Goal: Task Accomplishment & Management: Use online tool/utility

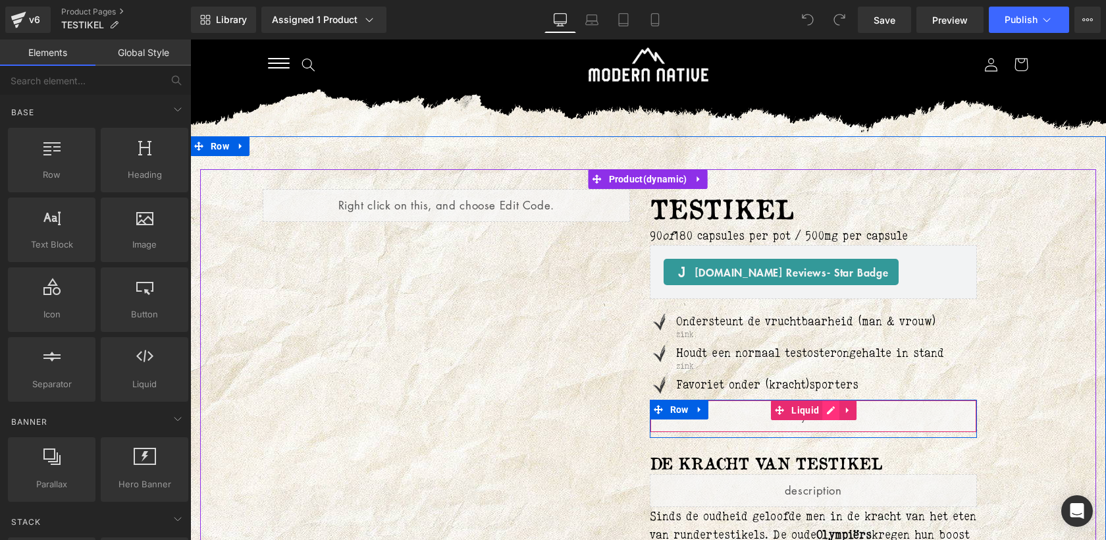
click at [830, 412] on div "Liquid" at bounding box center [814, 415] width 328 height 33
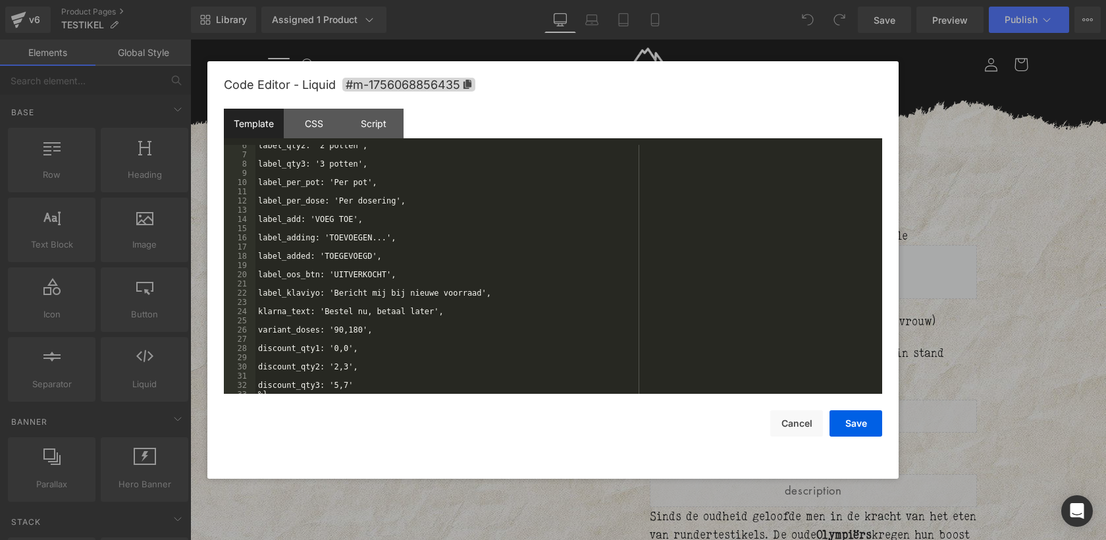
scroll to position [55, 0]
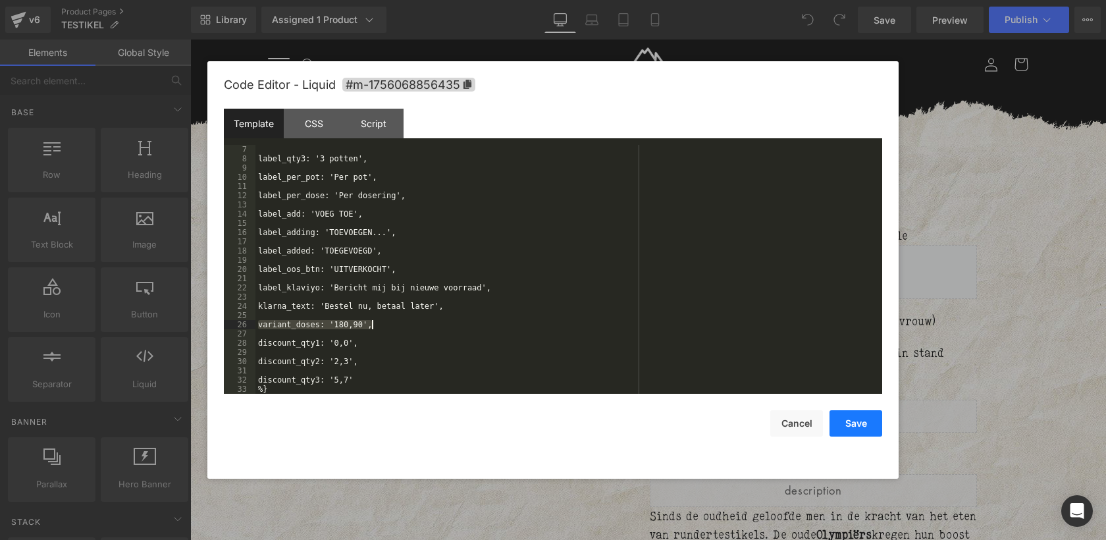
click at [0, 0] on button "Save" at bounding box center [0, 0] width 0 height 0
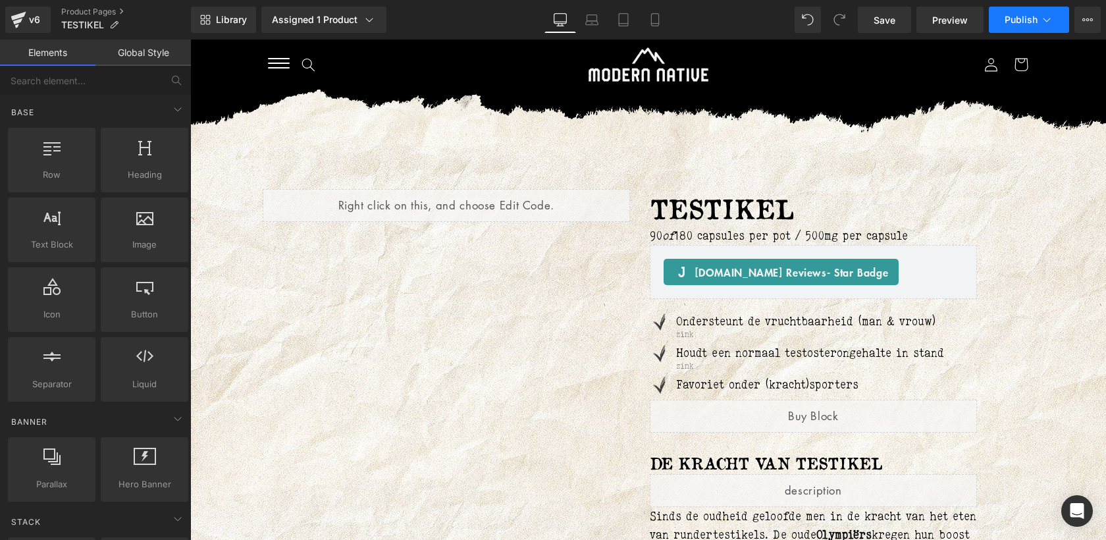
click at [1017, 24] on span "Publish" at bounding box center [1020, 19] width 33 height 11
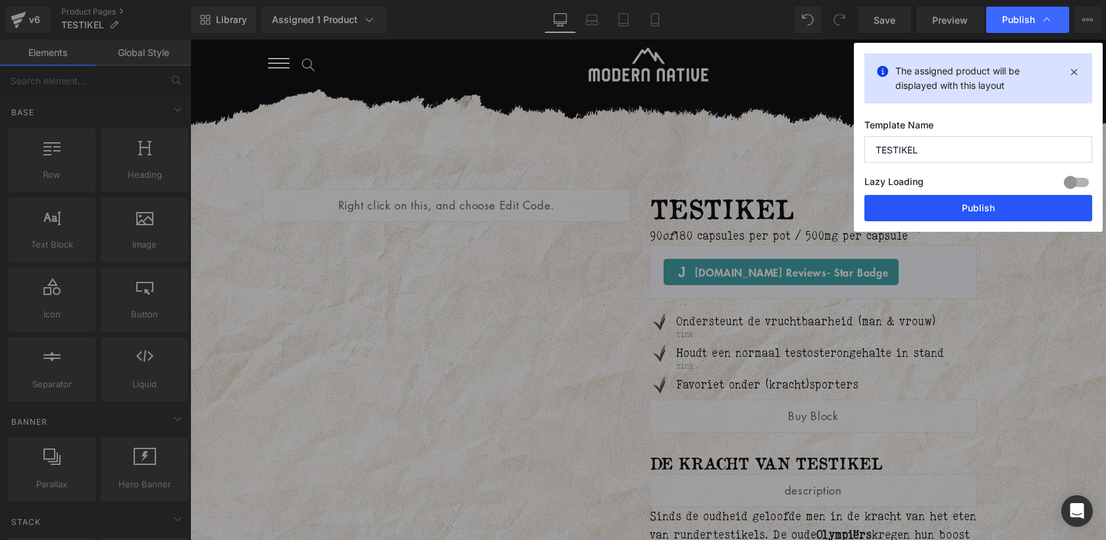
click at [979, 207] on button "Publish" at bounding box center [978, 208] width 228 height 26
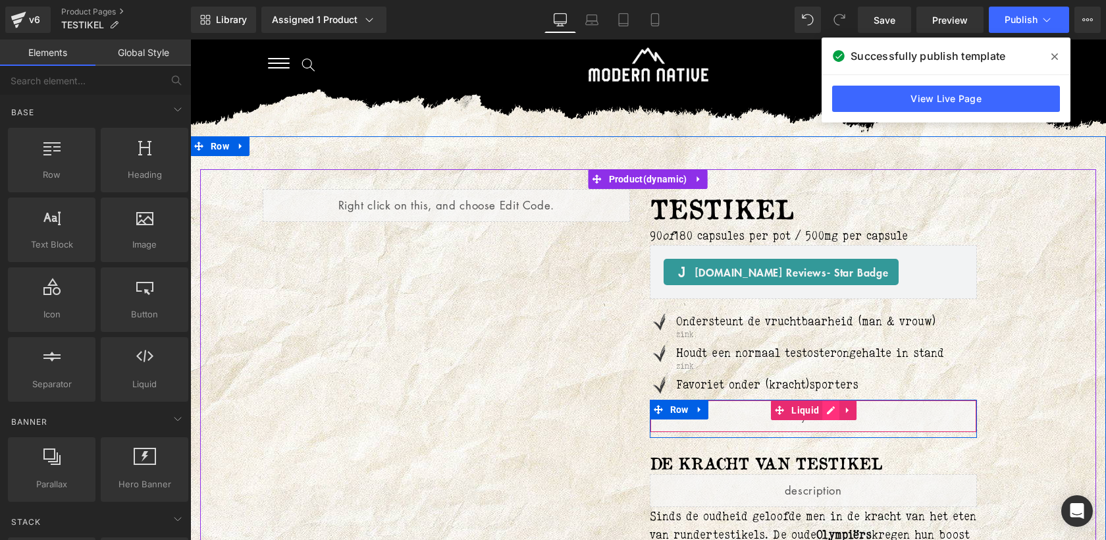
click at [829, 409] on div "Liquid" at bounding box center [814, 415] width 328 height 33
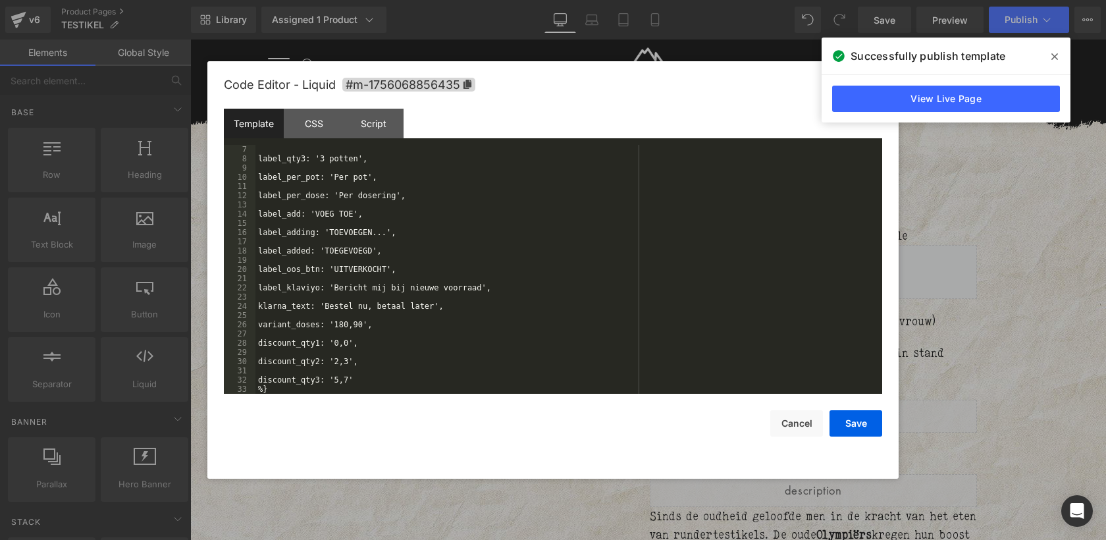
click at [348, 359] on div "label_qty3: '3 potten', label_per_pot: 'Per pot', label_per_dose: 'Per dosering…" at bounding box center [565, 278] width 621 height 267
click at [861, 422] on button "Save" at bounding box center [855, 423] width 53 height 26
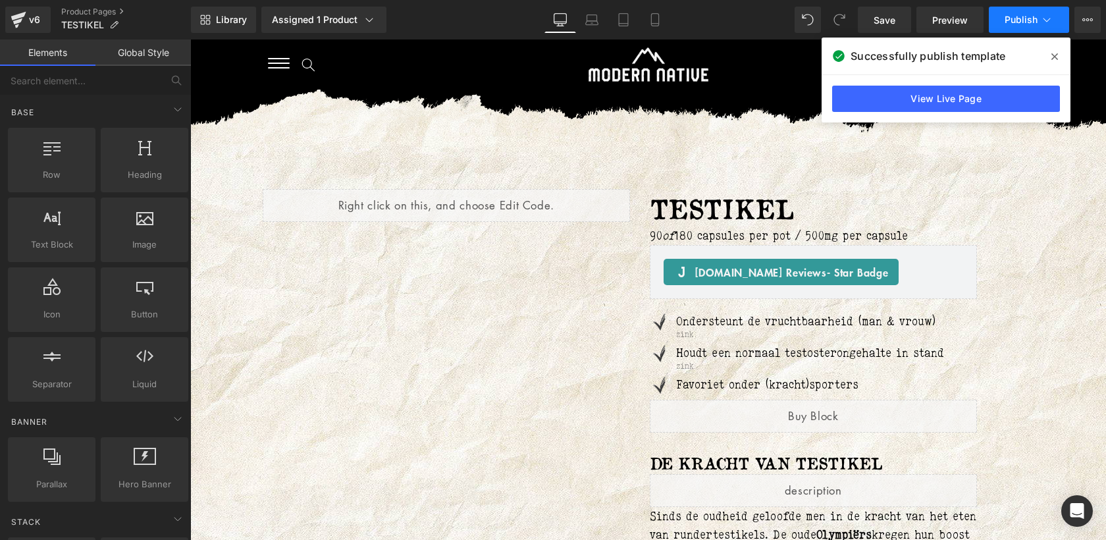
click at [1030, 21] on span "Publish" at bounding box center [1020, 19] width 33 height 11
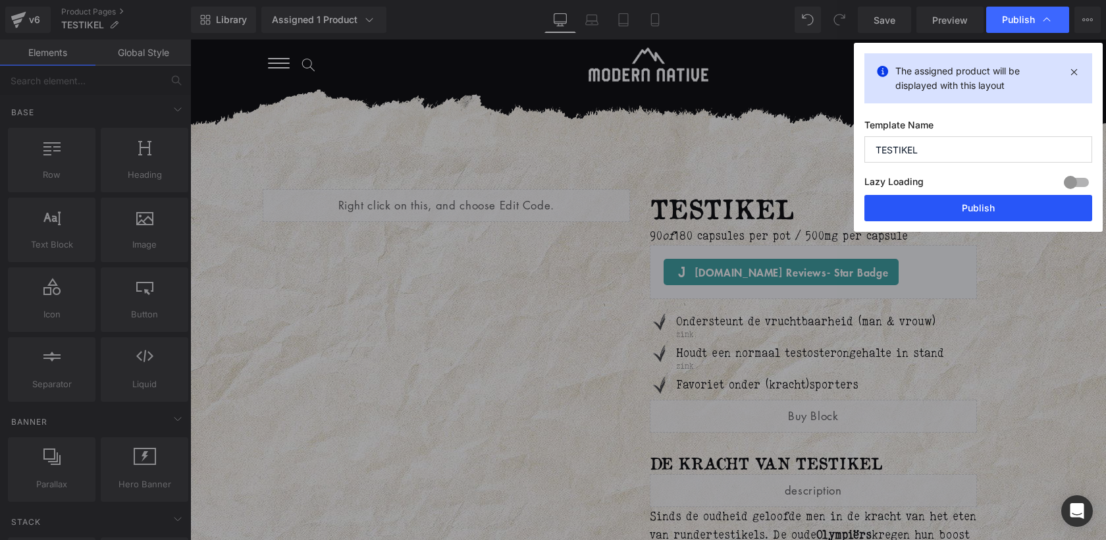
click at [990, 205] on button "Publish" at bounding box center [978, 208] width 228 height 26
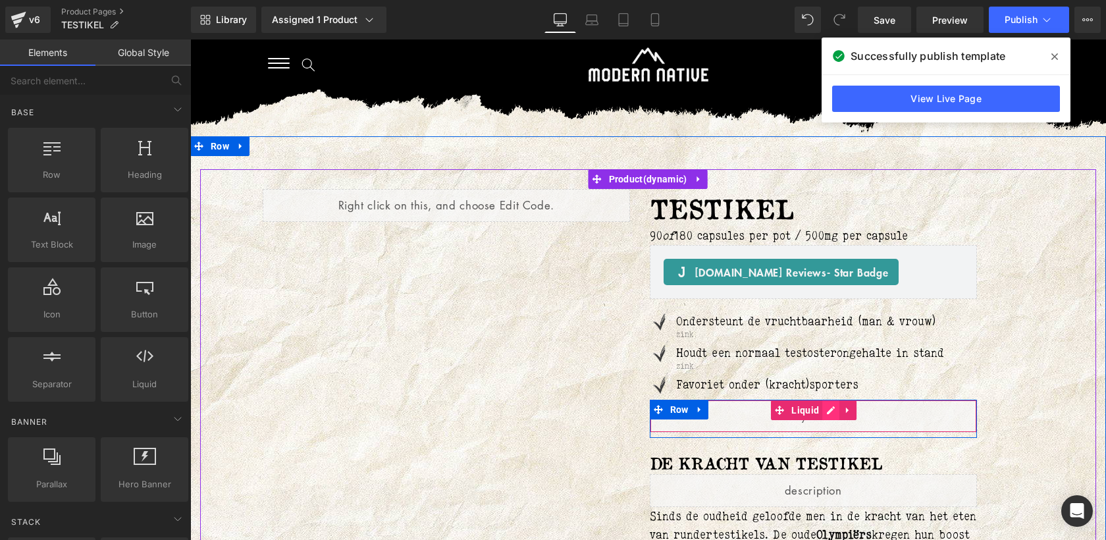
click at [825, 410] on div "Liquid" at bounding box center [814, 415] width 328 height 33
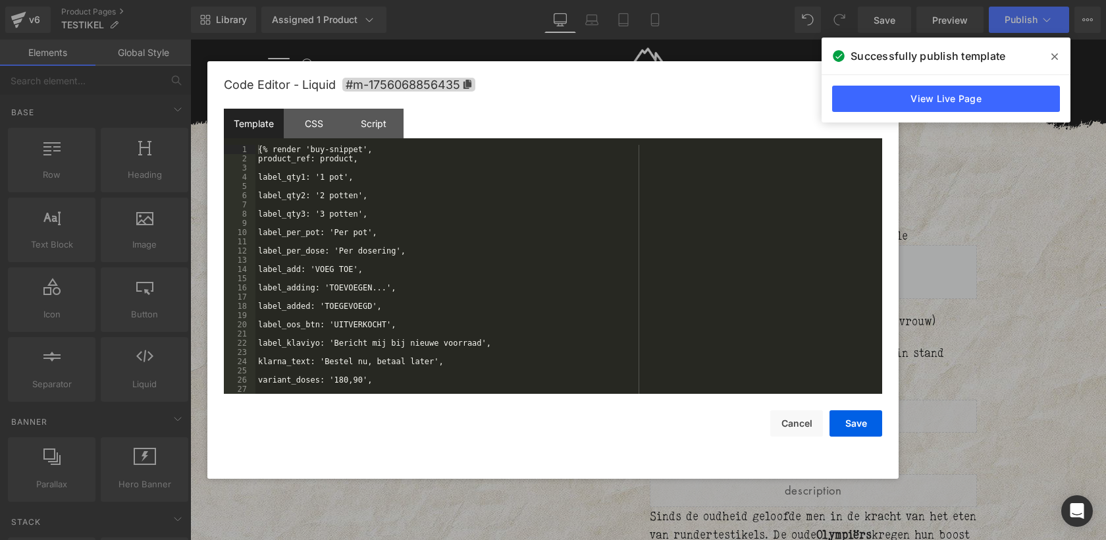
click at [725, 366] on div "{% render 'buy-snippet', product_ref: product, label_qty1: '1 pot', label_qty2:…" at bounding box center [565, 278] width 621 height 267
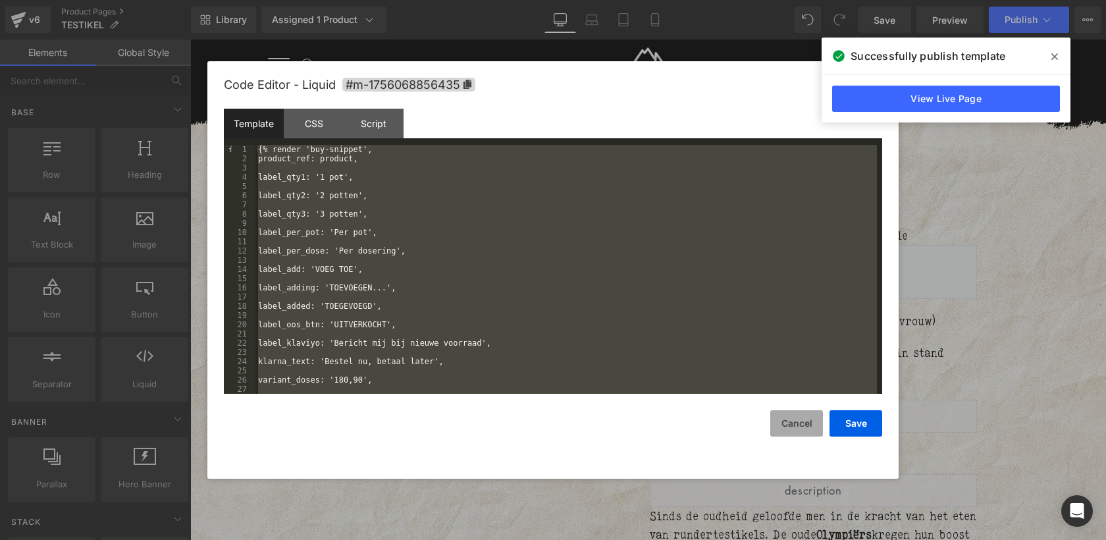
click at [788, 421] on button "Cancel" at bounding box center [796, 423] width 53 height 26
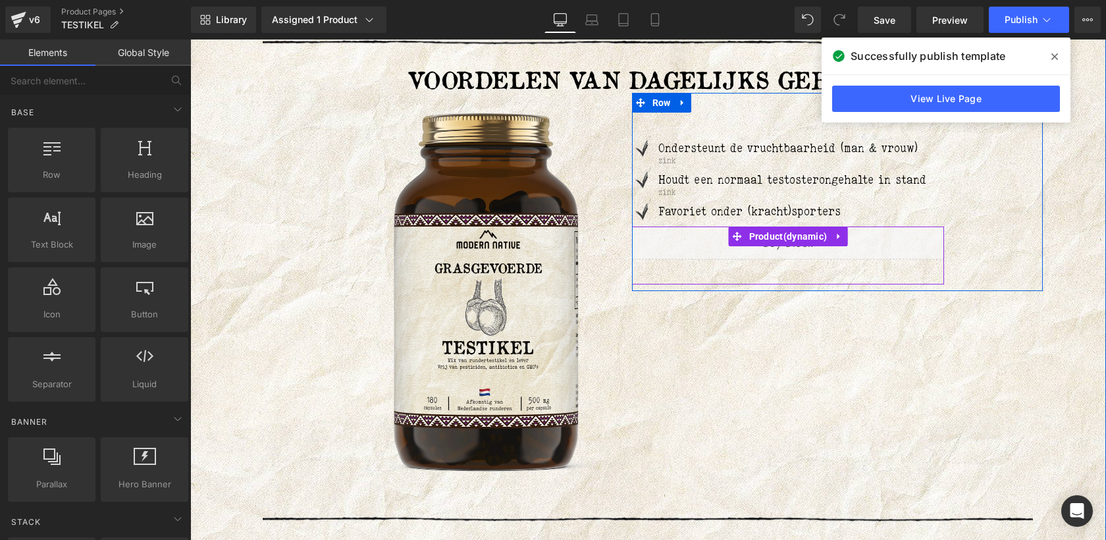
scroll to position [2715, 0]
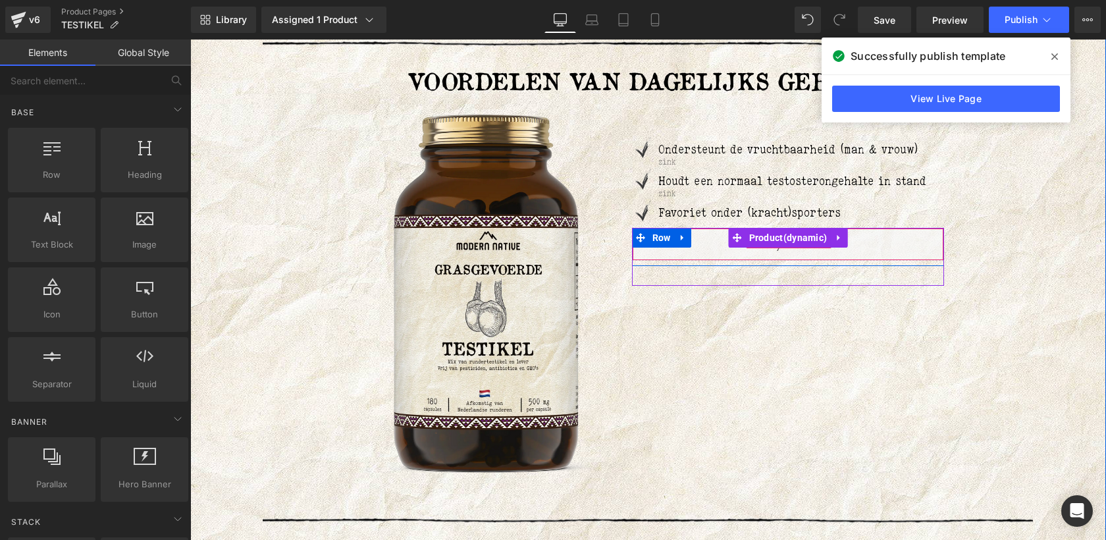
click at [692, 249] on div "Liquid" at bounding box center [788, 244] width 312 height 33
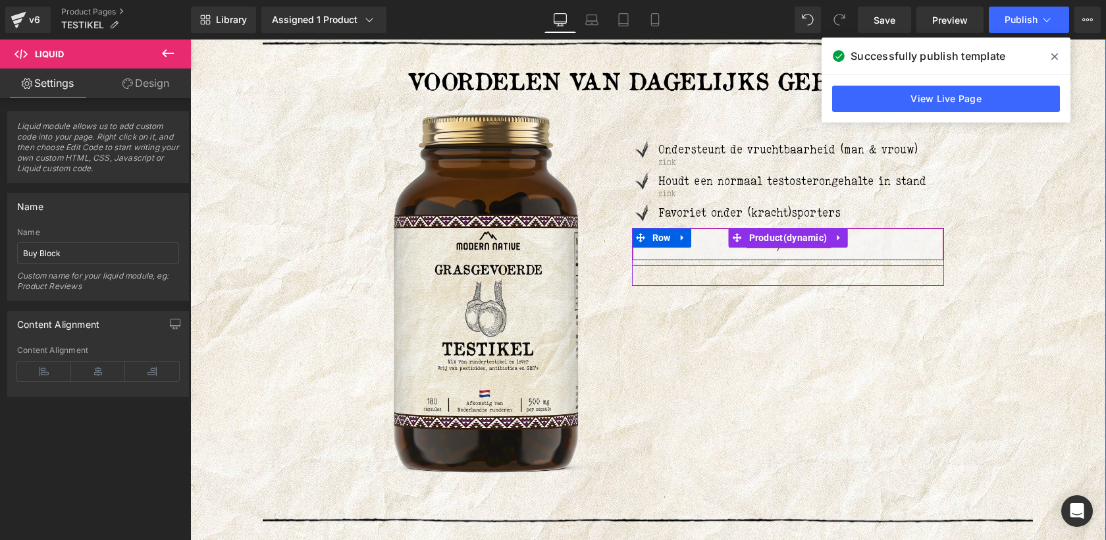
click at [711, 251] on div "Liquid" at bounding box center [788, 244] width 312 height 33
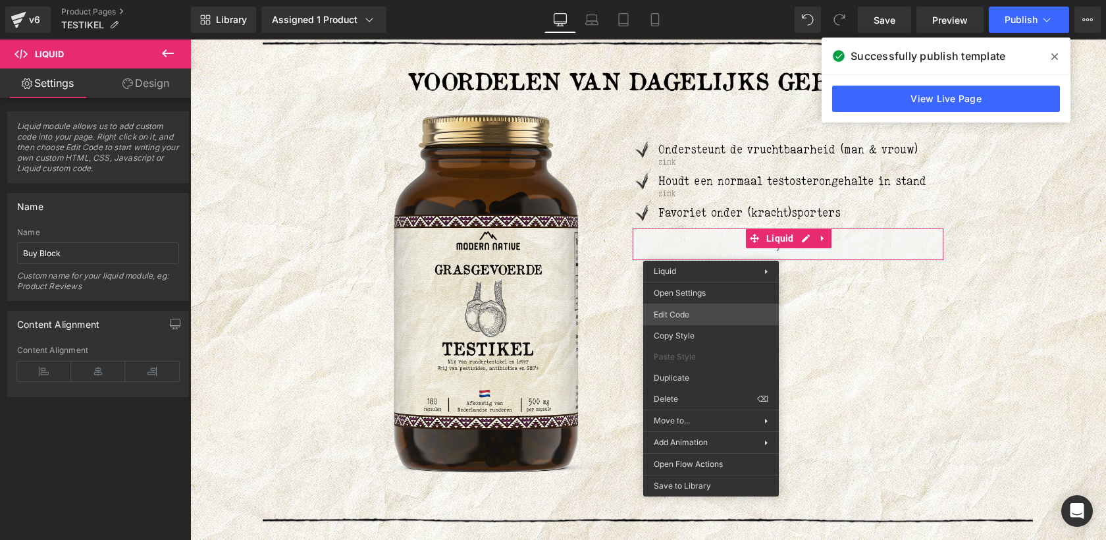
click at [696, 0] on div "You are previewing how the will restyle your page. You can not edit Elements in…" at bounding box center [553, 0] width 1106 height 0
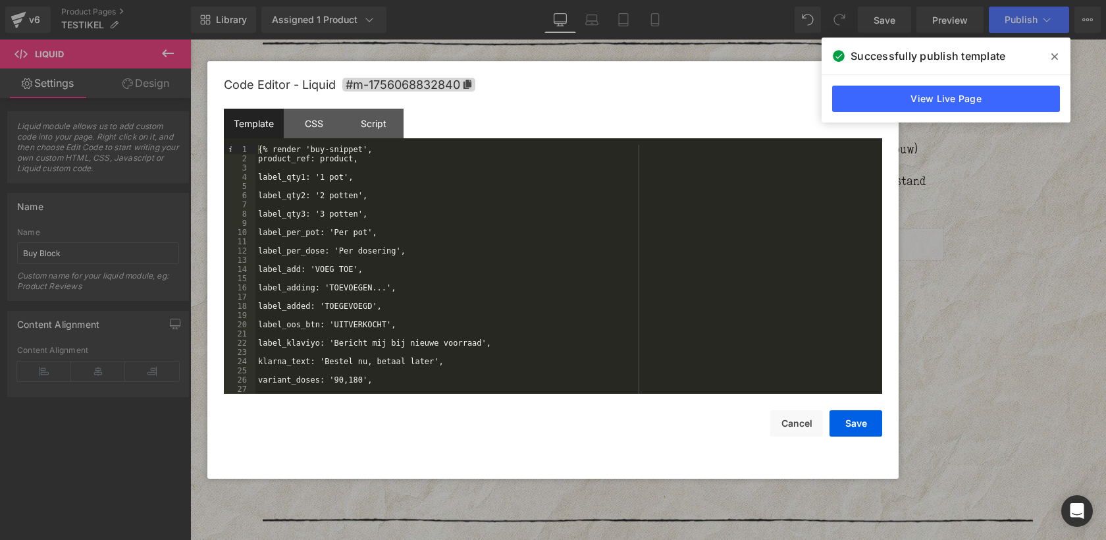
click at [432, 224] on div "{% render 'buy-snippet', product_ref: product, label_qty1: '1 pot', label_qty2:…" at bounding box center [565, 278] width 621 height 267
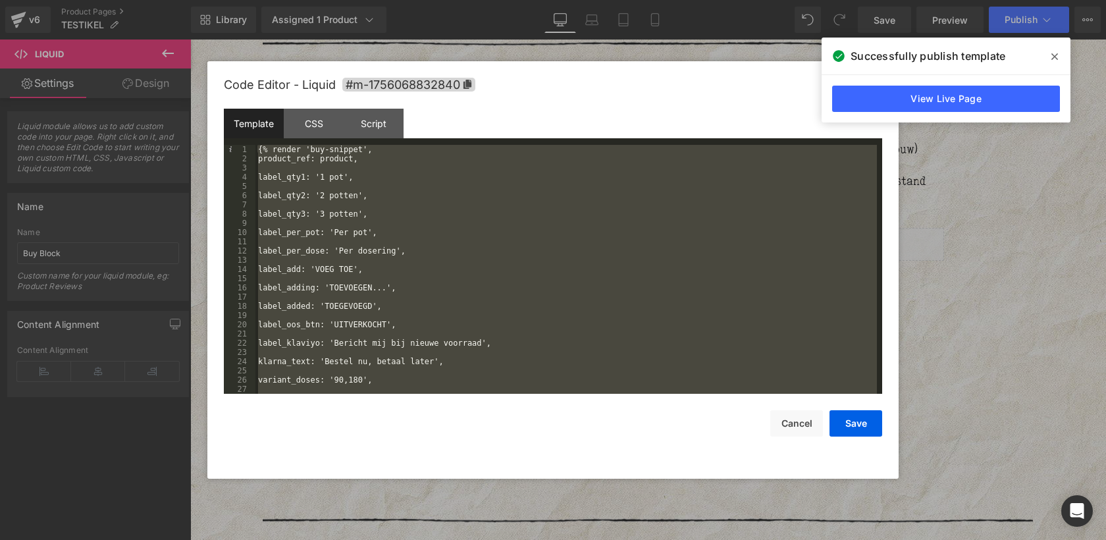
scroll to position [55, 0]
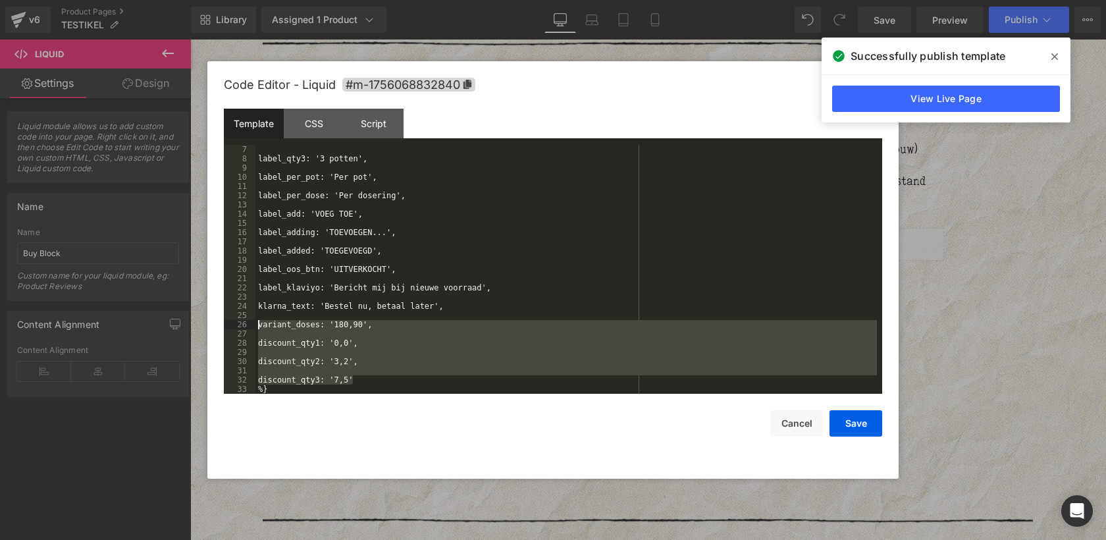
drag, startPoint x: 359, startPoint y: 380, endPoint x: 253, endPoint y: 324, distance: 119.2
click at [253, 324] on pre "7 8 9 10 11 12 13 14 15 16 17 18 19 20 21 22 23 24 25 26 27 28 29 30 31 32 33 l…" at bounding box center [553, 269] width 658 height 249
click at [848, 418] on button "Save" at bounding box center [855, 423] width 53 height 26
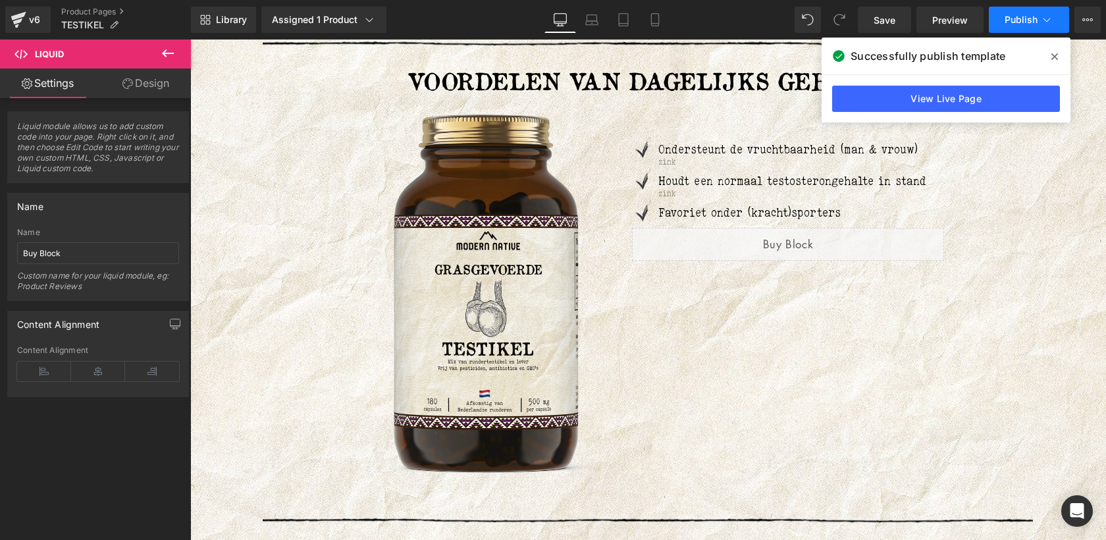
click at [1021, 31] on button "Publish" at bounding box center [1028, 20] width 80 height 26
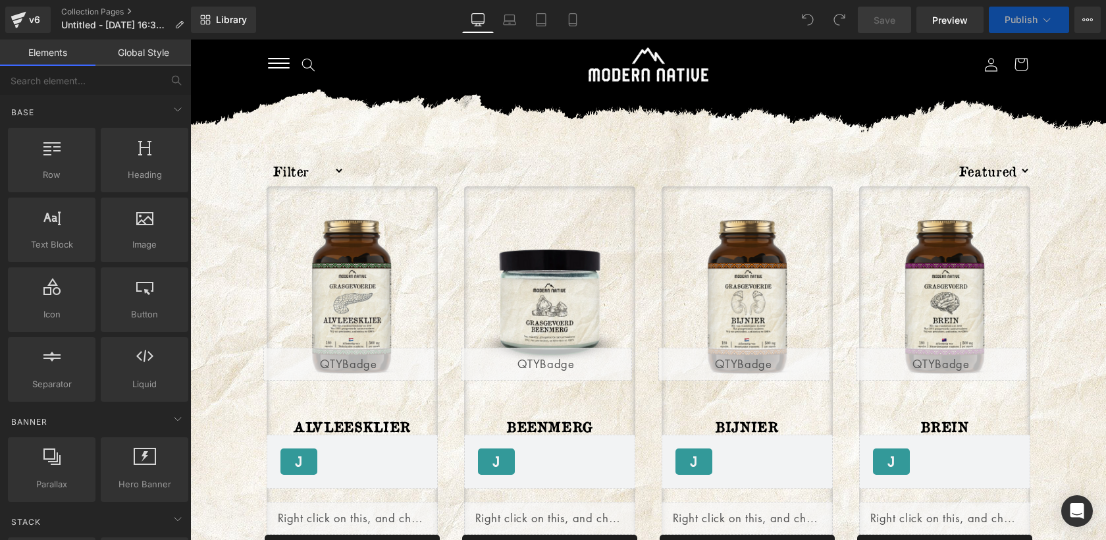
scroll to position [258, 0]
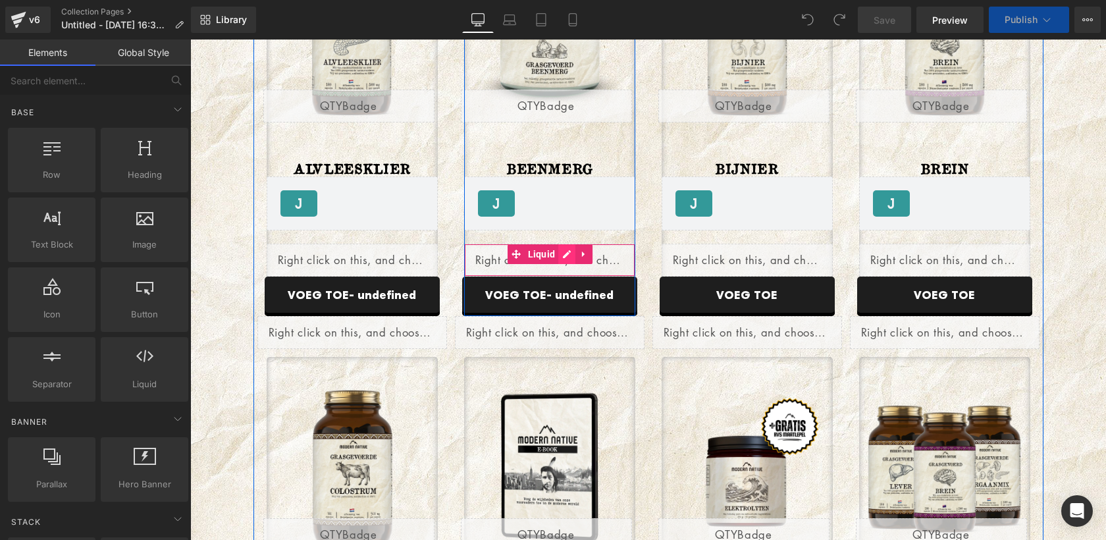
click at [569, 254] on div "Liquid" at bounding box center [549, 260] width 171 height 33
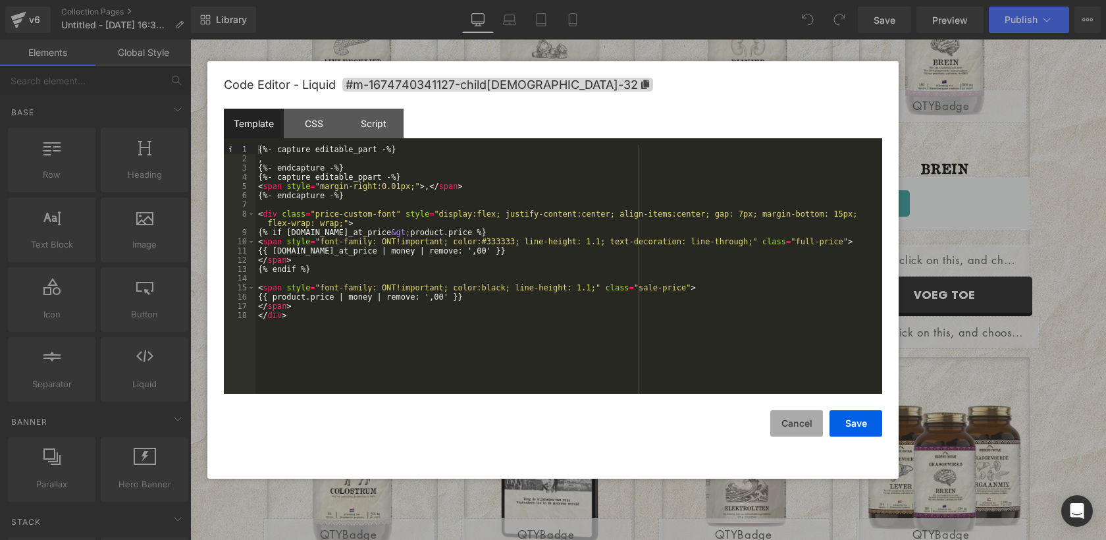
click at [796, 432] on button "Cancel" at bounding box center [796, 423] width 53 height 26
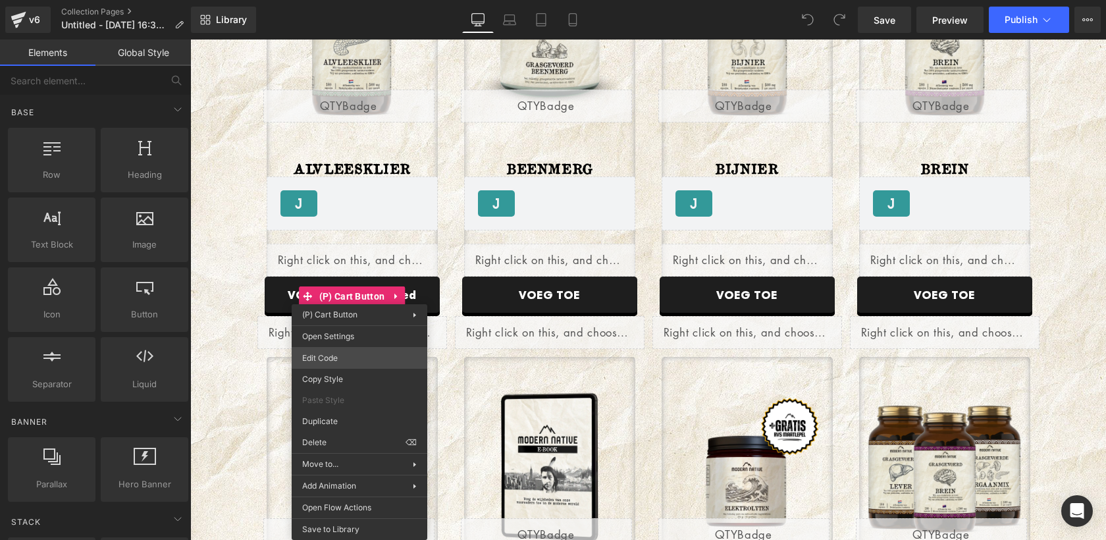
click at [342, 0] on div "You are previewing how the will restyle your page. You can not edit Elements in…" at bounding box center [553, 0] width 1106 height 0
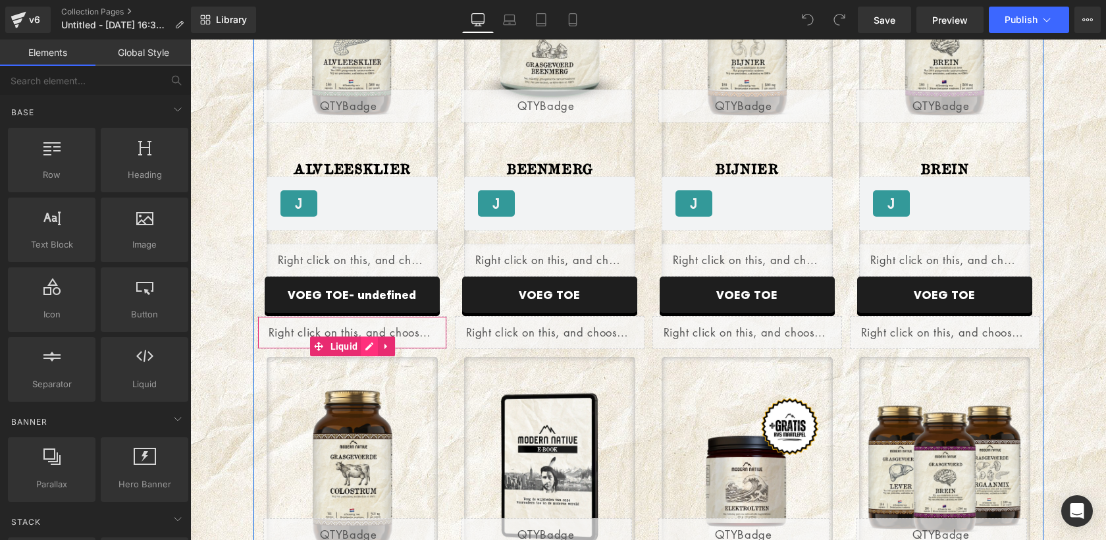
click at [372, 345] on div "Liquid" at bounding box center [352, 332] width 190 height 33
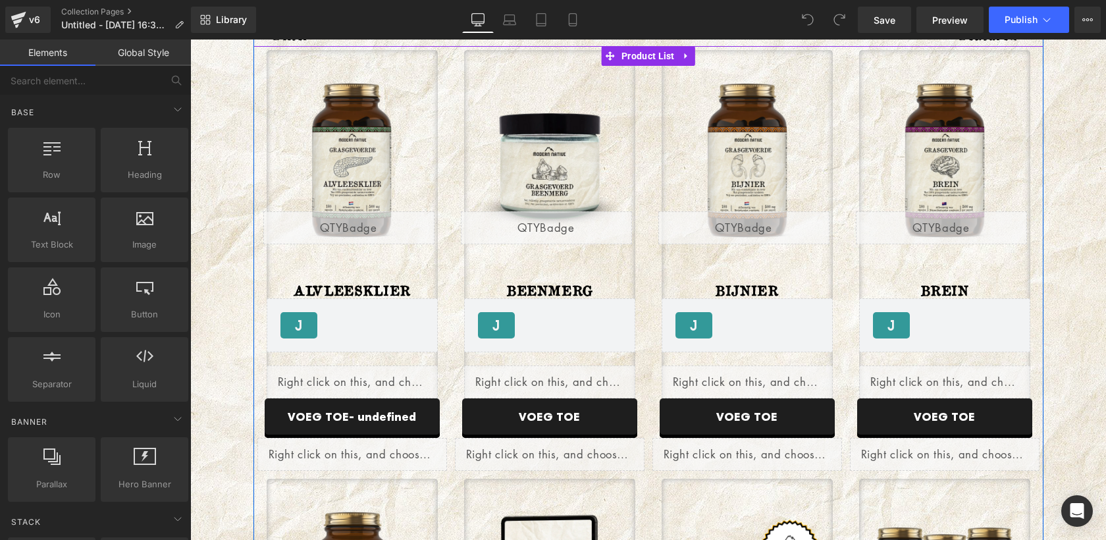
scroll to position [135, 0]
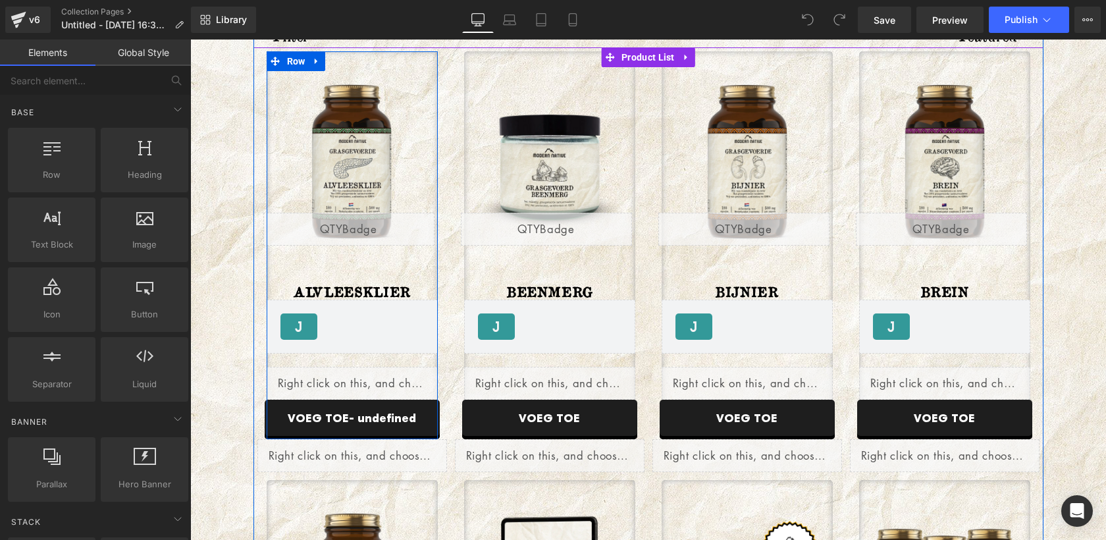
click at [357, 66] on div "Sale Off (P) Image Liquid ALVLEESKLIER (P) Title Judge.me Reviews - Star Badge …" at bounding box center [352, 245] width 171 height 388
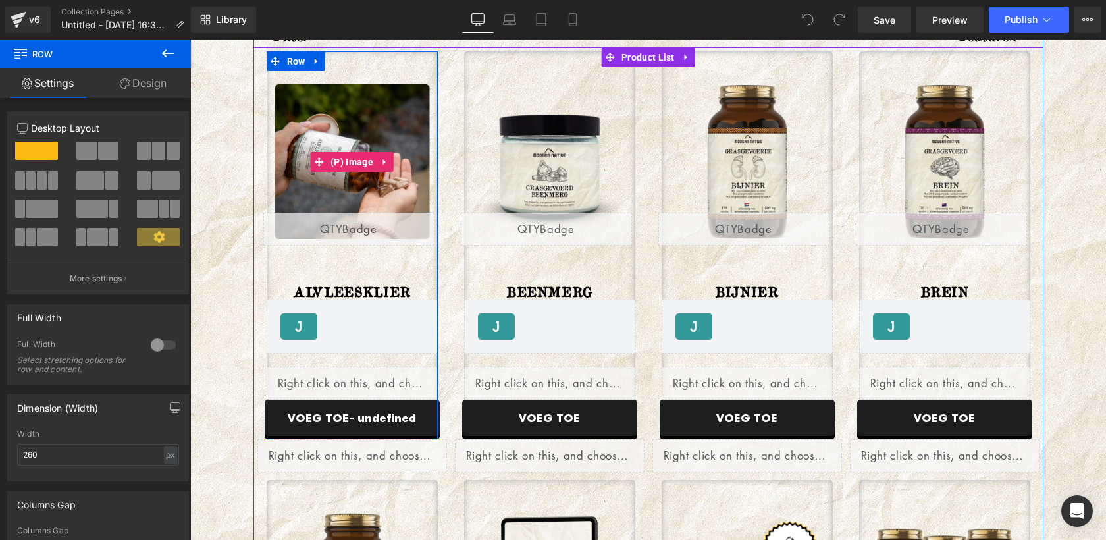
click at [346, 103] on img at bounding box center [351, 161] width 155 height 155
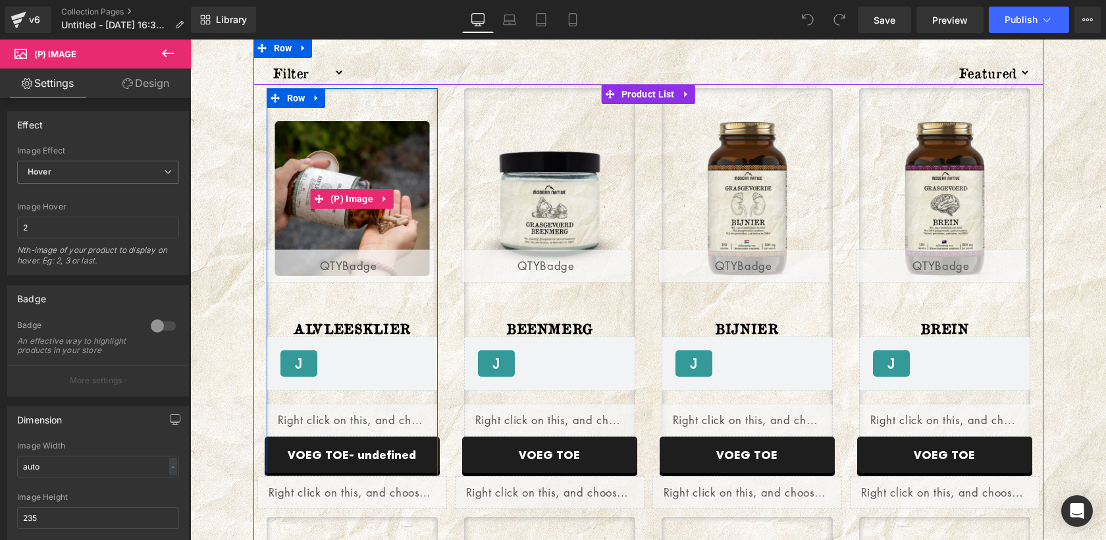
scroll to position [99, 0]
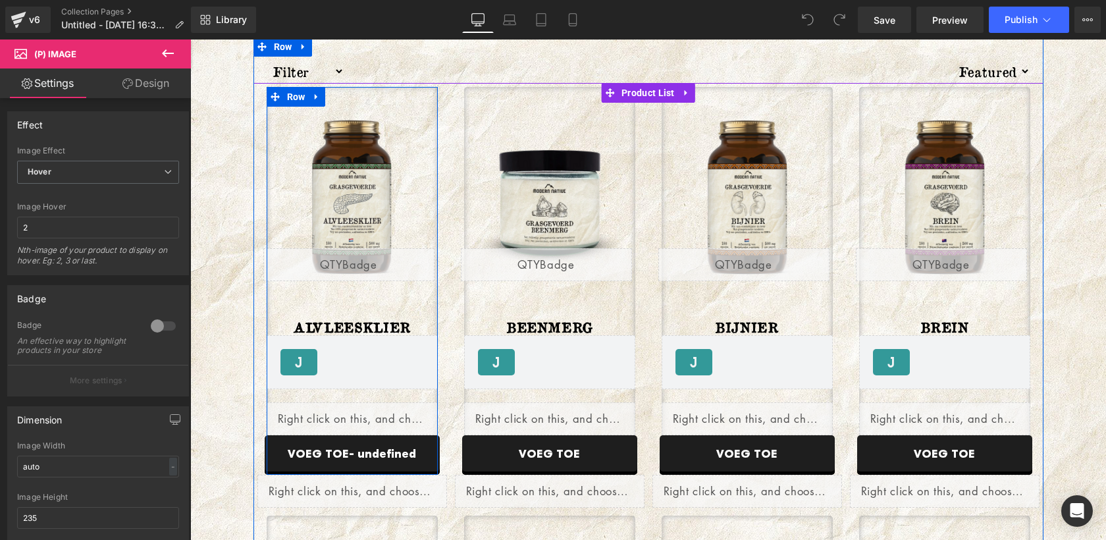
click at [374, 101] on div "Sale Off (P) Image Liquid ALVLEESKLIER (P) Title Judge.me Reviews - Star Badge …" at bounding box center [352, 281] width 171 height 388
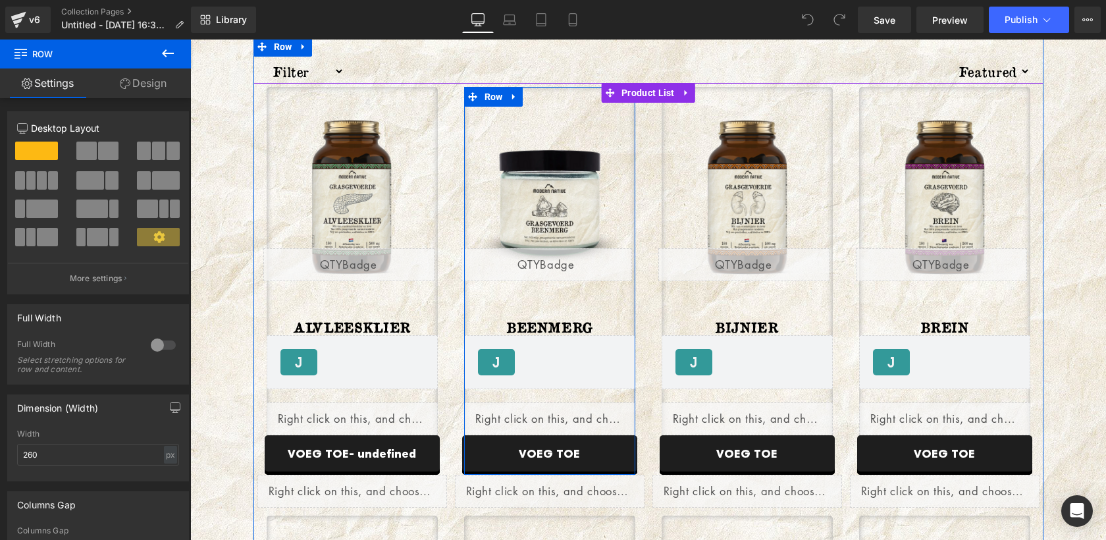
click at [533, 104] on div "Sale Off (P) Image Liquid BEENMERG (P) Title Judge.me Reviews - Star Badge Judg…" at bounding box center [549, 281] width 171 height 388
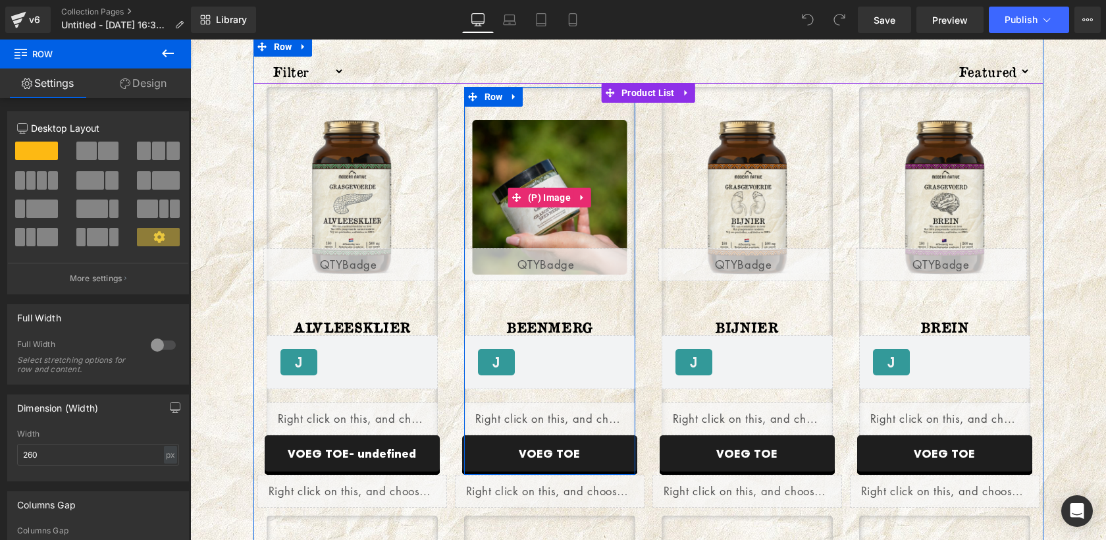
click at [530, 143] on img at bounding box center [549, 197] width 155 height 155
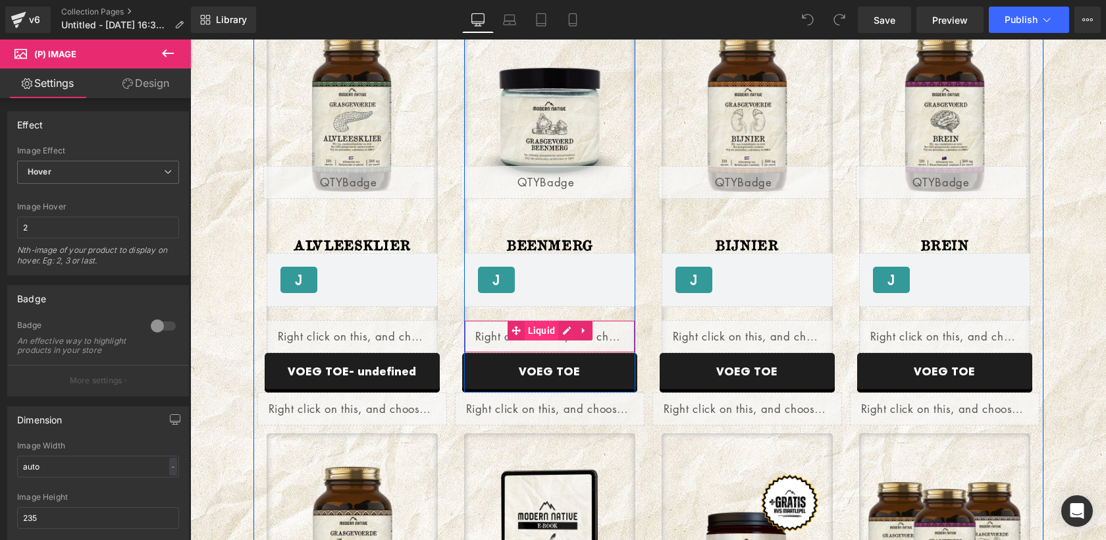
scroll to position [182, 0]
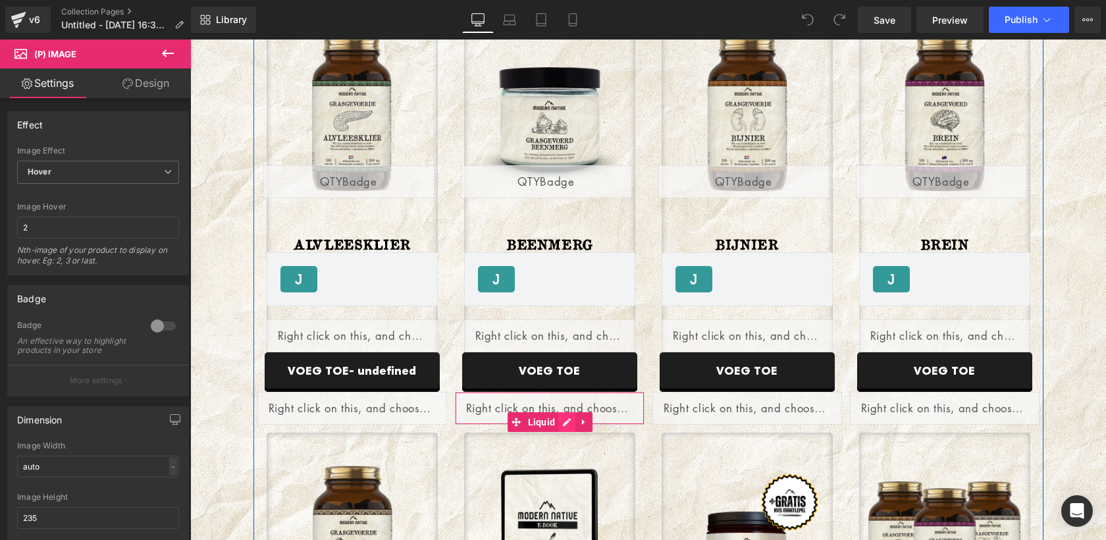
click at [565, 422] on div "Liquid" at bounding box center [550, 408] width 190 height 33
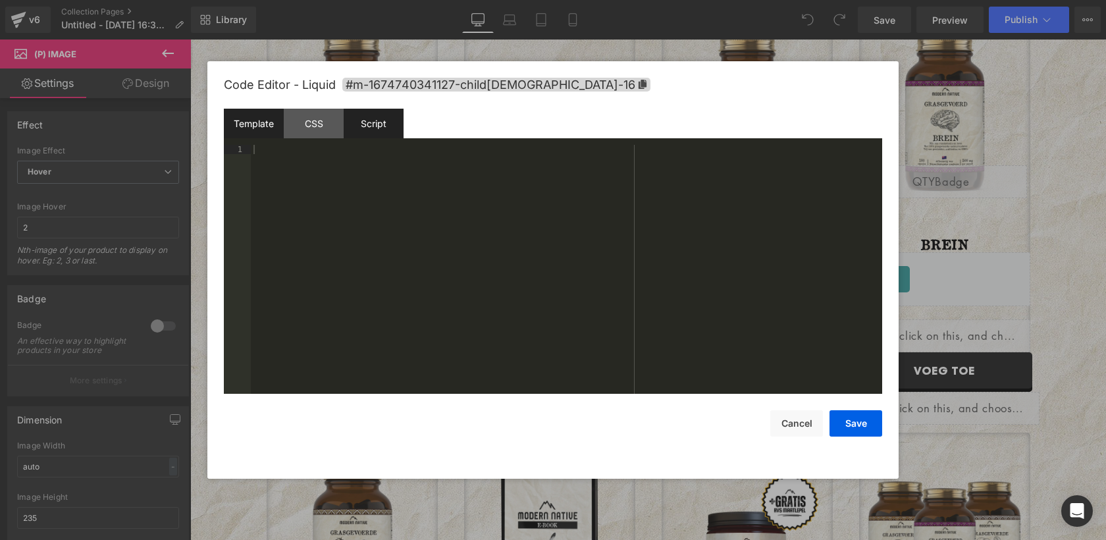
click at [372, 125] on div "Script" at bounding box center [374, 124] width 60 height 30
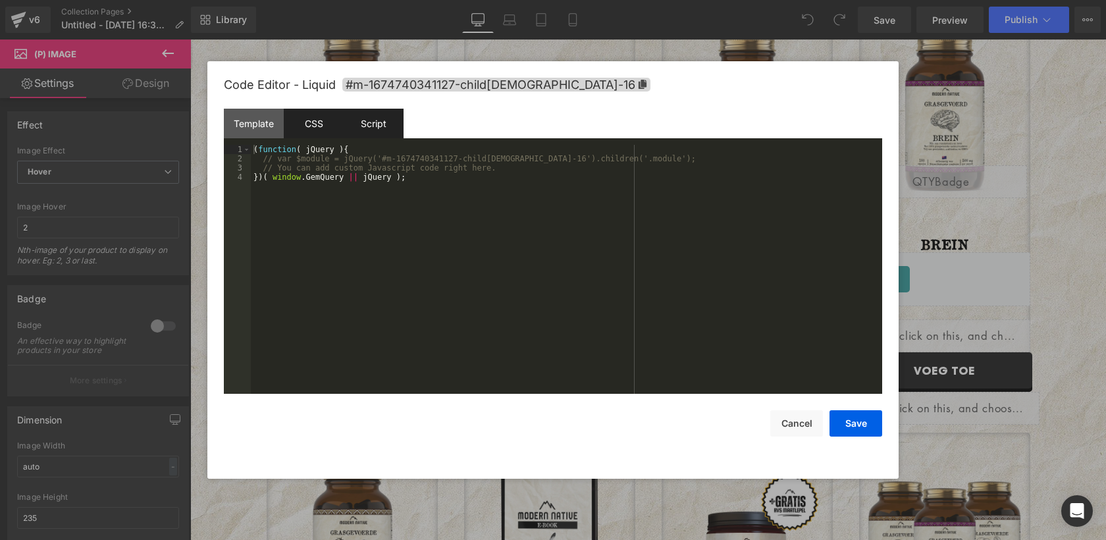
click at [319, 120] on div "CSS" at bounding box center [314, 124] width 60 height 30
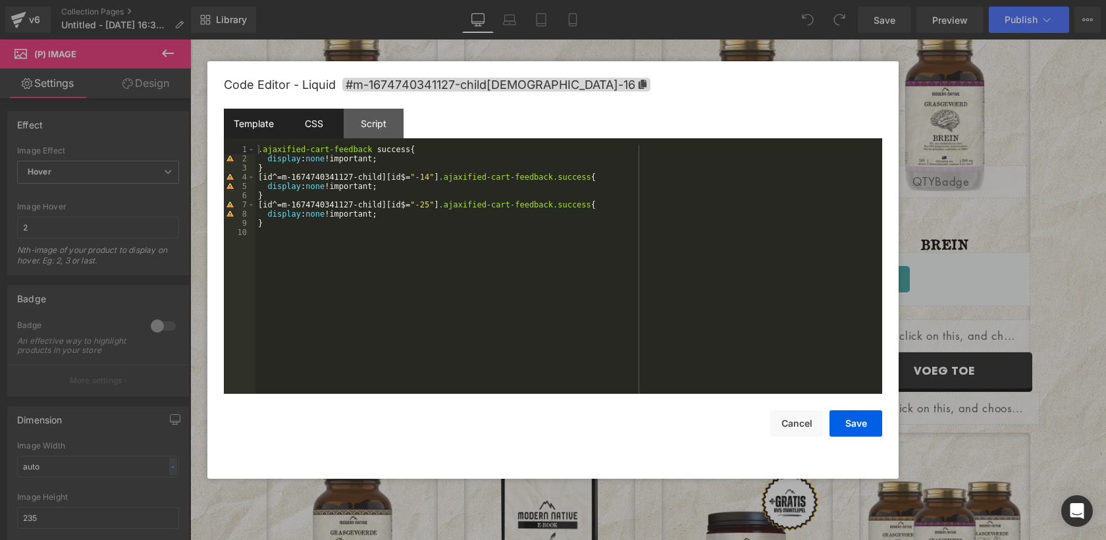
click at [255, 122] on div "Template" at bounding box center [254, 124] width 60 height 30
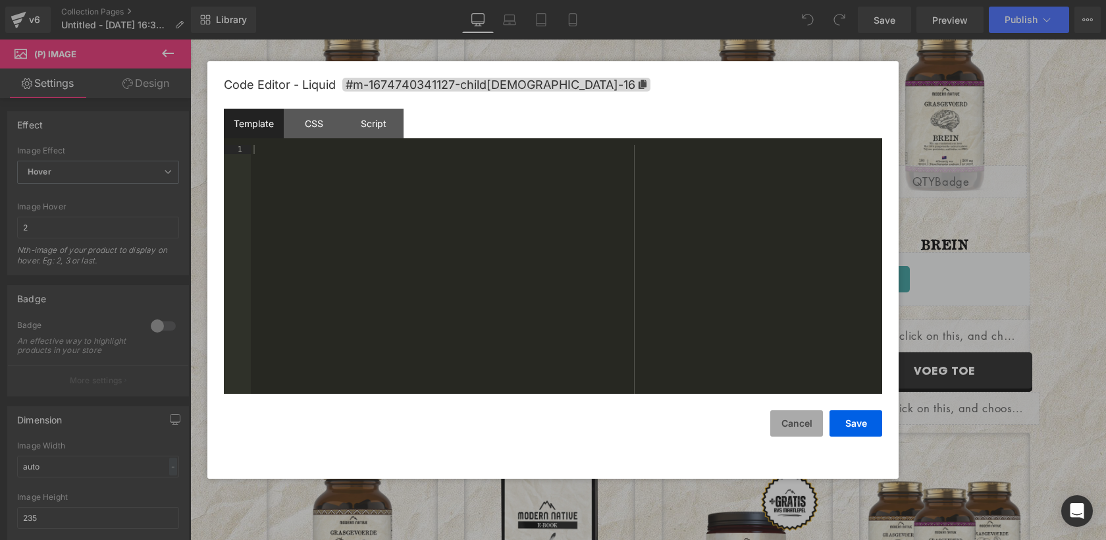
click at [804, 423] on button "Cancel" at bounding box center [796, 423] width 53 height 26
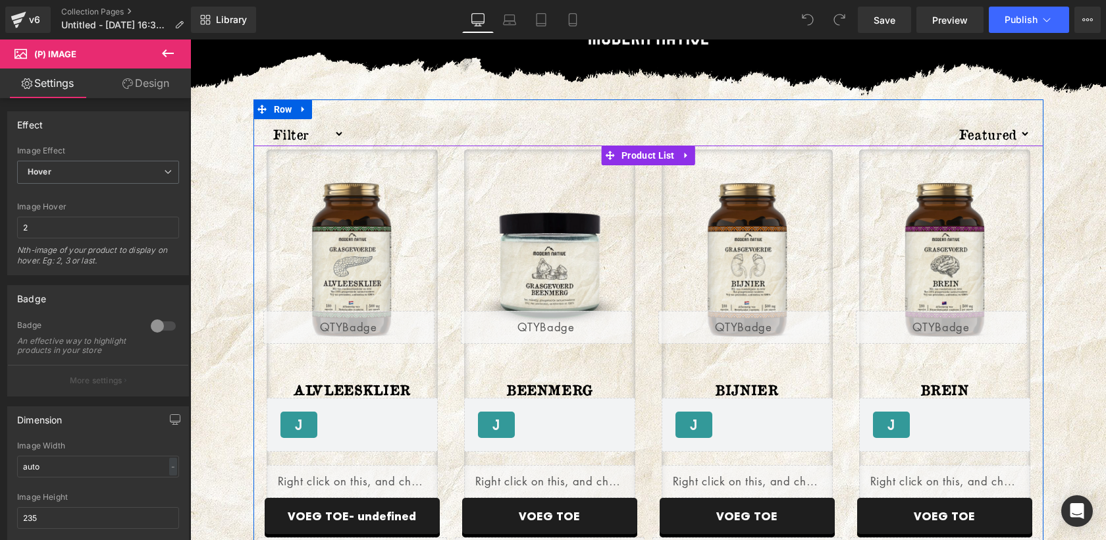
scroll to position [18, 0]
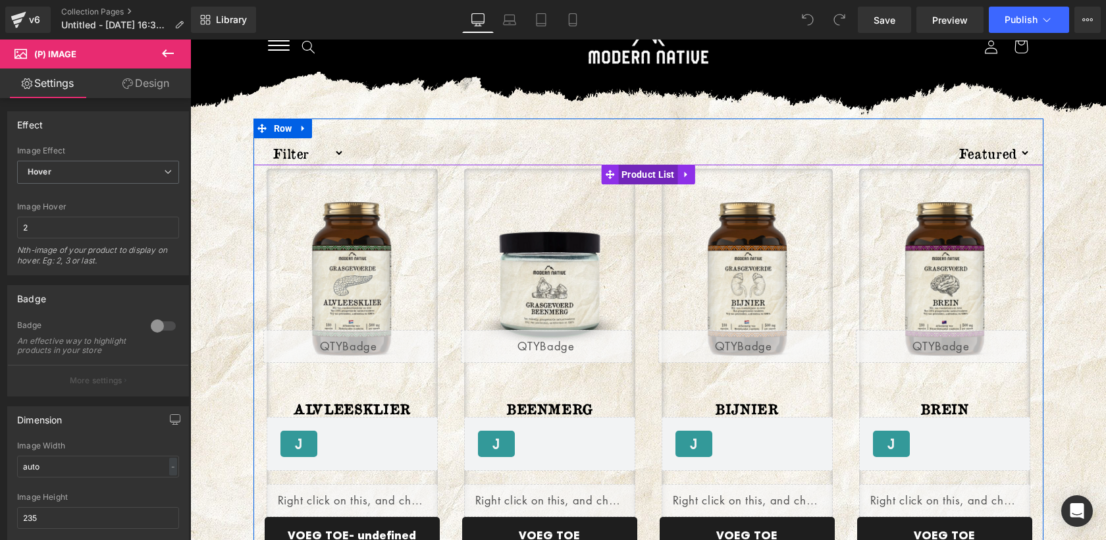
click at [659, 172] on span "Product List" at bounding box center [648, 175] width 60 height 20
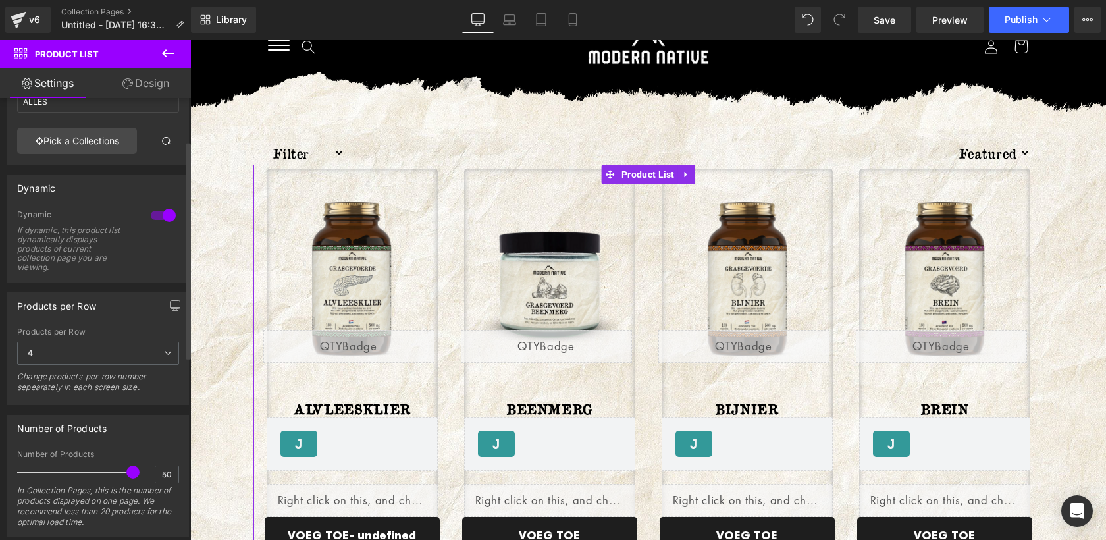
scroll to position [0, 0]
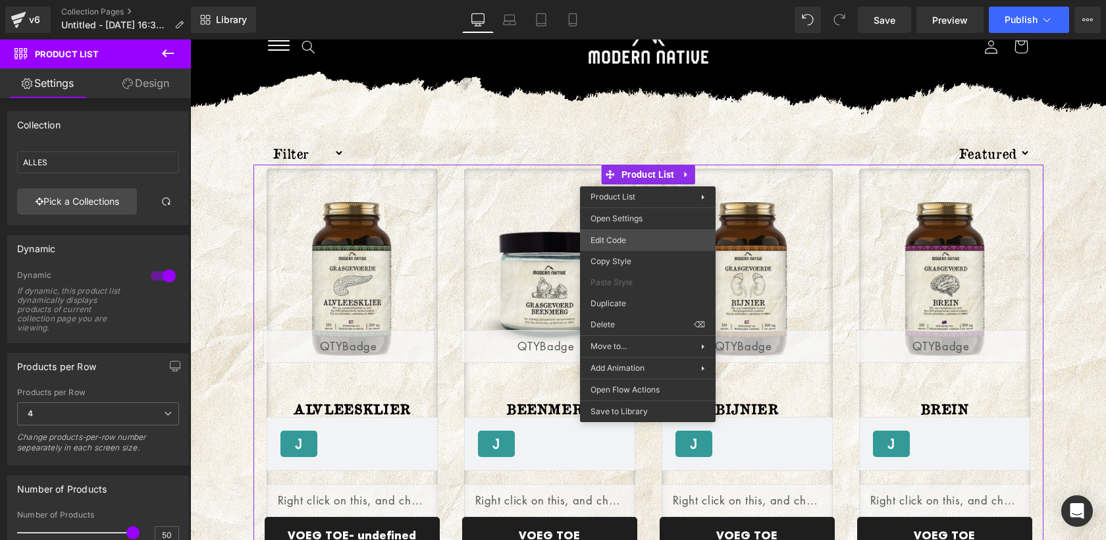
click at [616, 0] on div "Product List You are previewing how the will restyle your page. You can not edi…" at bounding box center [553, 0] width 1106 height 0
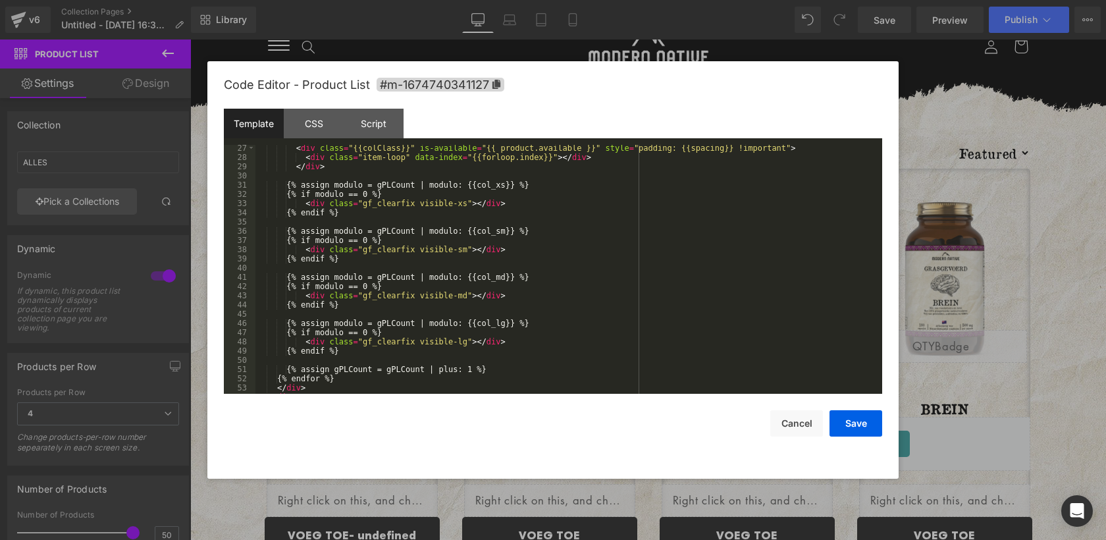
scroll to position [267, 0]
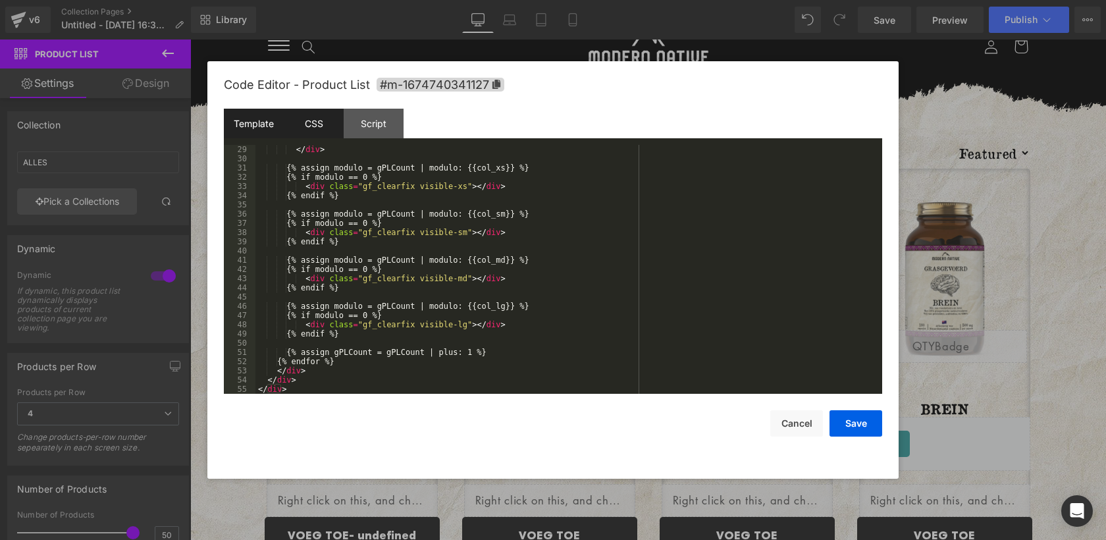
click at [317, 129] on div "CSS" at bounding box center [314, 124] width 60 height 30
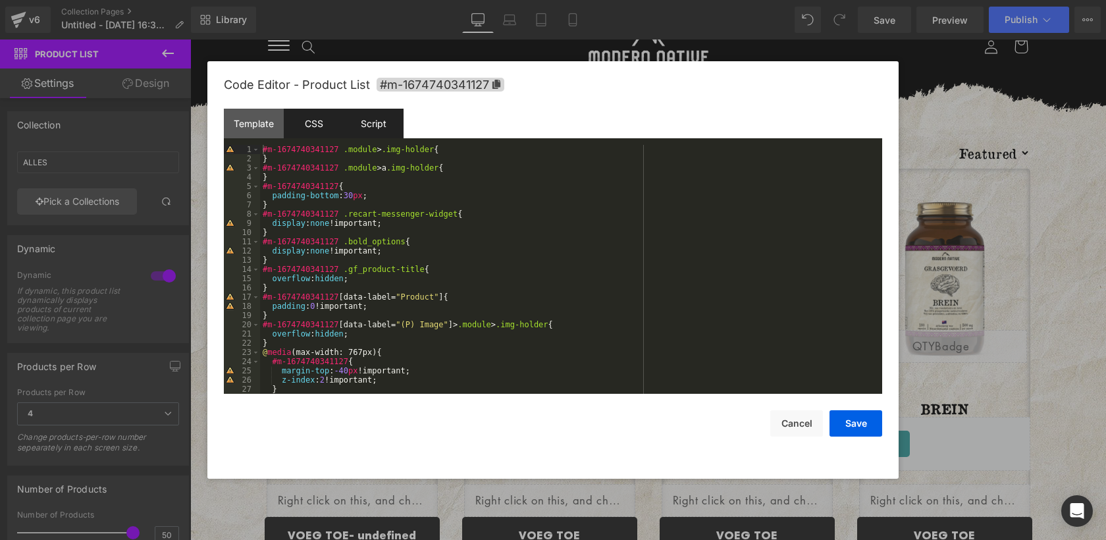
click at [387, 130] on div "Script" at bounding box center [374, 124] width 60 height 30
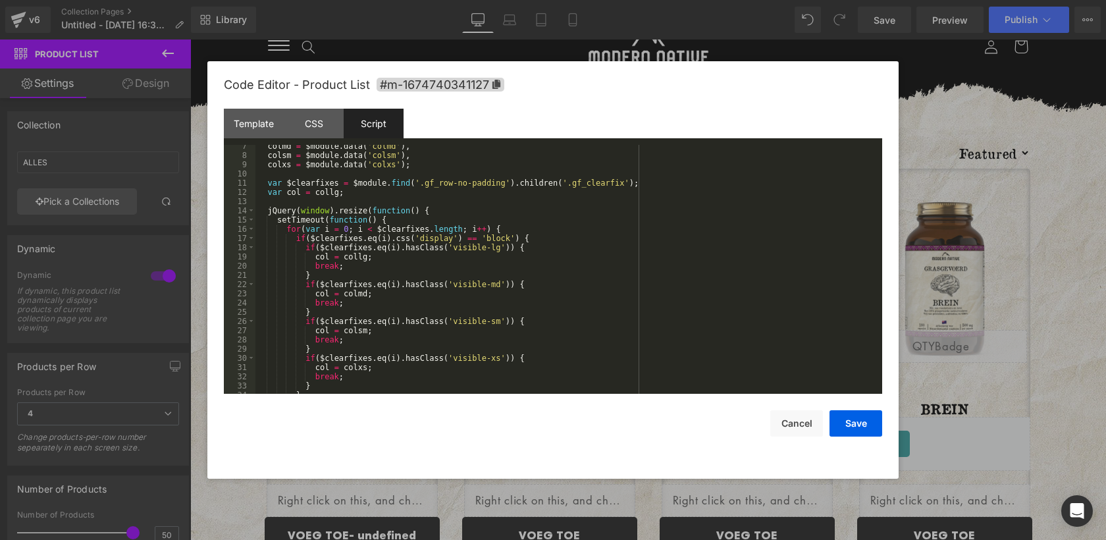
scroll to position [0, 0]
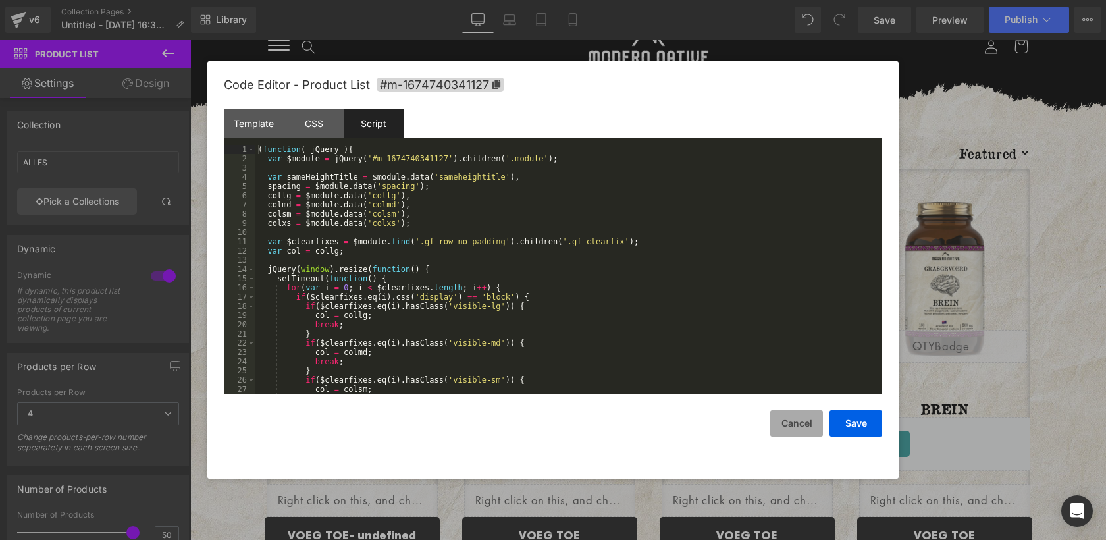
click at [799, 427] on button "Cancel" at bounding box center [796, 423] width 53 height 26
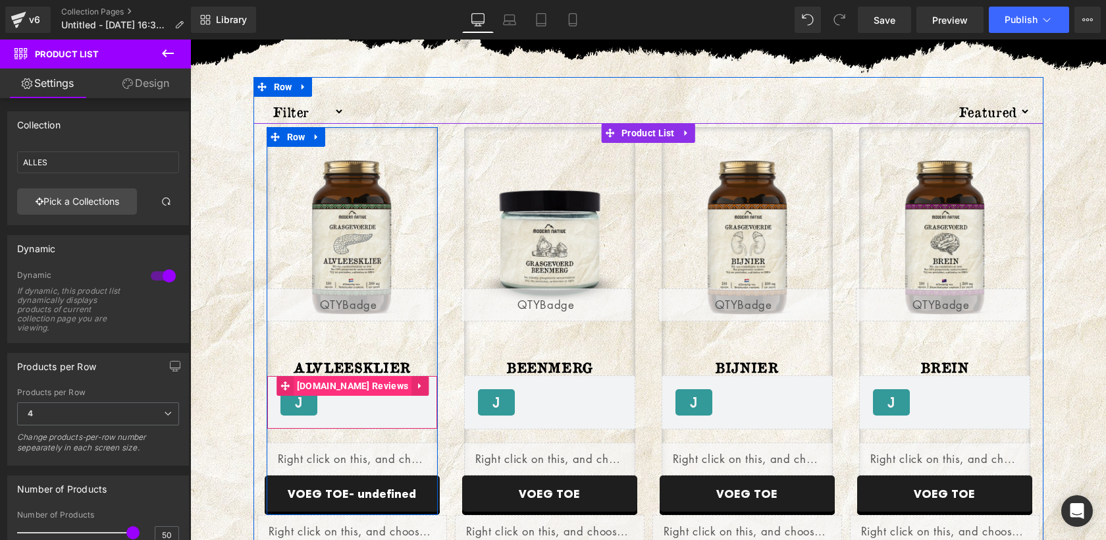
scroll to position [60, 0]
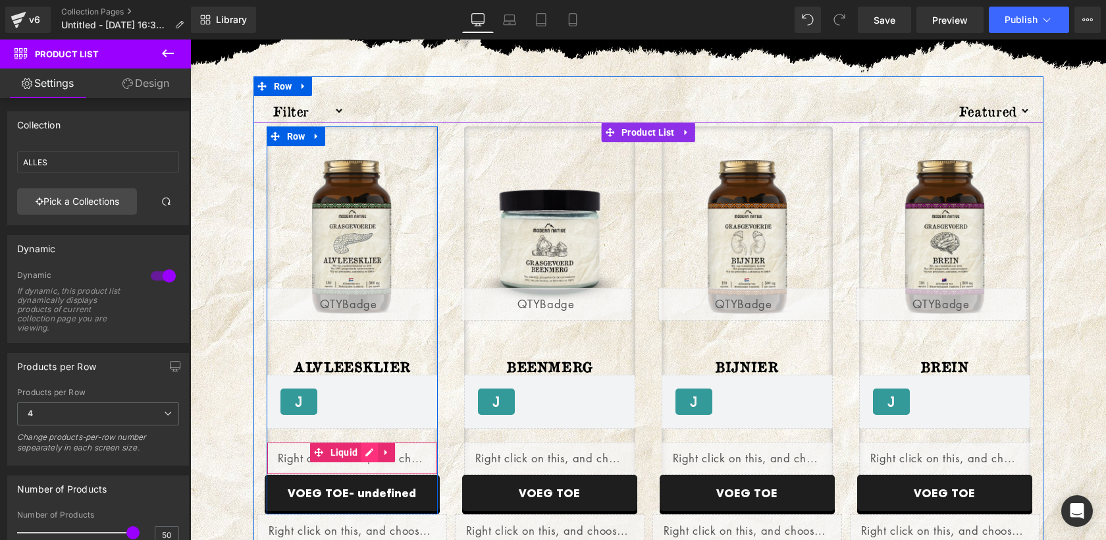
click at [365, 451] on div "Liquid" at bounding box center [352, 458] width 171 height 33
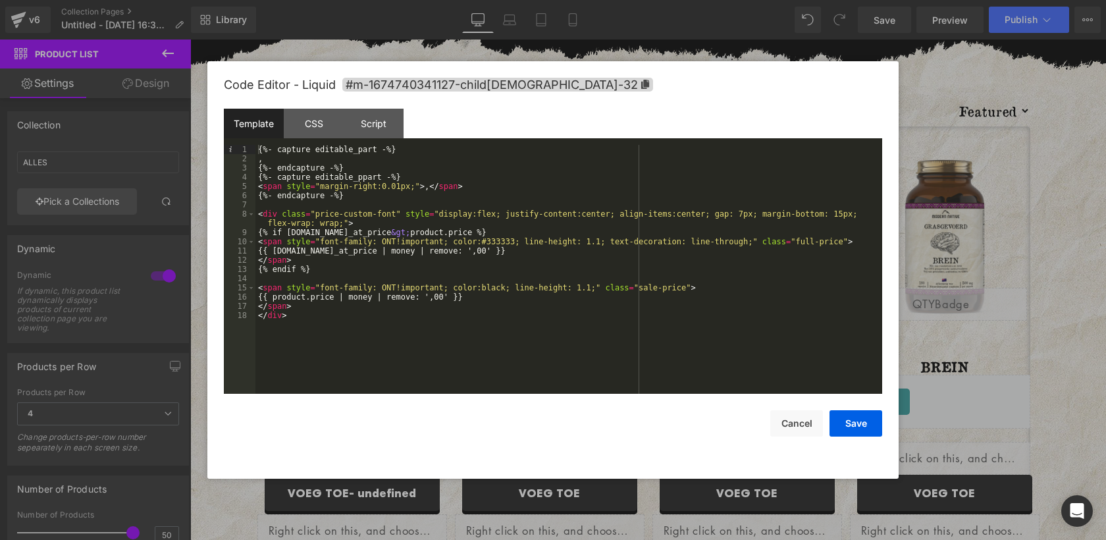
click at [0, 0] on div "{%- capture editable_part -%} , {%- endcapture -%} {%- capture editable_ppart -…" at bounding box center [0, 0] width 0 height 0
paste textarea
click at [0, 0] on div "{%- capture editable_part -%} , {%- endcapture -%} {%- capture editable_ppart -…" at bounding box center [0, 0] width 0 height 0
paste textarea
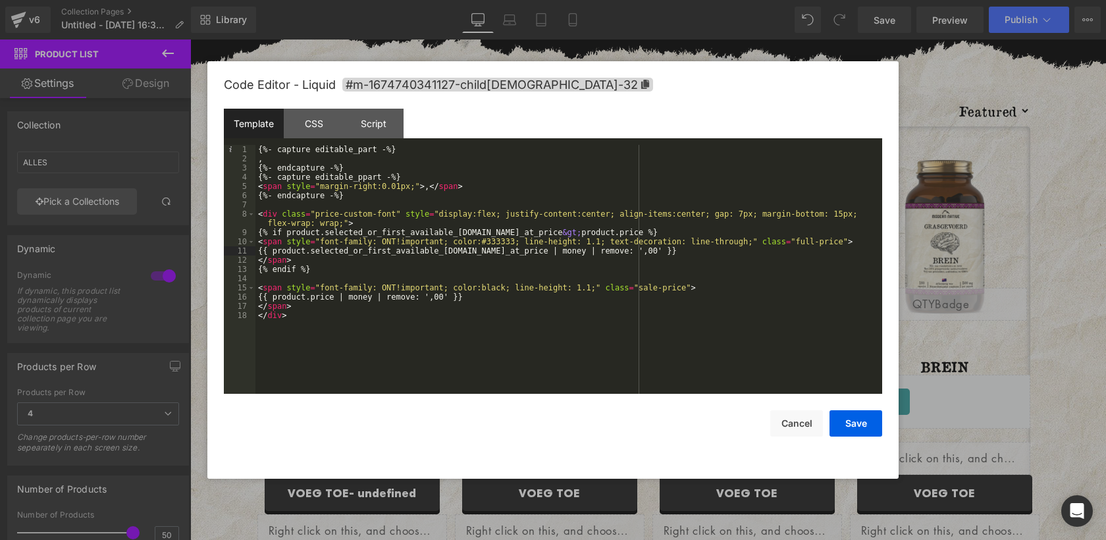
click at [0, 0] on div "{%- capture editable_part -%} , {%- endcapture -%} {%- capture editable_ppart -…" at bounding box center [0, 0] width 0 height 0
paste textarea
click at [847, 429] on button "Save" at bounding box center [855, 423] width 53 height 26
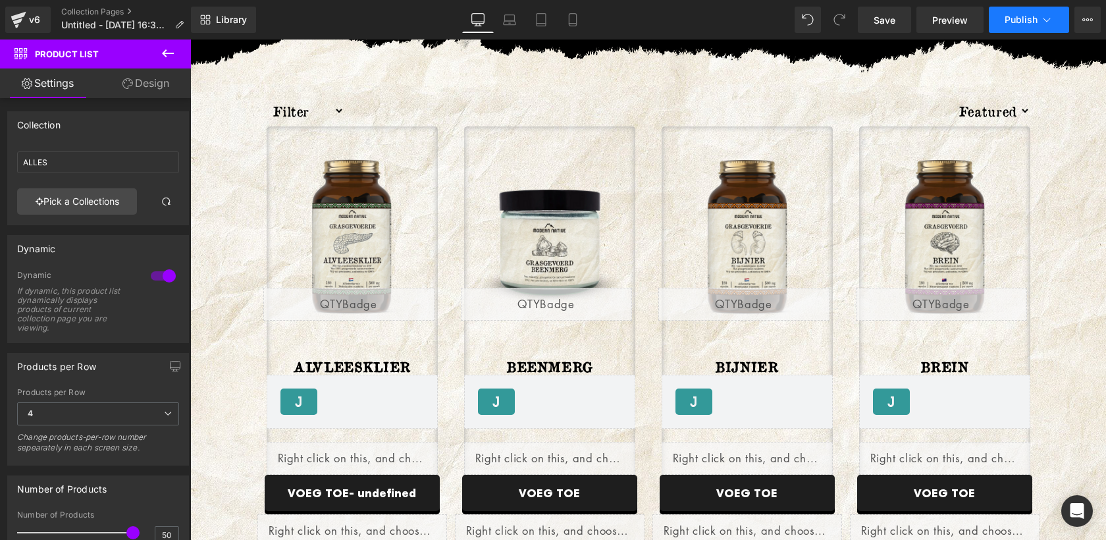
click at [1031, 18] on span "Publish" at bounding box center [1020, 19] width 33 height 11
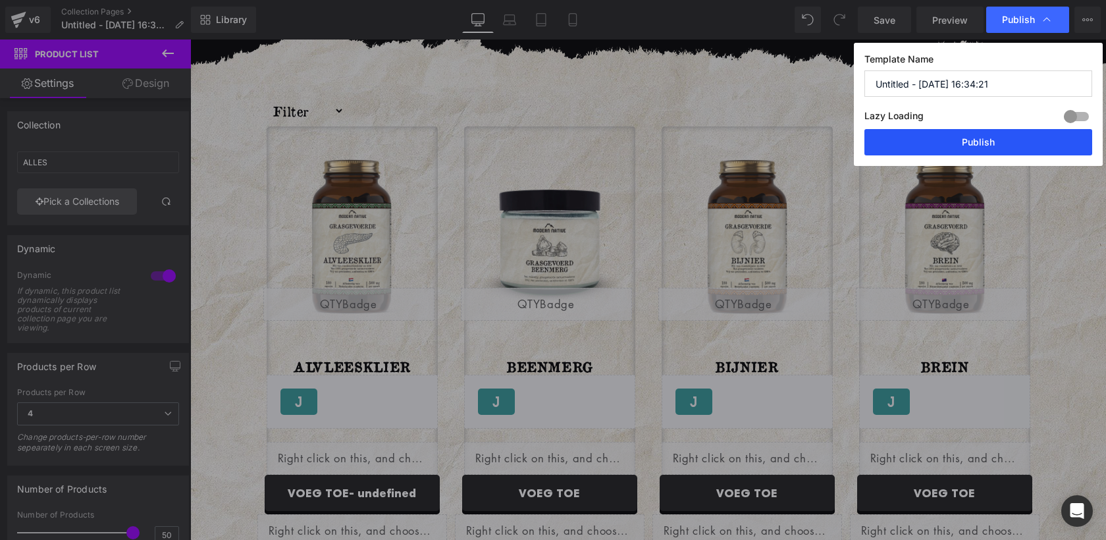
click at [979, 141] on button "Publish" at bounding box center [978, 142] width 228 height 26
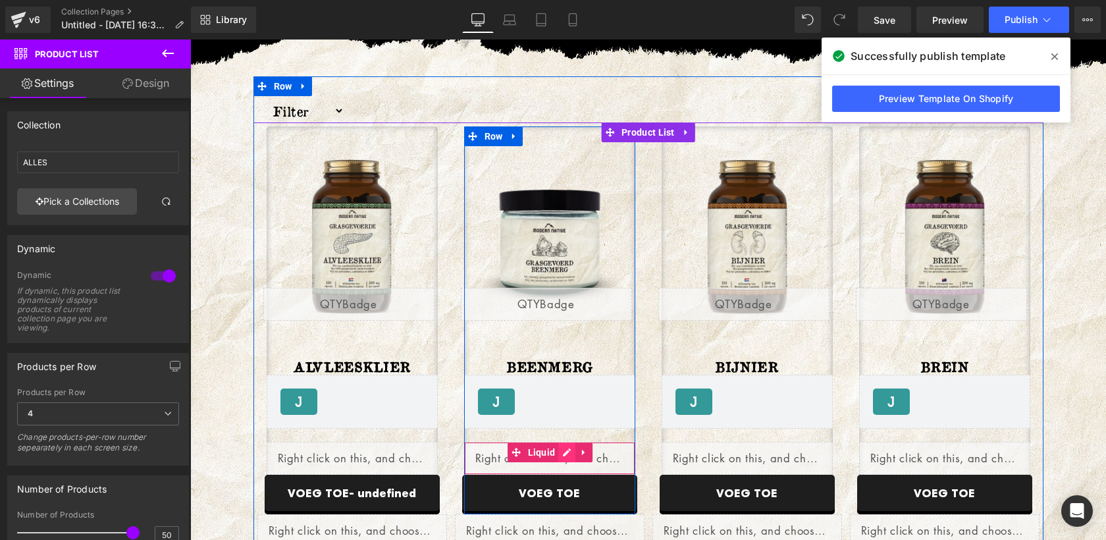
click at [562, 453] on div "Liquid" at bounding box center [549, 458] width 171 height 33
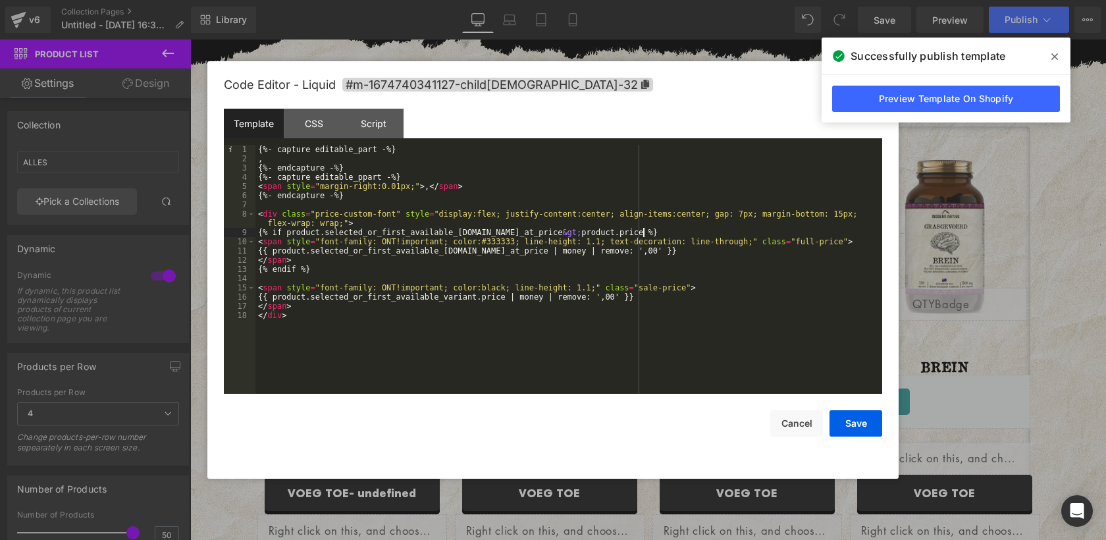
click at [644, 230] on div "{%- capture editable_part -%} , {%- endcapture -%} {%- capture editable_ppart -…" at bounding box center [568, 278] width 627 height 267
paste textarea
click at [0, 0] on button "Save" at bounding box center [0, 0] width 0 height 0
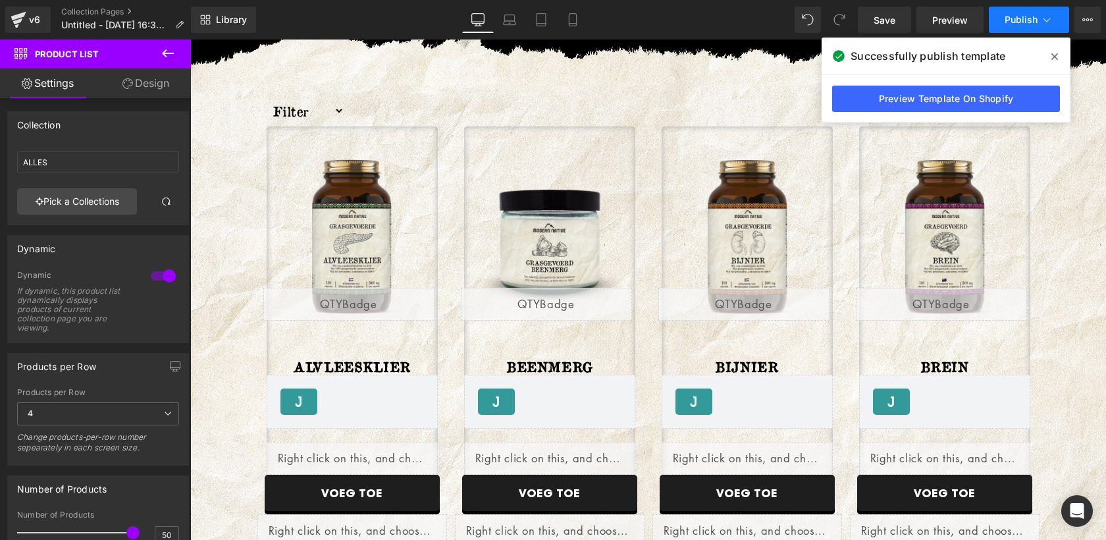
click at [1035, 17] on span "Publish" at bounding box center [1020, 19] width 33 height 11
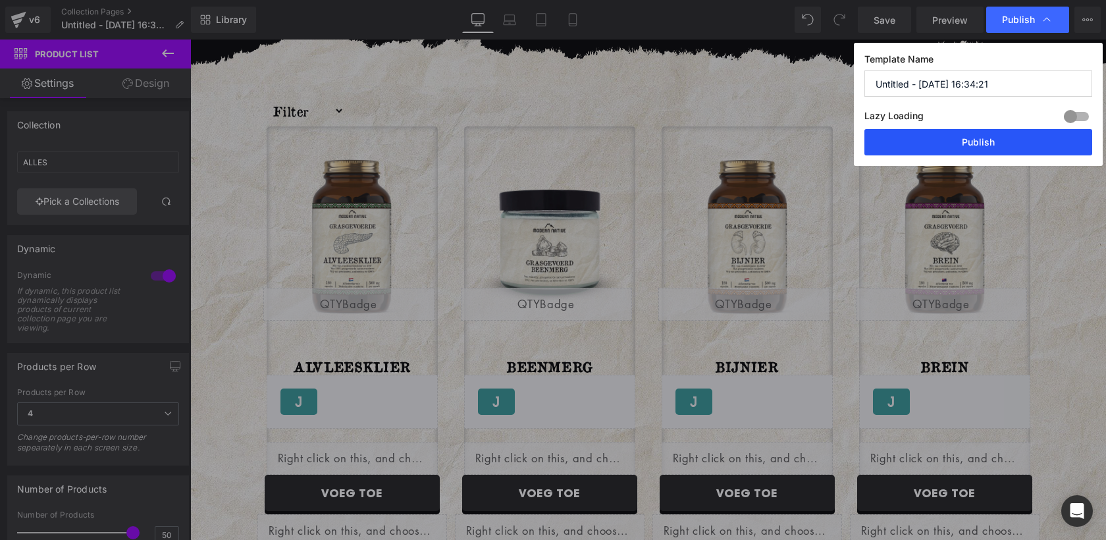
click at [991, 140] on button "Publish" at bounding box center [978, 142] width 228 height 26
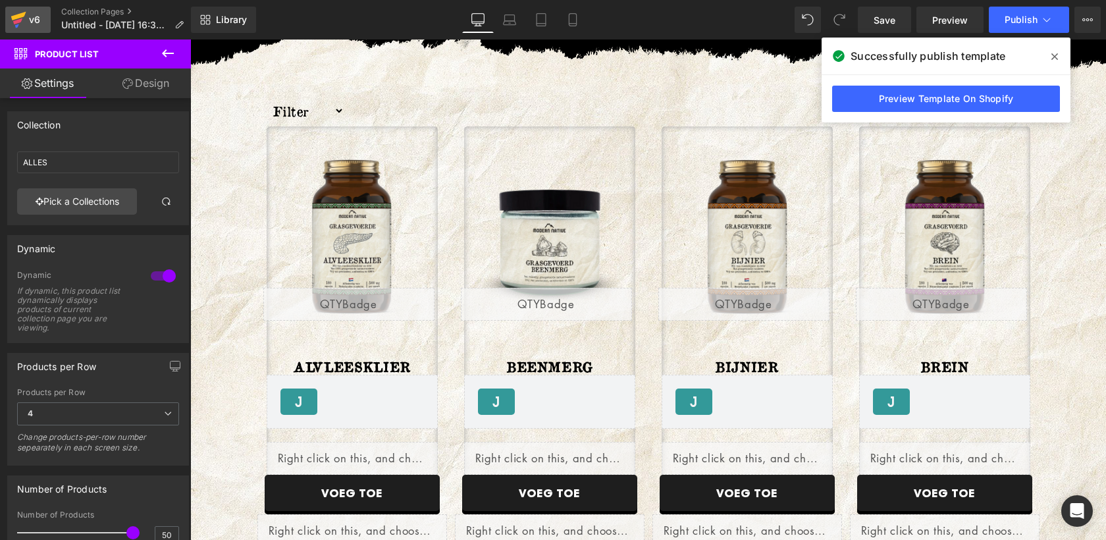
click at [21, 13] on icon at bounding box center [19, 19] width 16 height 33
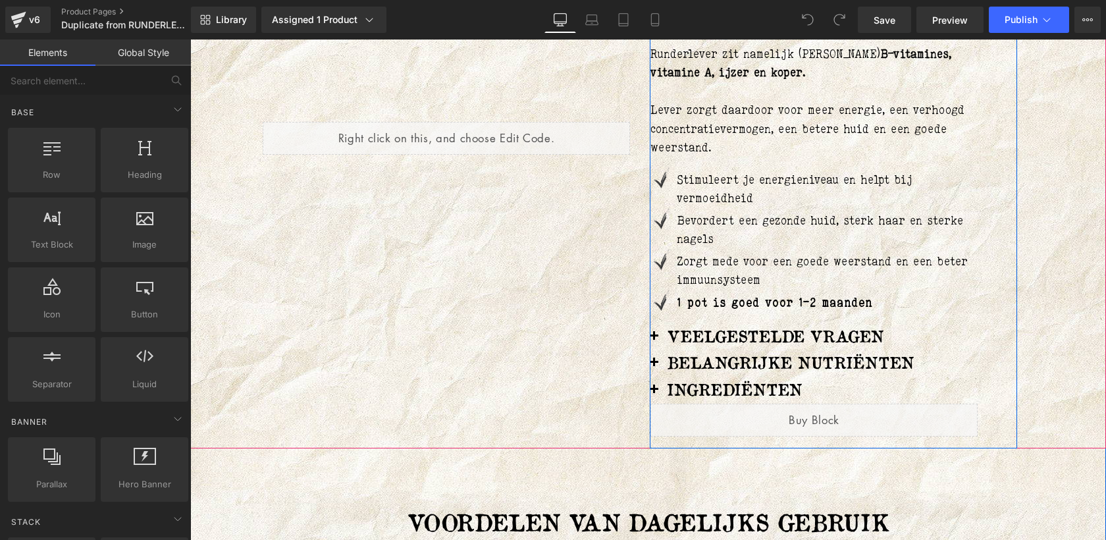
scroll to position [374, 0]
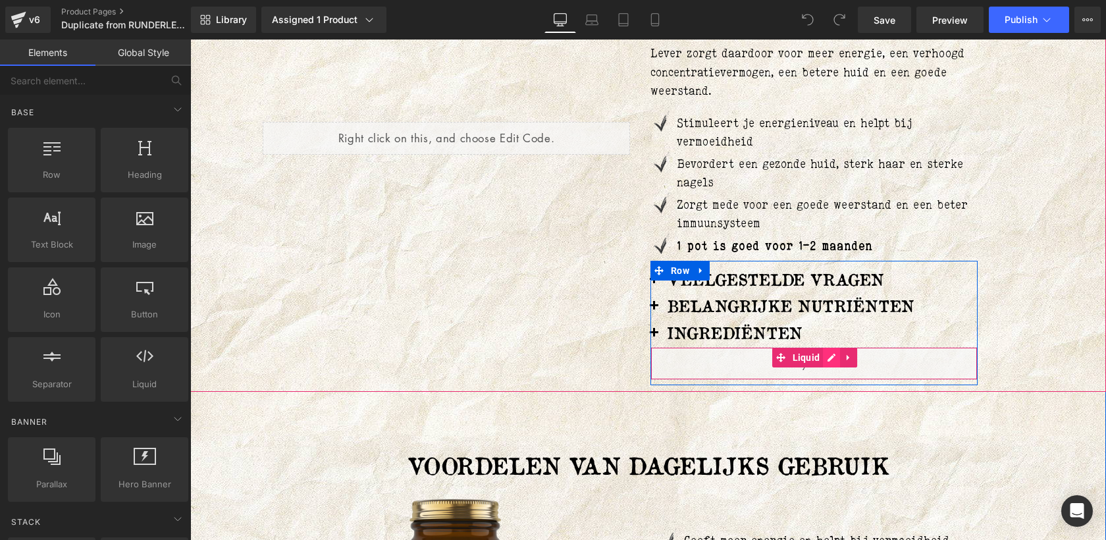
click at [827, 360] on div "Liquid" at bounding box center [813, 363] width 327 height 33
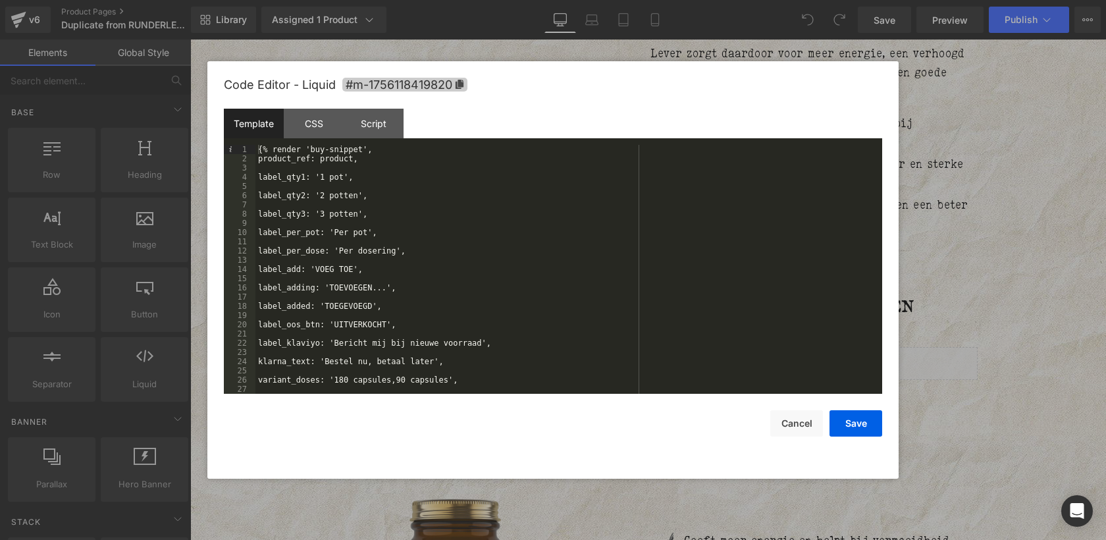
click at [483, 193] on icon at bounding box center [635, 193] width 304 height 0
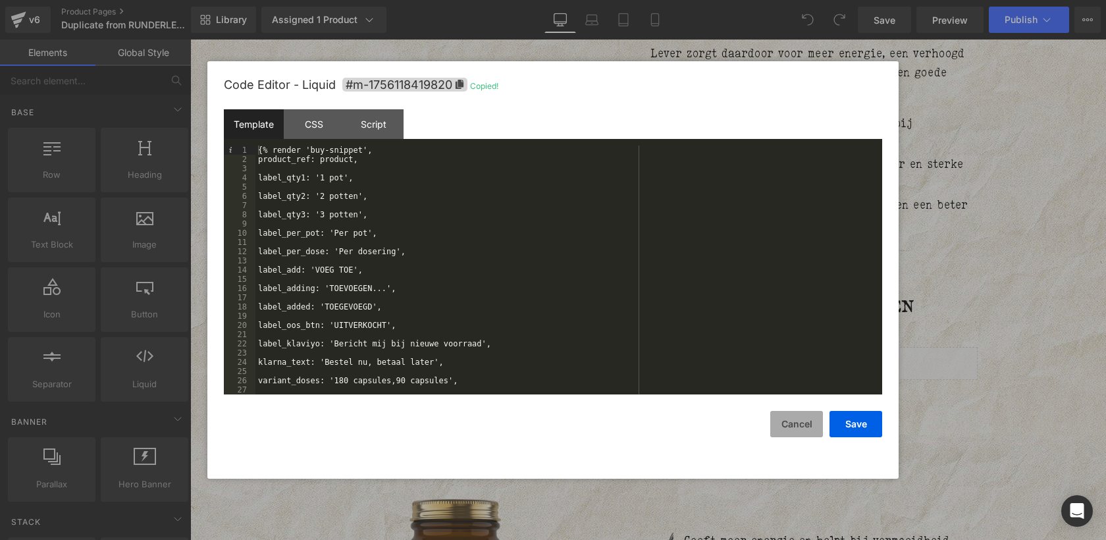
click at [796, 421] on button "Cancel" at bounding box center [796, 424] width 53 height 26
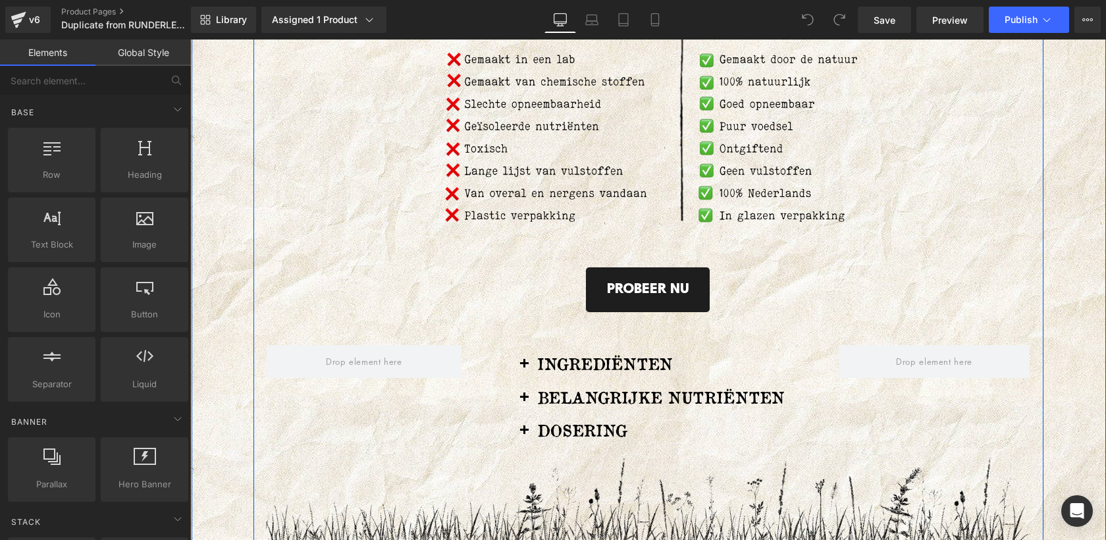
scroll to position [1698, 0]
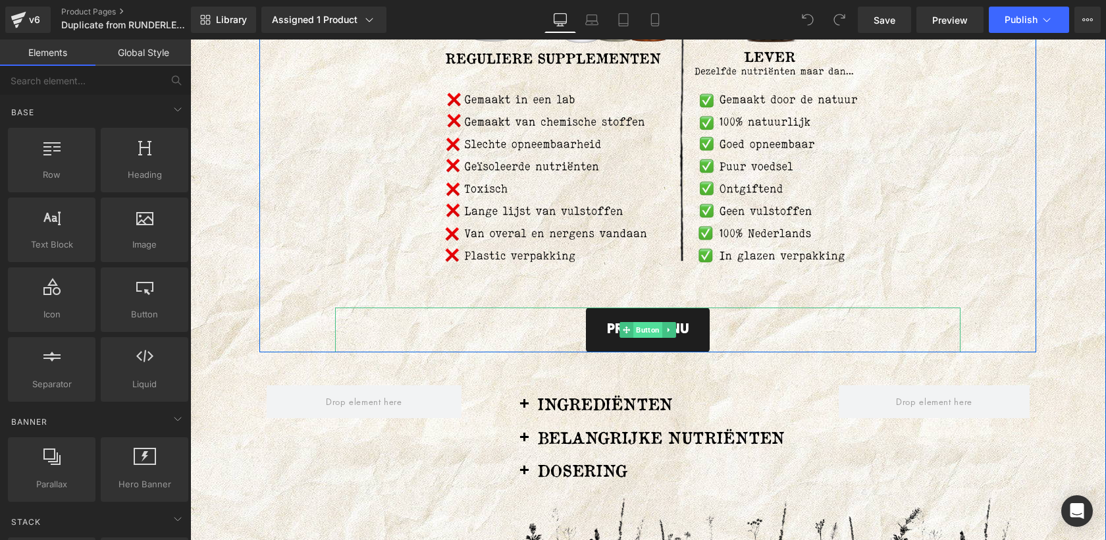
click at [654, 338] on span "Button" at bounding box center [647, 330] width 29 height 16
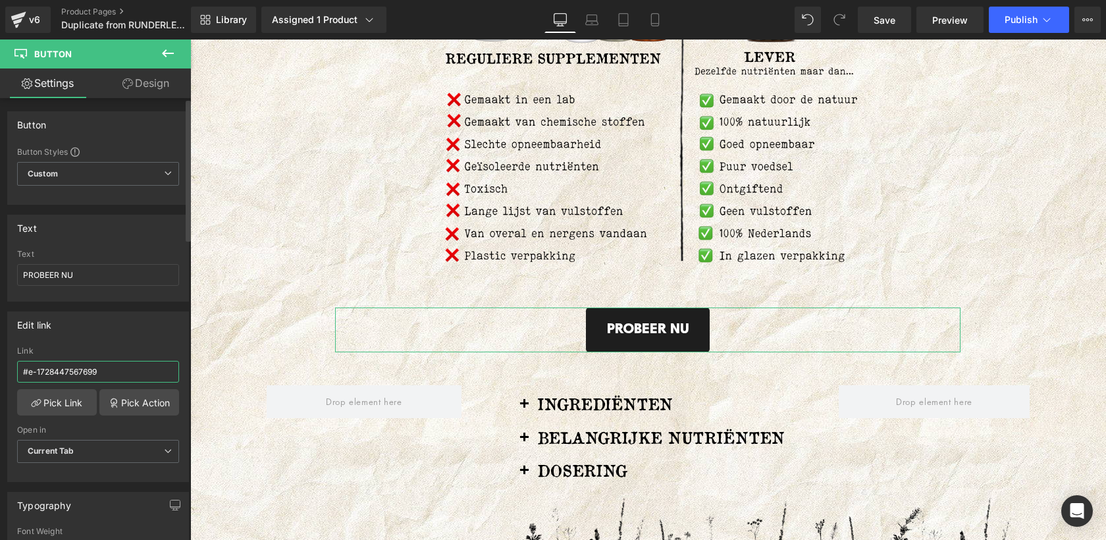
click at [102, 369] on input "#e-1728447567699" at bounding box center [98, 372] width 162 height 22
paste input "m-1756118419820"
type input "#m-1756118419820"
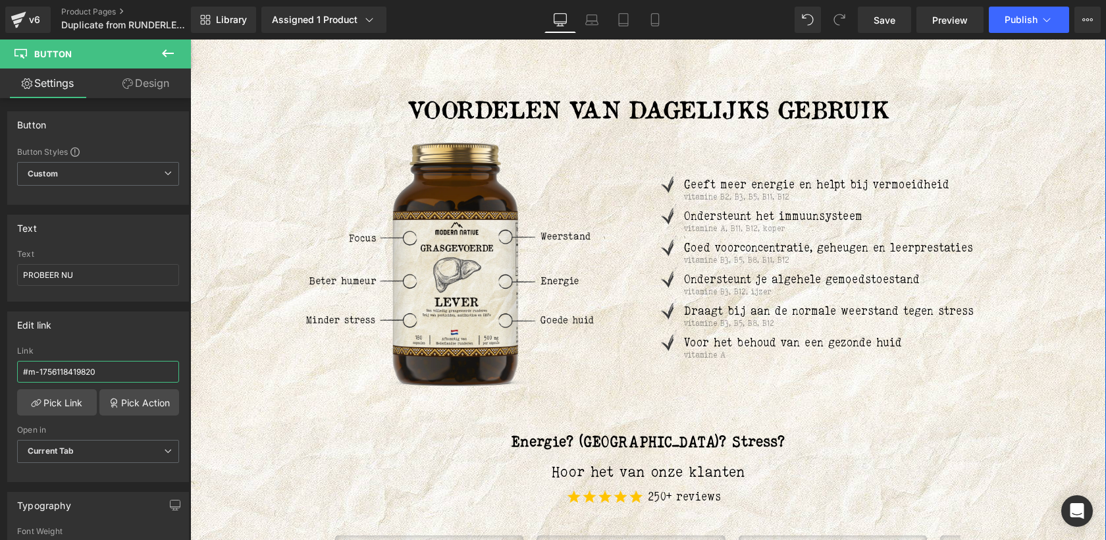
scroll to position [721, 0]
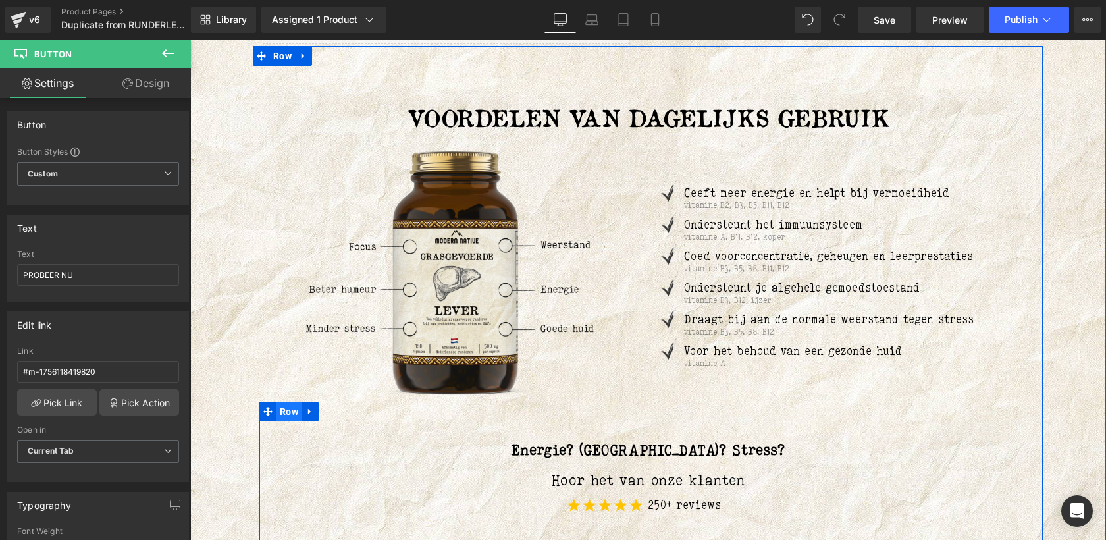
click at [281, 412] on span "Row" at bounding box center [288, 411] width 25 height 20
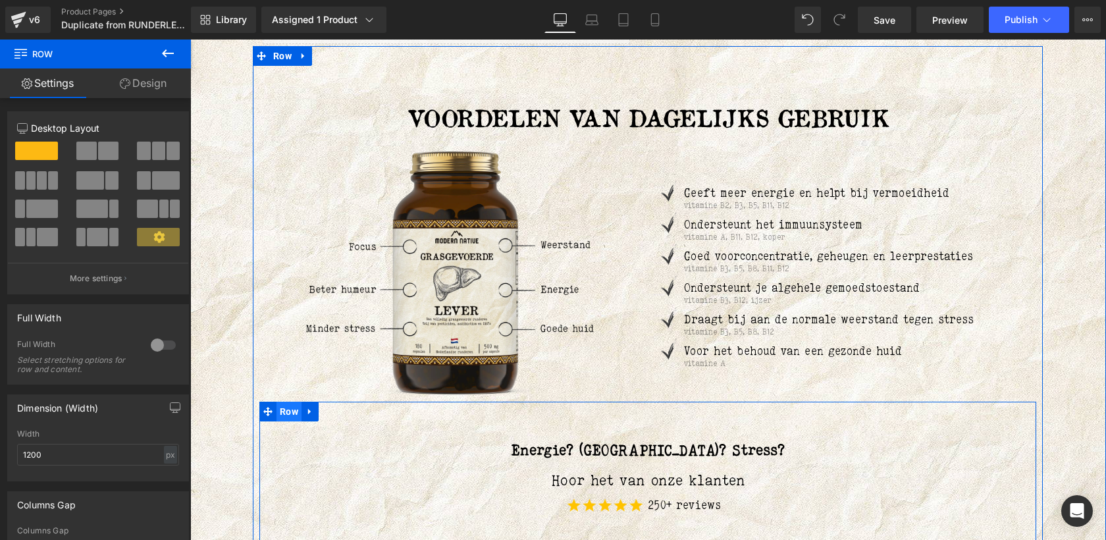
click at [289, 414] on span "Row" at bounding box center [288, 411] width 25 height 20
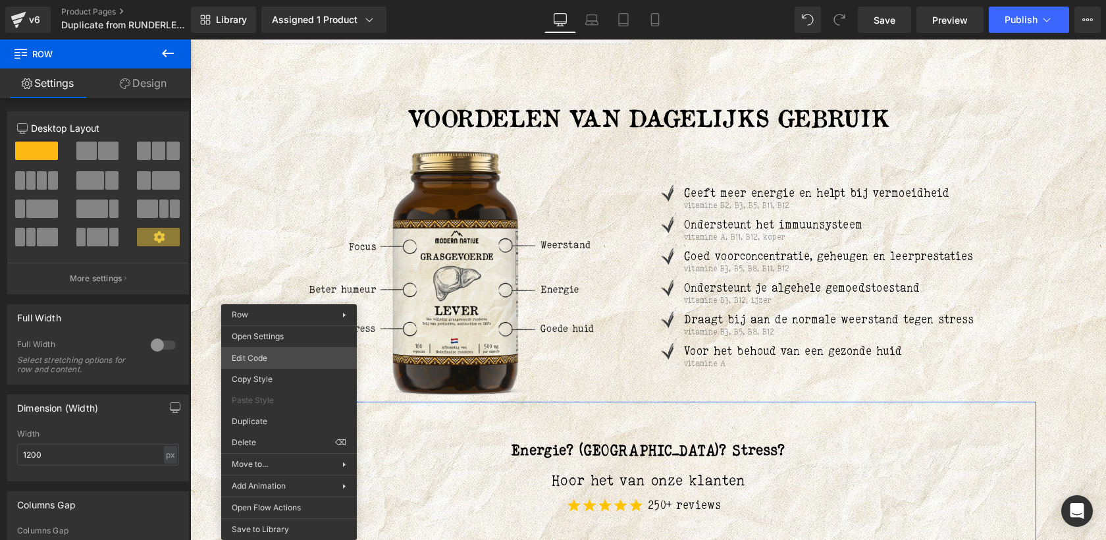
click at [303, 0] on div "Row You are previewing how the will restyle your page. You can not edit Element…" at bounding box center [553, 0] width 1106 height 0
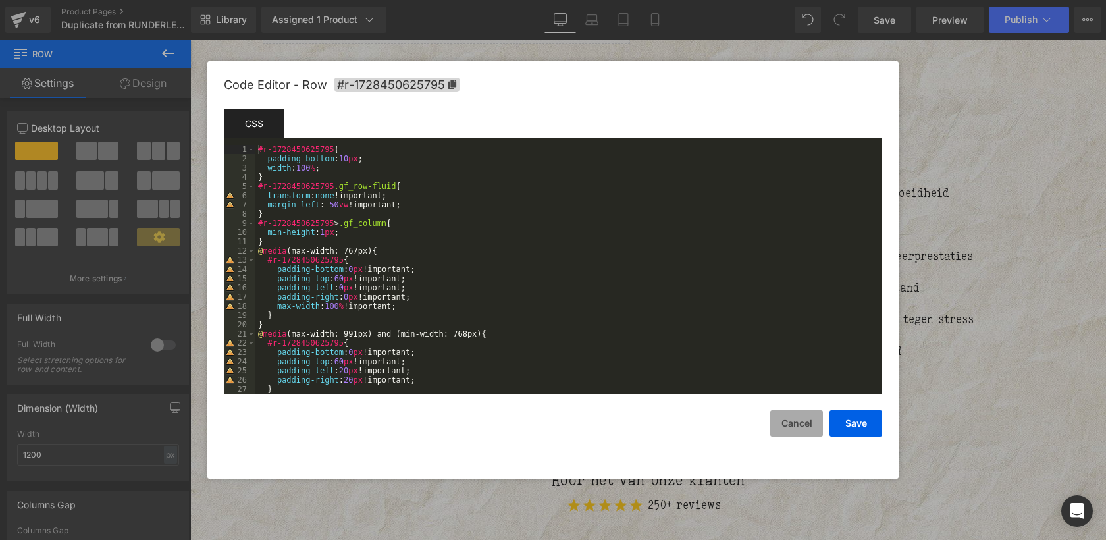
click at [0, 0] on button "Cancel" at bounding box center [0, 0] width 0 height 0
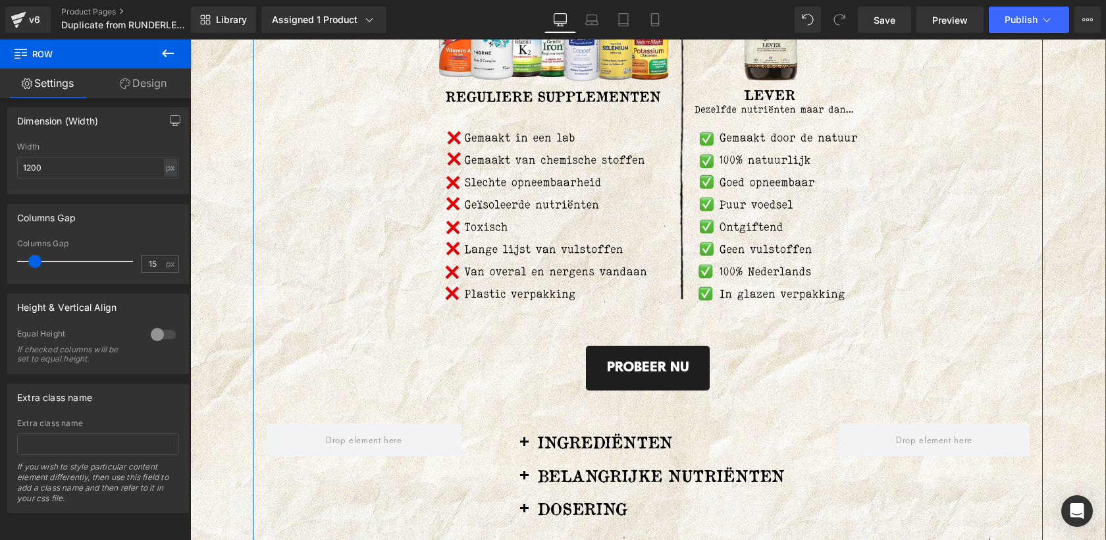
scroll to position [1683, 0]
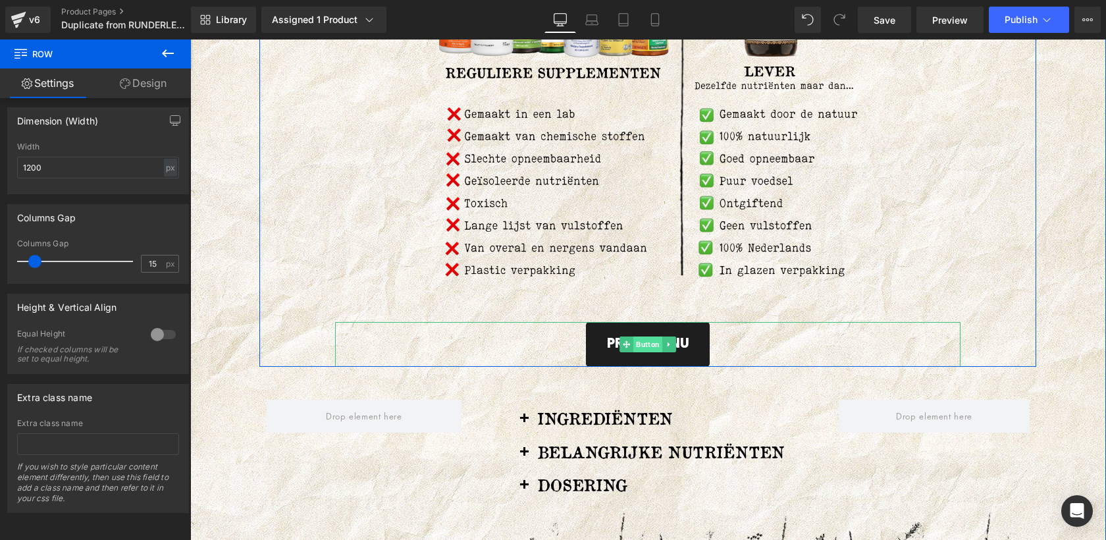
click at [649, 352] on span "Button" at bounding box center [647, 344] width 29 height 16
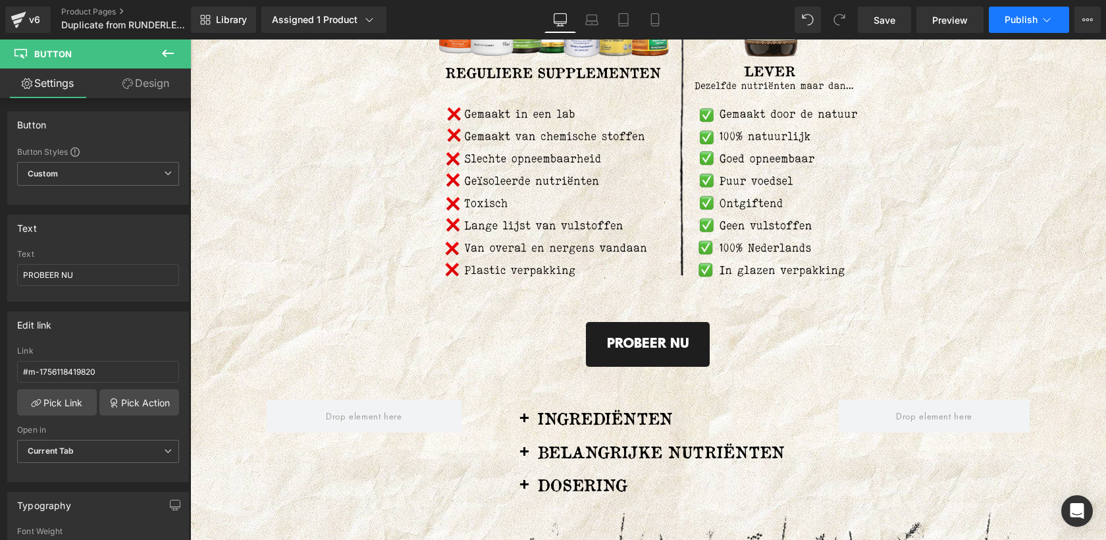
click at [1028, 21] on span "Publish" at bounding box center [1020, 19] width 33 height 11
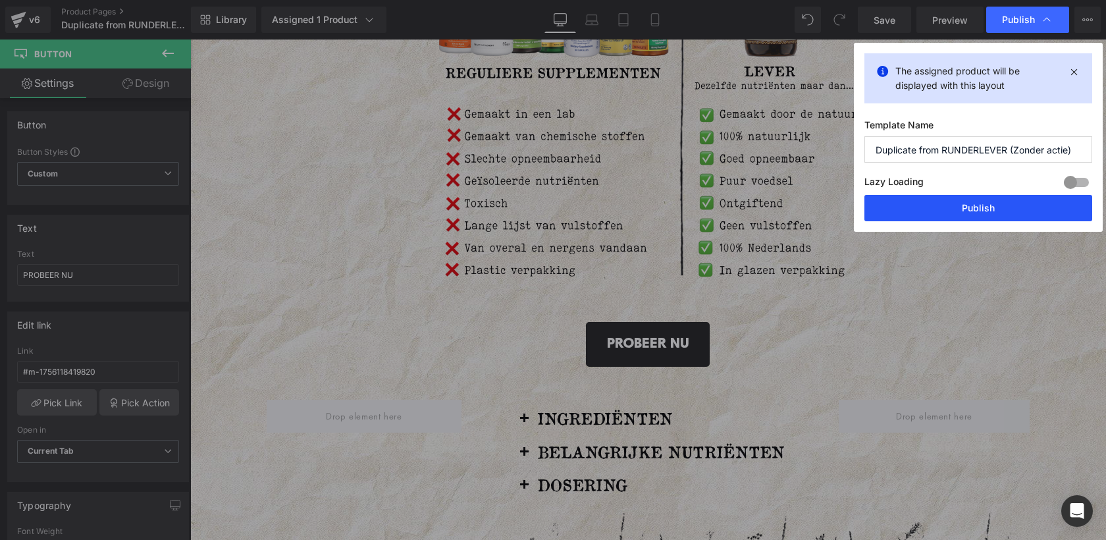
click at [977, 207] on button "Publish" at bounding box center [978, 208] width 228 height 26
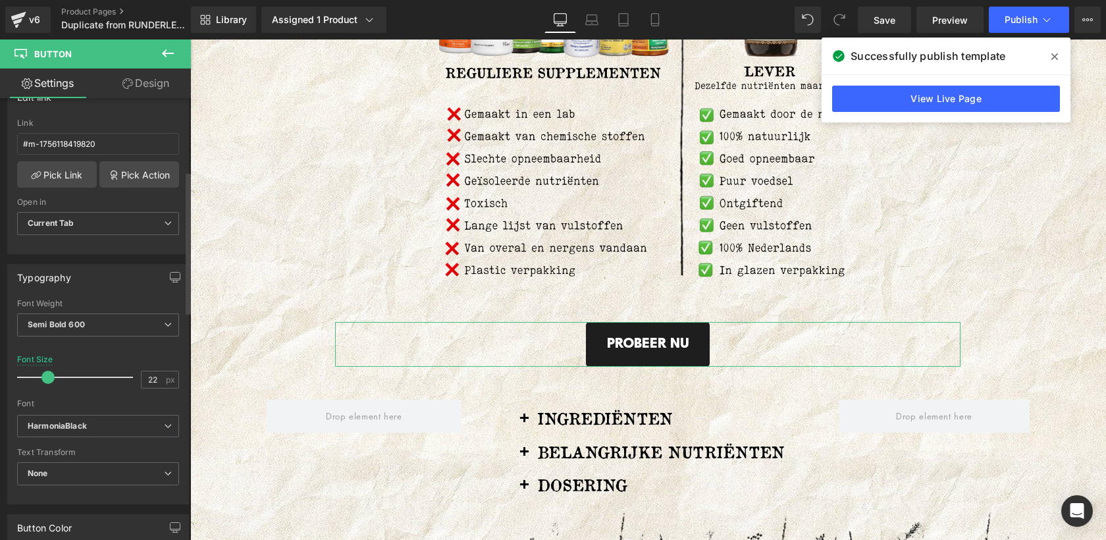
scroll to position [226, 0]
click at [116, 224] on span "Current Tab" at bounding box center [98, 225] width 162 height 23
click at [97, 202] on div "Open in" at bounding box center [95, 203] width 157 height 9
click at [124, 177] on link "Pick Action" at bounding box center [139, 176] width 80 height 26
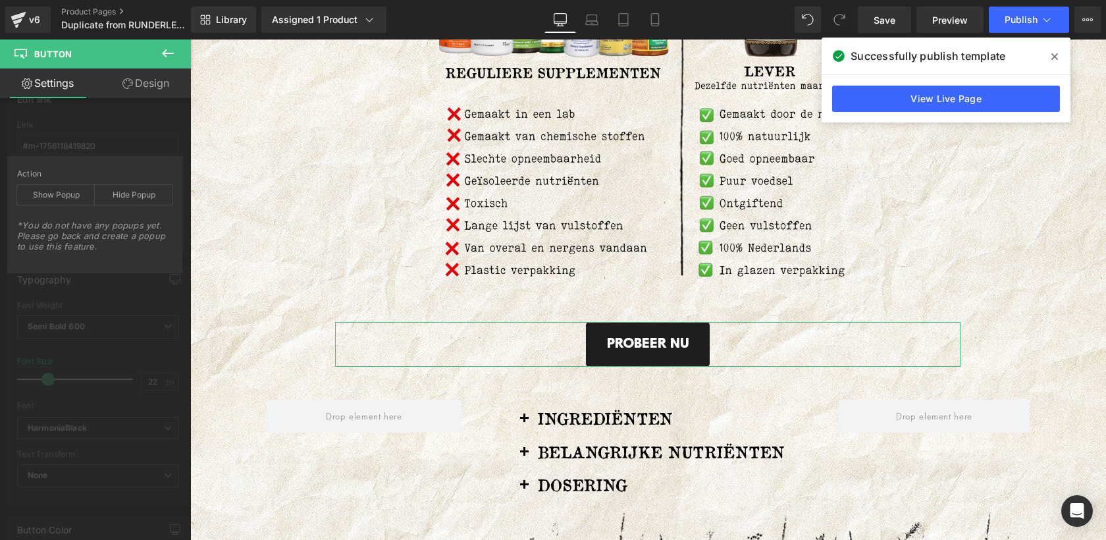
click at [89, 325] on div "Button Button Styles Custom Button Custom Custom Button Button Button Size Larg…" at bounding box center [98, 541] width 197 height 1339
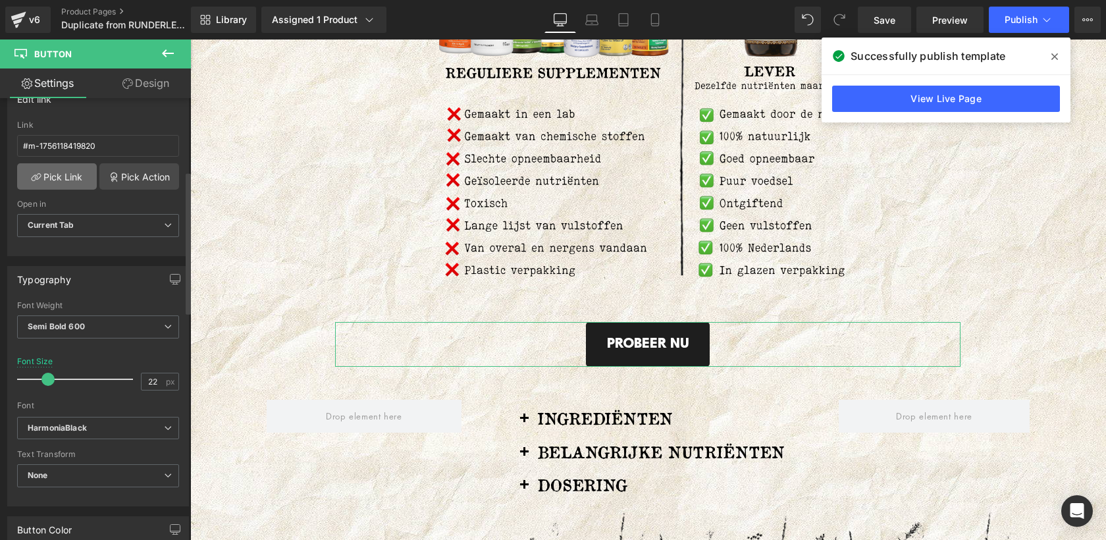
click at [73, 182] on link "Pick Link" at bounding box center [57, 176] width 80 height 26
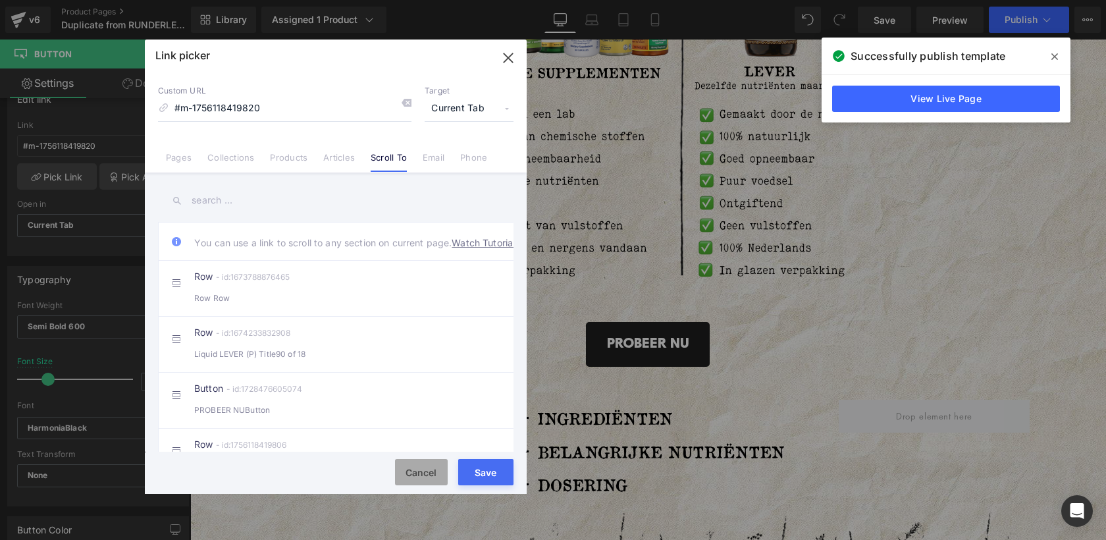
click at [0, 0] on button "Cancel" at bounding box center [0, 0] width 0 height 0
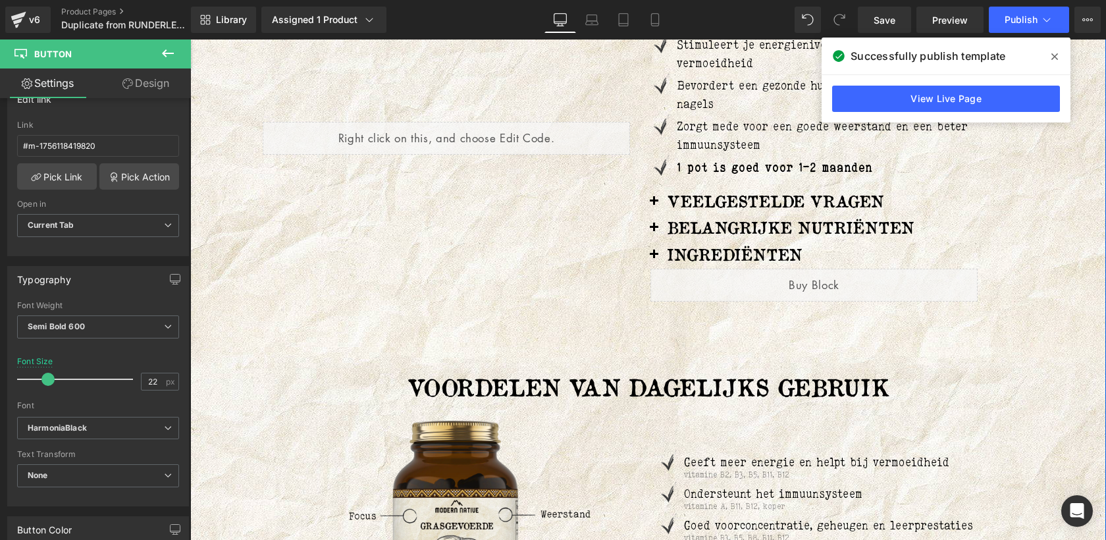
scroll to position [450, 0]
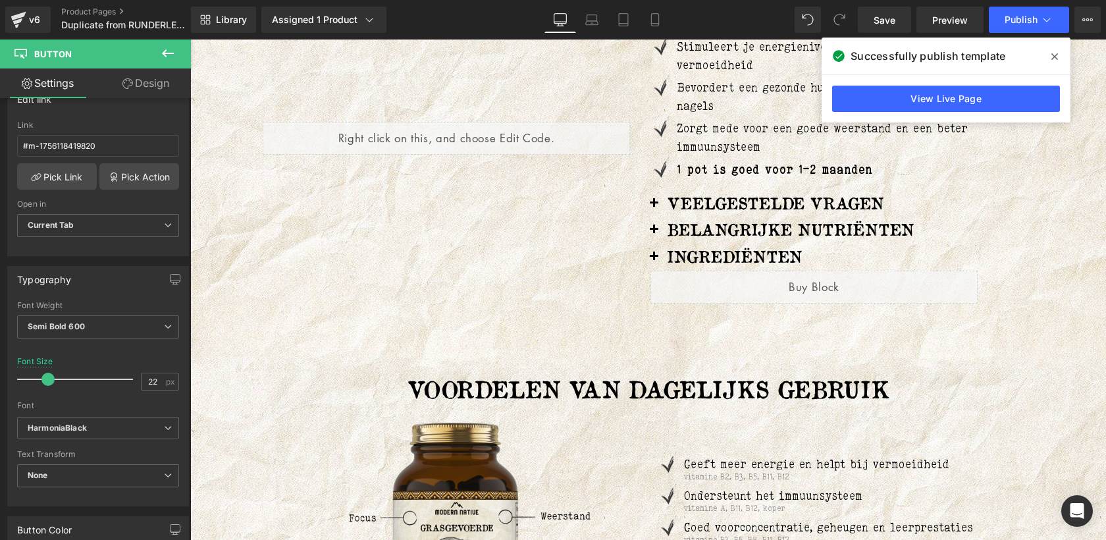
click at [165, 49] on icon at bounding box center [168, 53] width 16 height 16
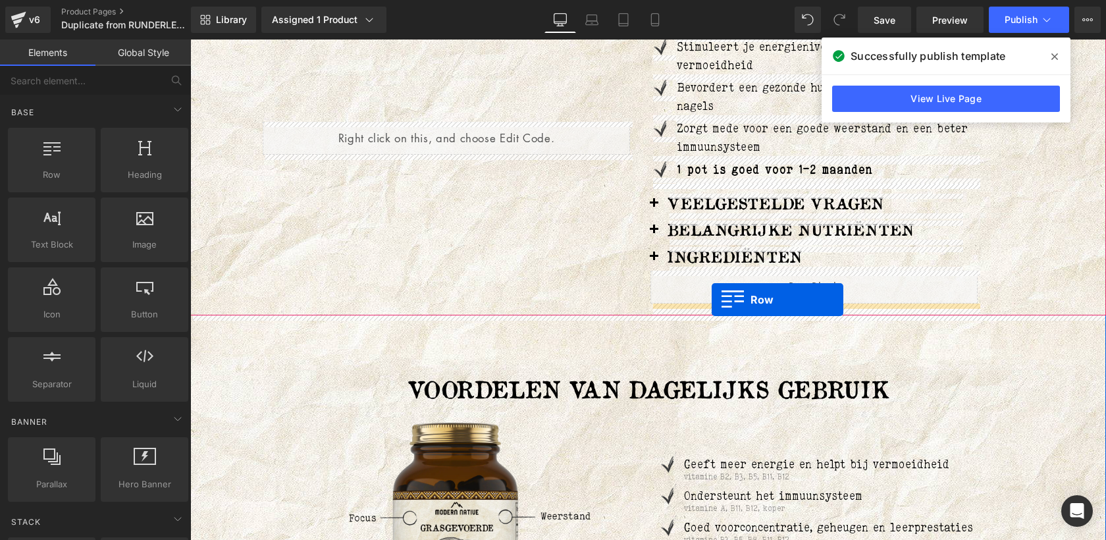
drag, startPoint x: 222, startPoint y: 207, endPoint x: 711, endPoint y: 299, distance: 498.2
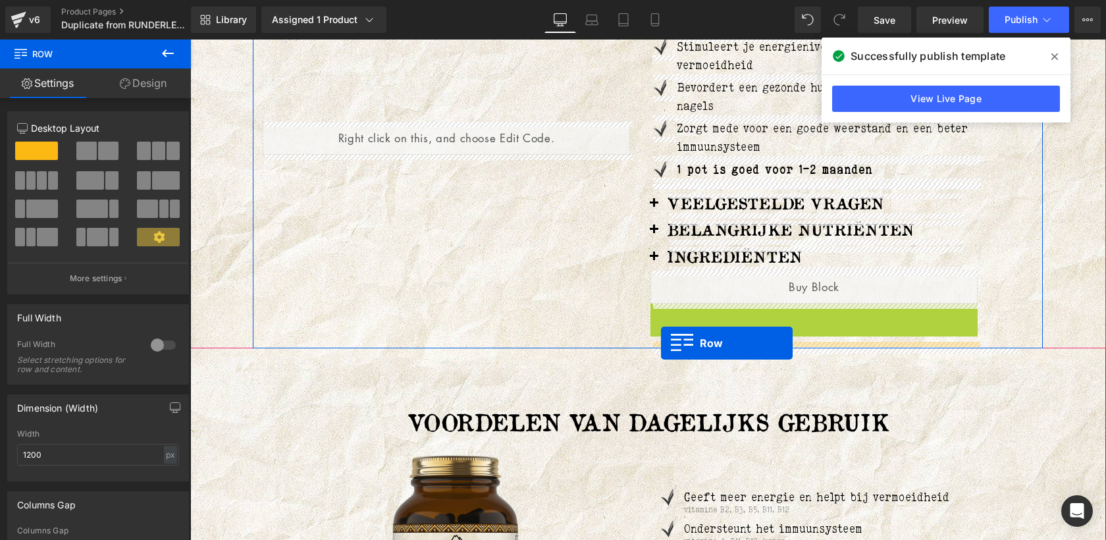
drag, startPoint x: 659, startPoint y: 311, endPoint x: 661, endPoint y: 343, distance: 32.3
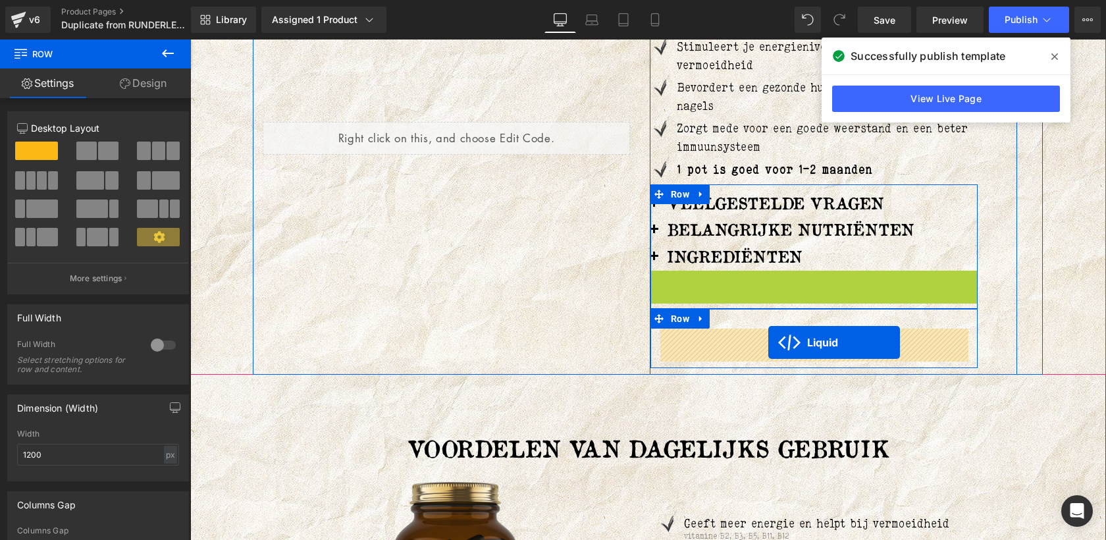
drag, startPoint x: 779, startPoint y: 279, endPoint x: 768, endPoint y: 342, distance: 64.2
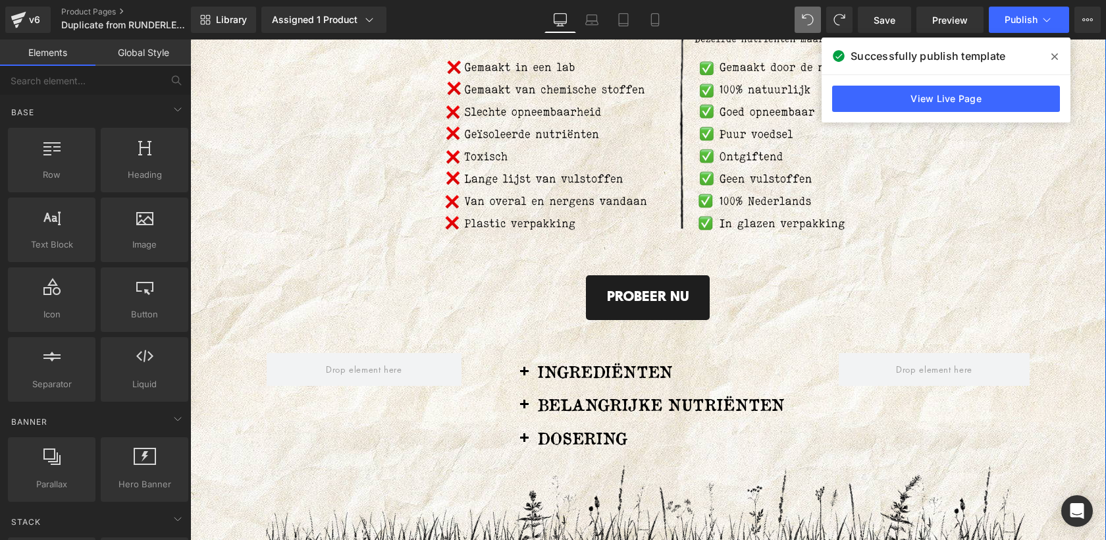
scroll to position [1717, 0]
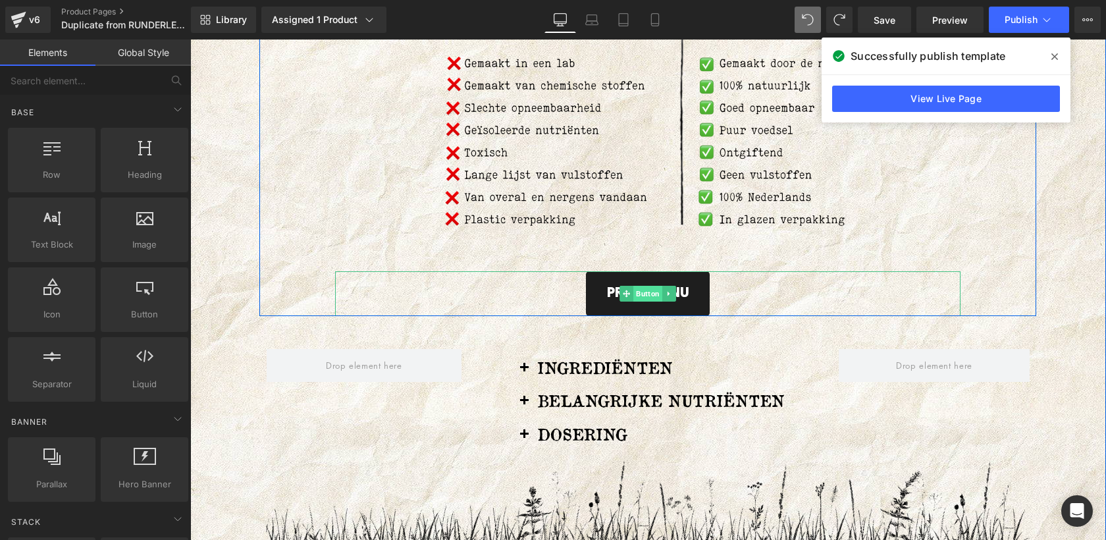
click at [646, 301] on span "Button" at bounding box center [647, 294] width 29 height 16
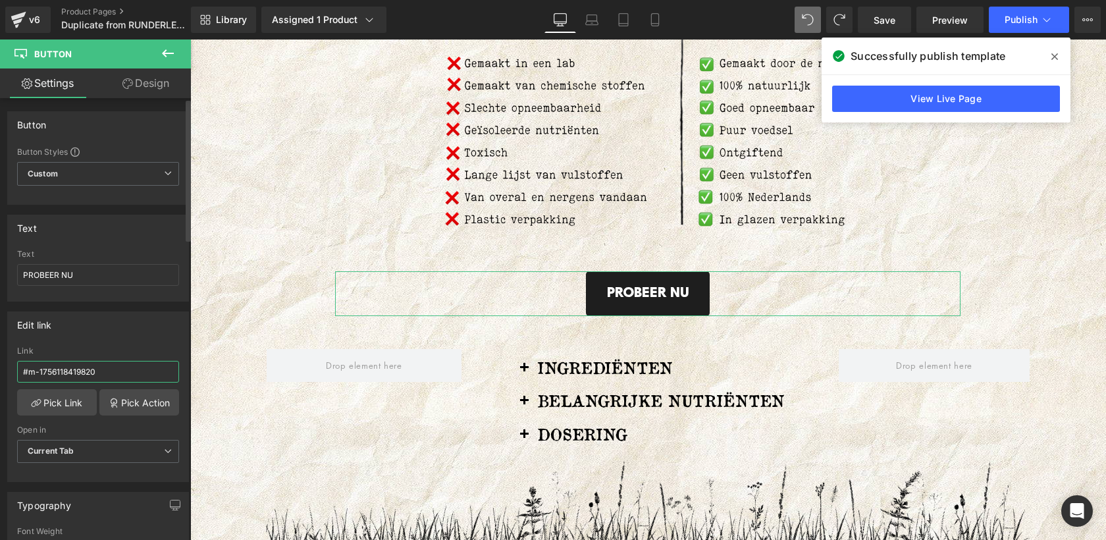
click at [110, 364] on input "#m-1756118419820" at bounding box center [98, 372] width 162 height 22
click at [61, 408] on link "Pick Link" at bounding box center [57, 402] width 80 height 26
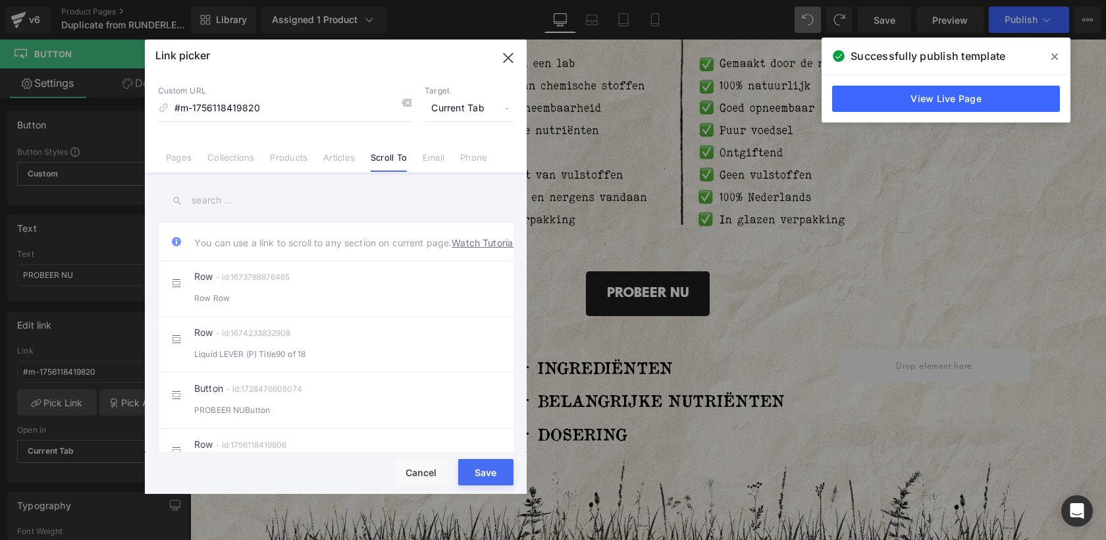
click at [0, 0] on span "Current Tab" at bounding box center [0, 0] width 0 height 0
click at [0, 0] on button "Cancel" at bounding box center [0, 0] width 0 height 0
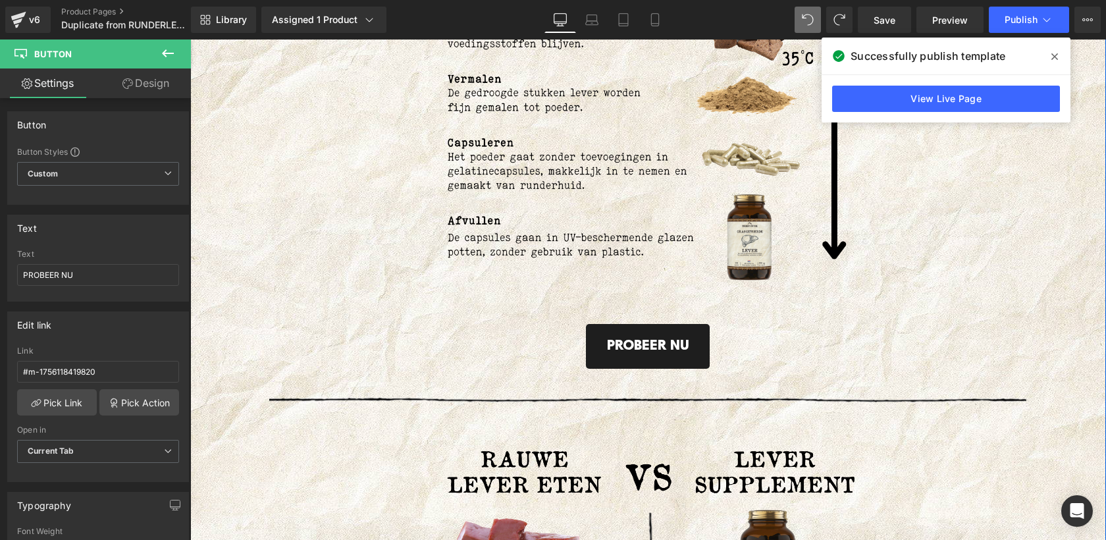
scroll to position [3088, 0]
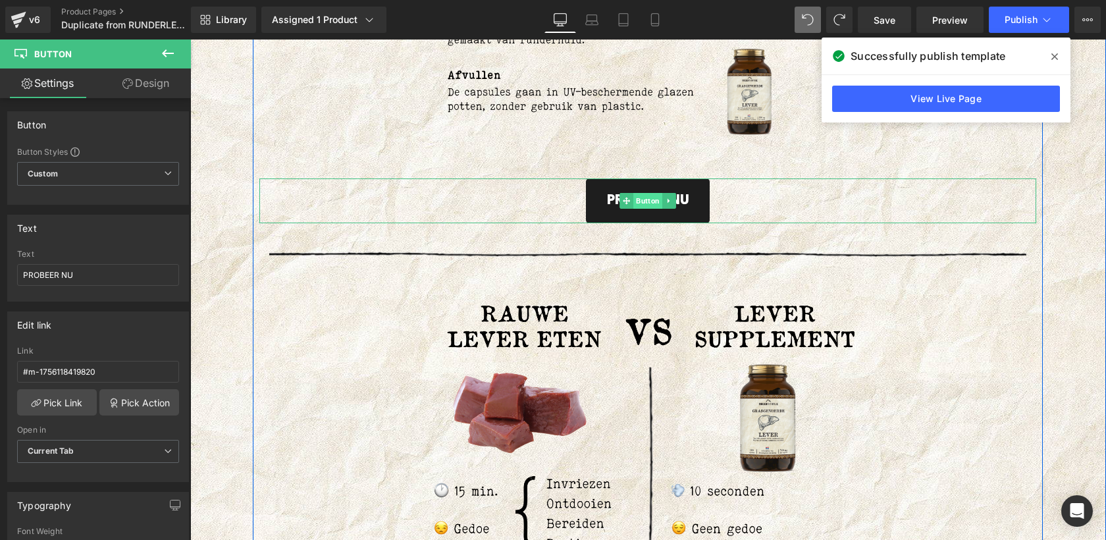
click at [644, 209] on span "Button" at bounding box center [647, 201] width 29 height 16
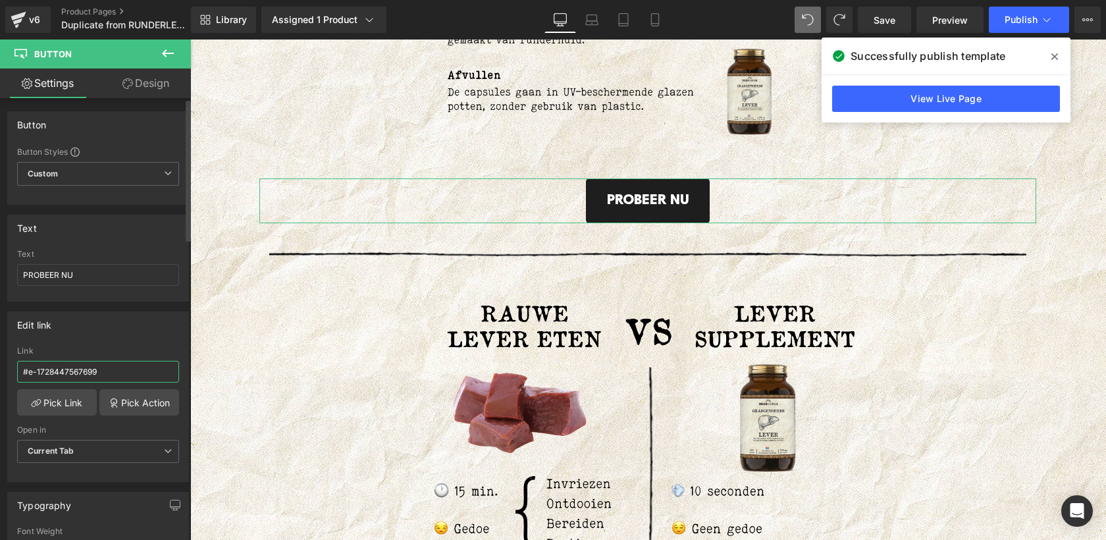
click at [86, 373] on input "#e-1728447567699" at bounding box center [98, 372] width 162 height 22
paste input "m-1756118419820"
type input "#m-1756118419820"
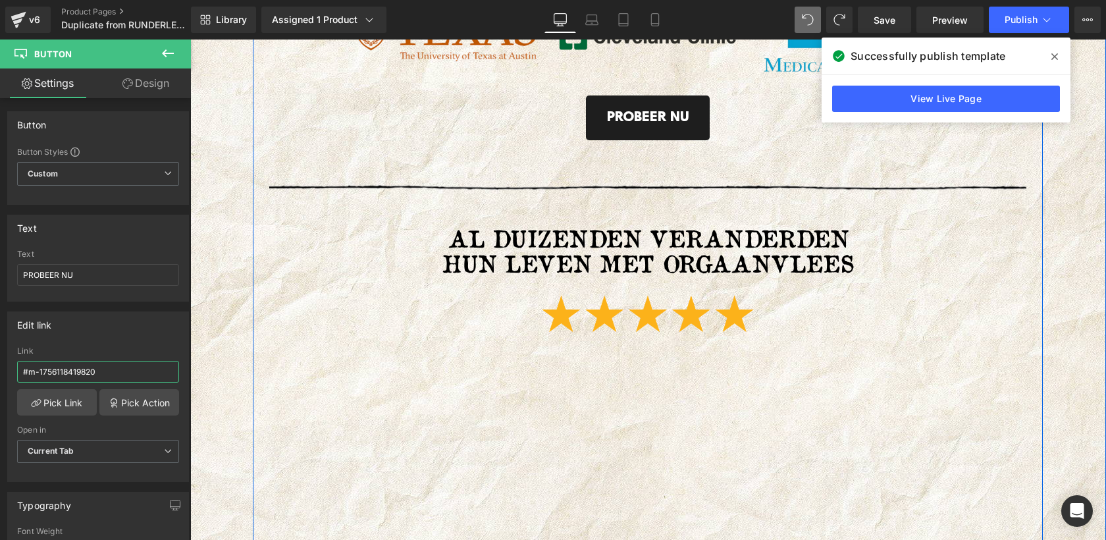
scroll to position [3997, 0]
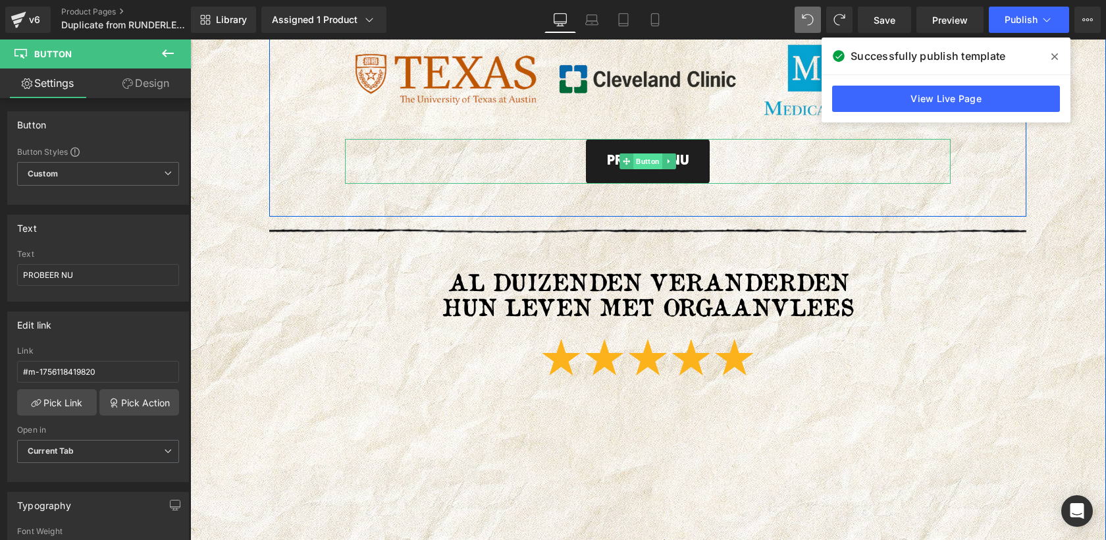
click at [652, 169] on span "Button" at bounding box center [647, 161] width 29 height 16
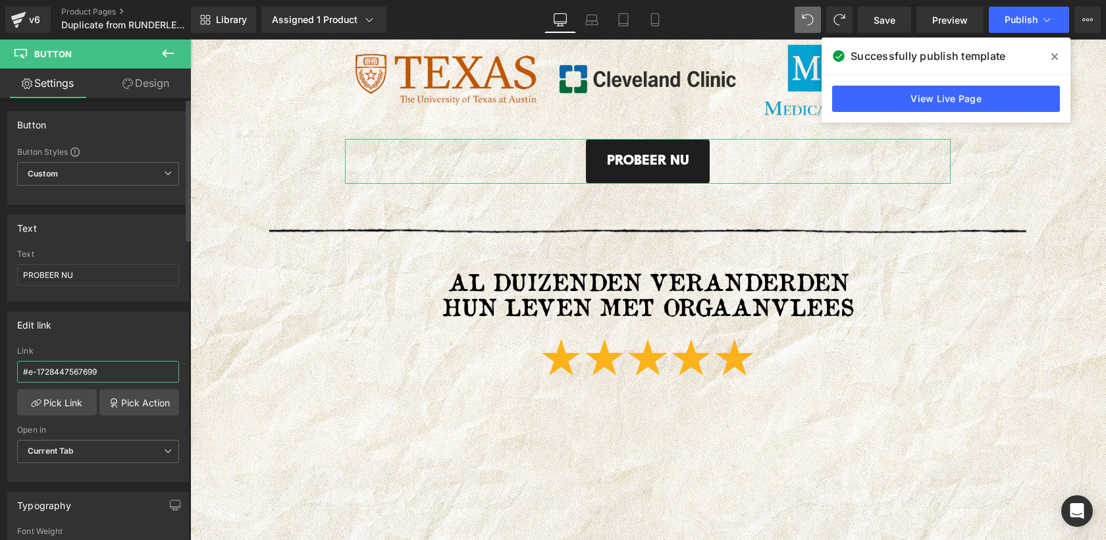
click at [104, 374] on input "#e-1728447567699" at bounding box center [98, 372] width 162 height 22
paste input "m-1756118419820"
type input "#m-1756118419820"
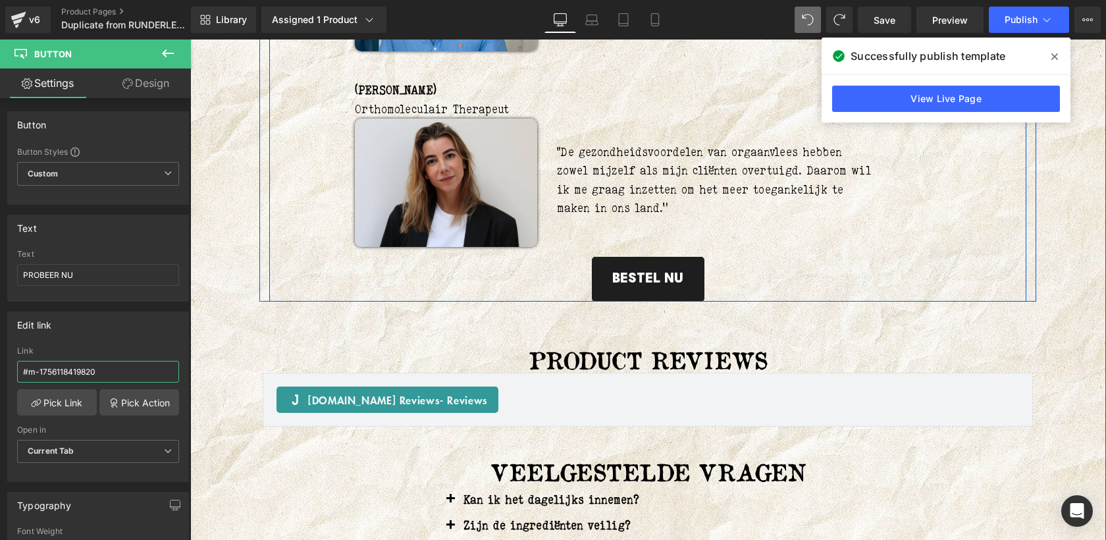
scroll to position [5592, 0]
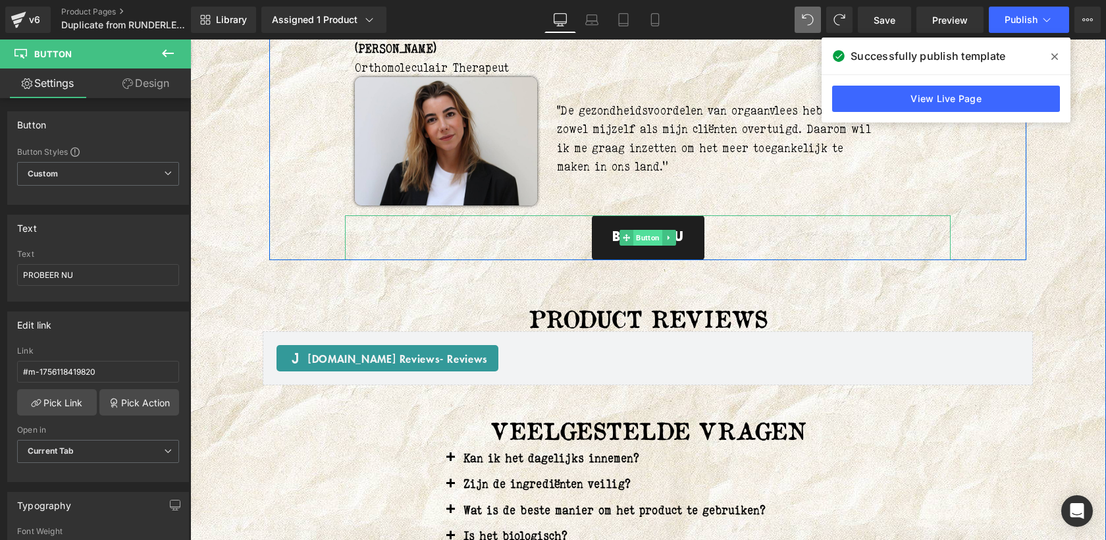
click at [646, 245] on span "Button" at bounding box center [647, 238] width 29 height 16
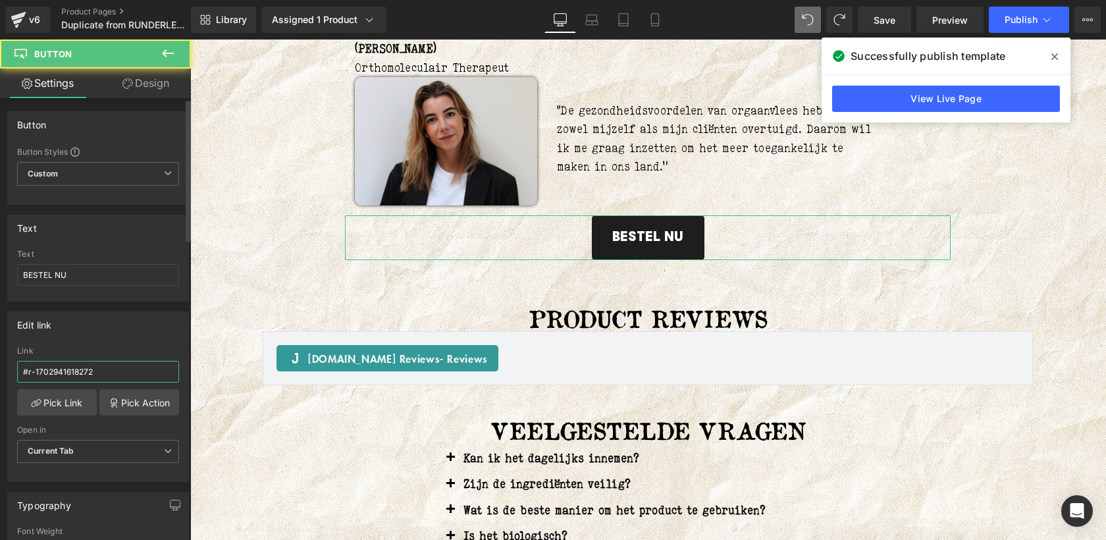
click at [122, 380] on input "#r-1702941618272" at bounding box center [98, 372] width 162 height 22
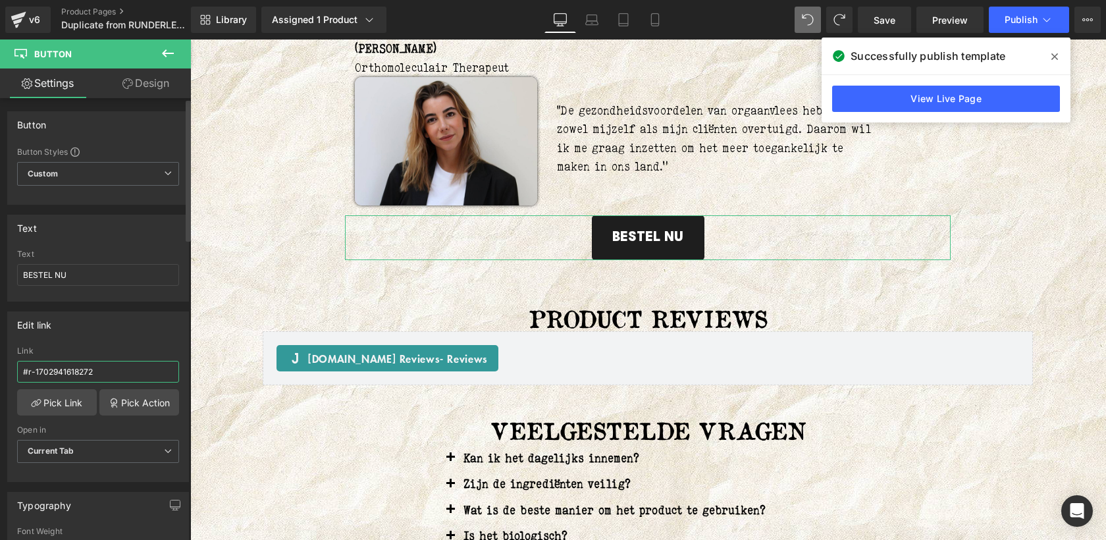
click at [122, 380] on input "#r-1702941618272" at bounding box center [98, 372] width 162 height 22
paste input "m-1756118419820"
type input "#m-1756118419820"
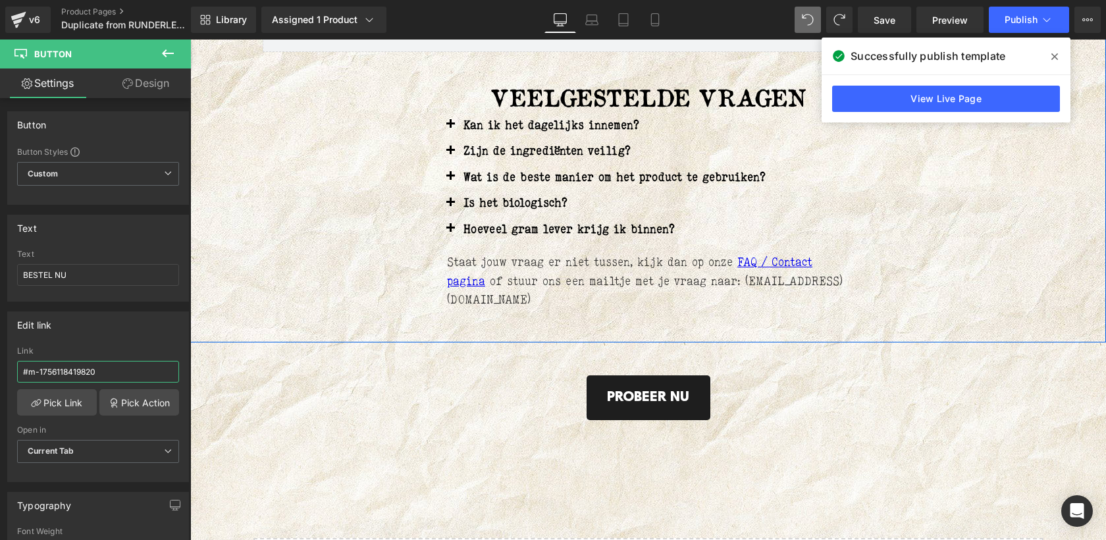
scroll to position [5935, 0]
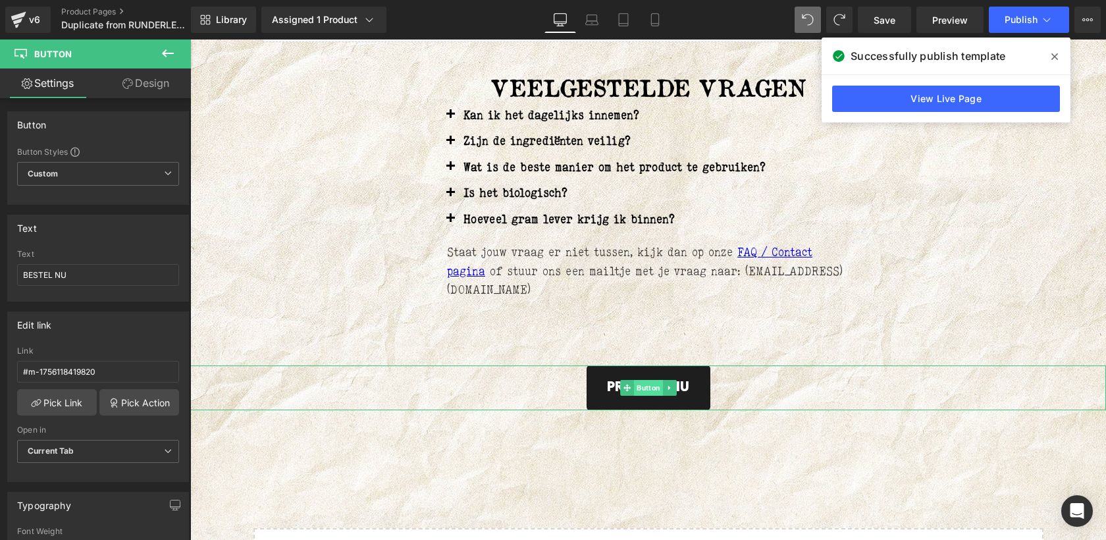
click at [646, 396] on span "Button" at bounding box center [648, 388] width 29 height 16
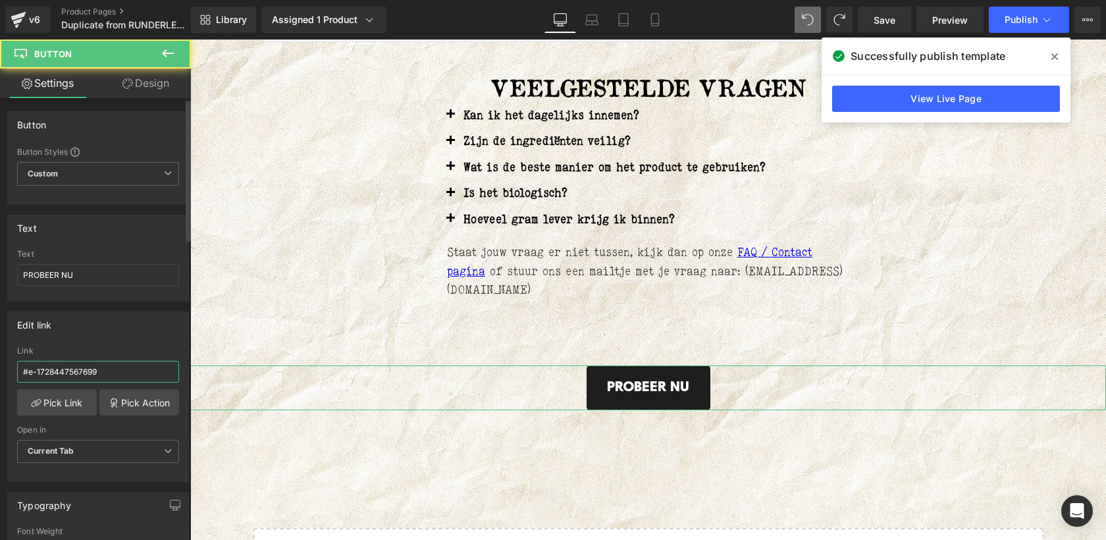
click at [103, 371] on input "#e-1728447567699" at bounding box center [98, 372] width 162 height 22
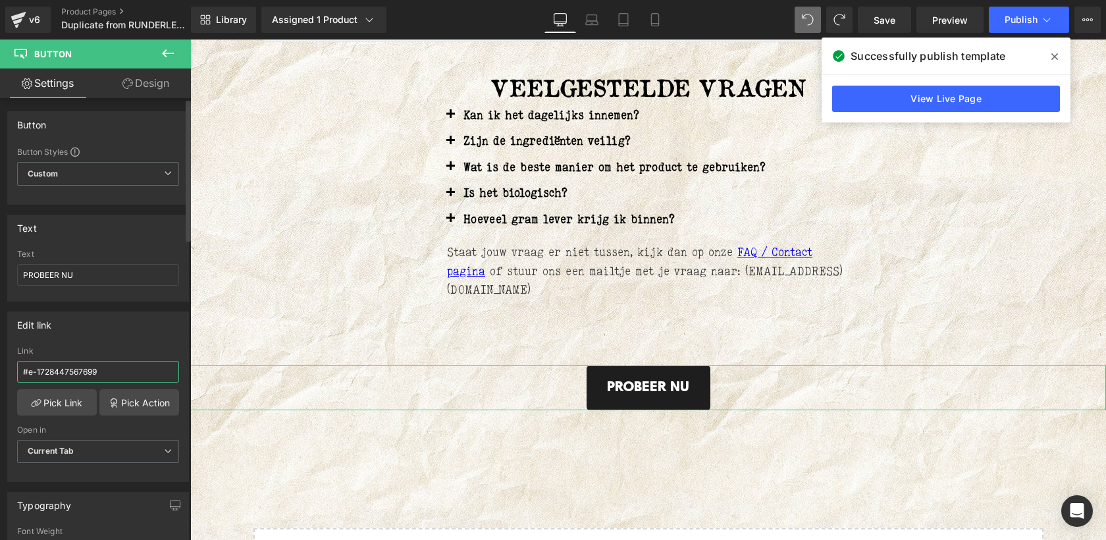
click at [103, 371] on input "#e-1728447567699" at bounding box center [98, 372] width 162 height 22
paste input "m-1756118419820"
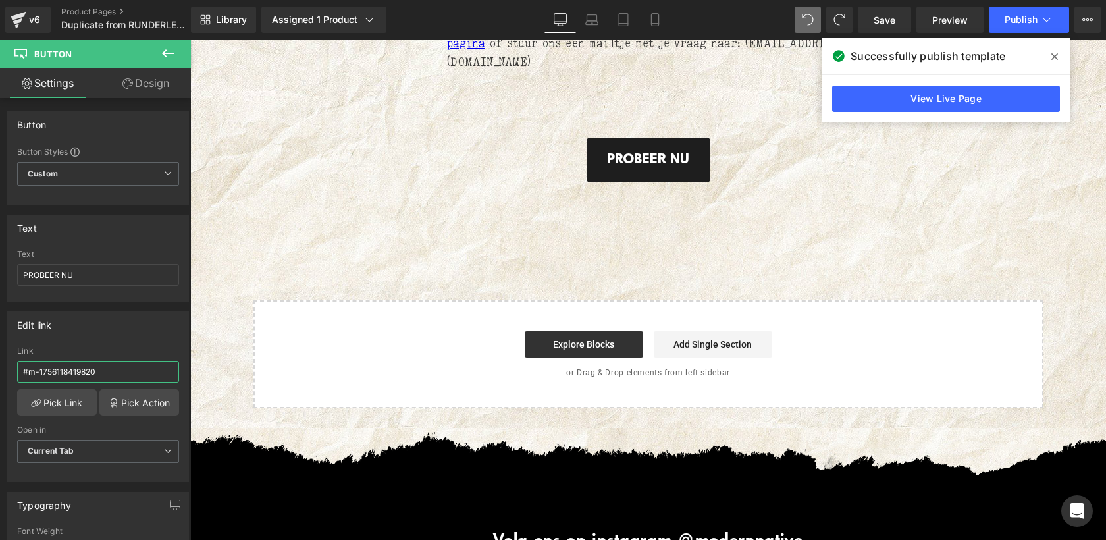
scroll to position [6153, 0]
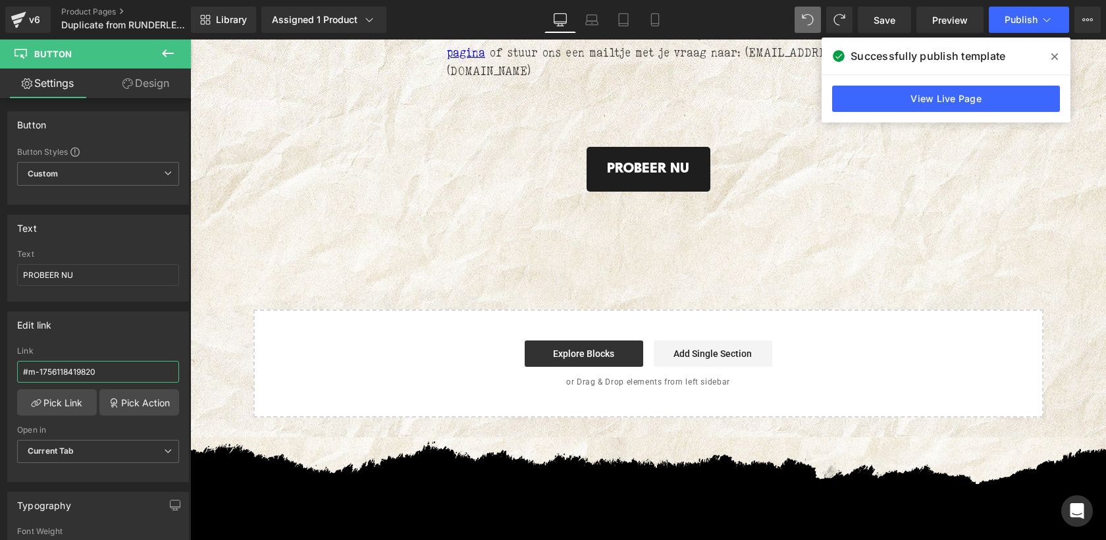
type input "#m-1756118419820"
click at [1004, 15] on button "Publish" at bounding box center [1028, 20] width 80 height 26
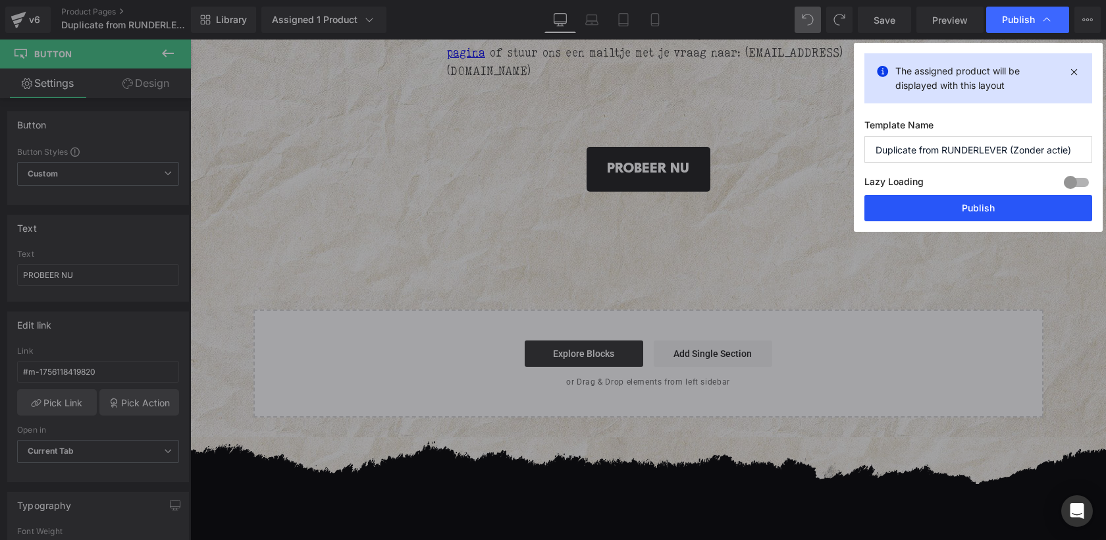
click at [956, 211] on button "Publish" at bounding box center [978, 208] width 228 height 26
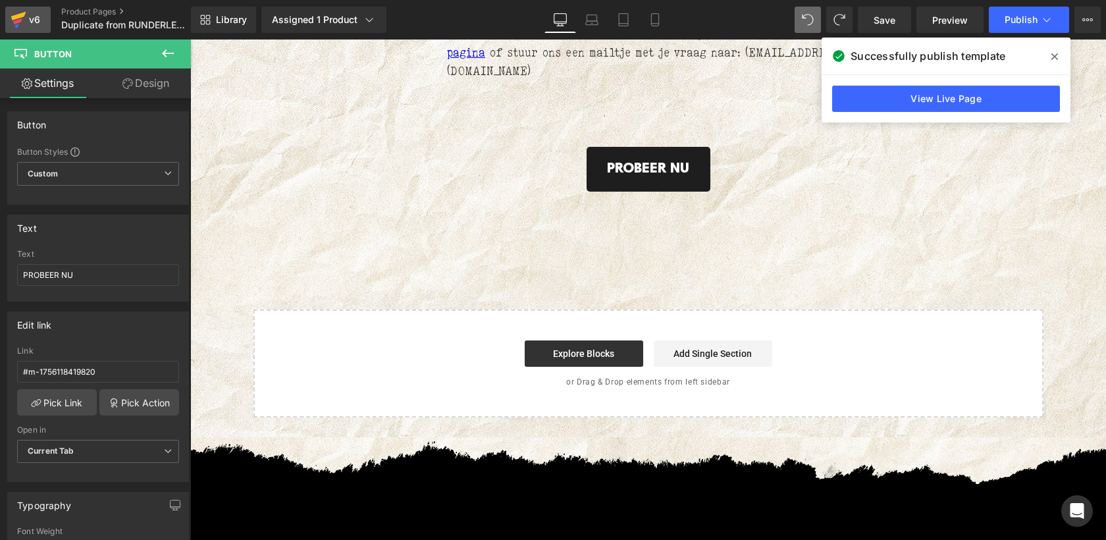
click at [28, 14] on div "v6" at bounding box center [34, 19] width 16 height 17
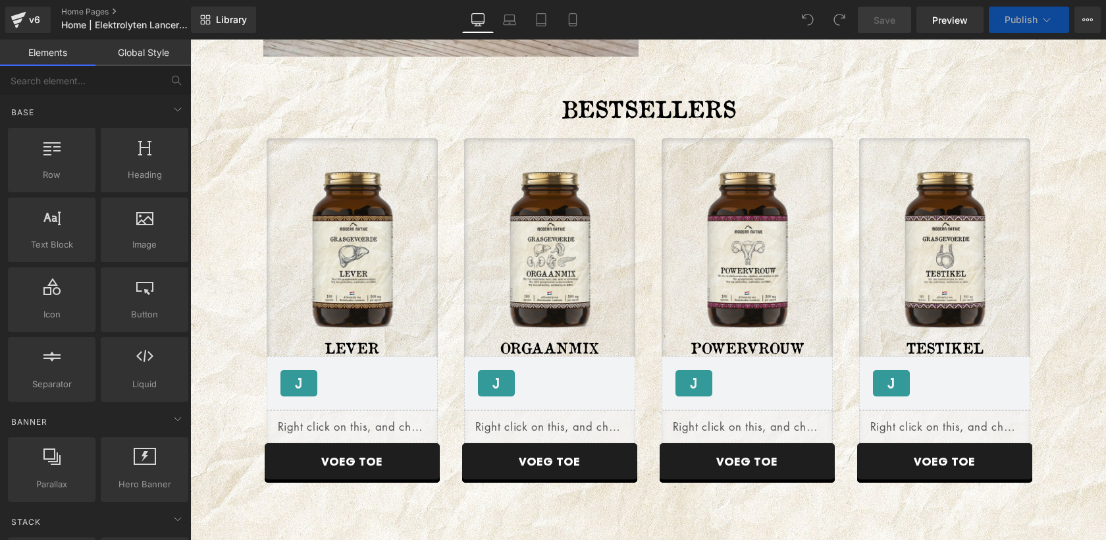
scroll to position [932, 0]
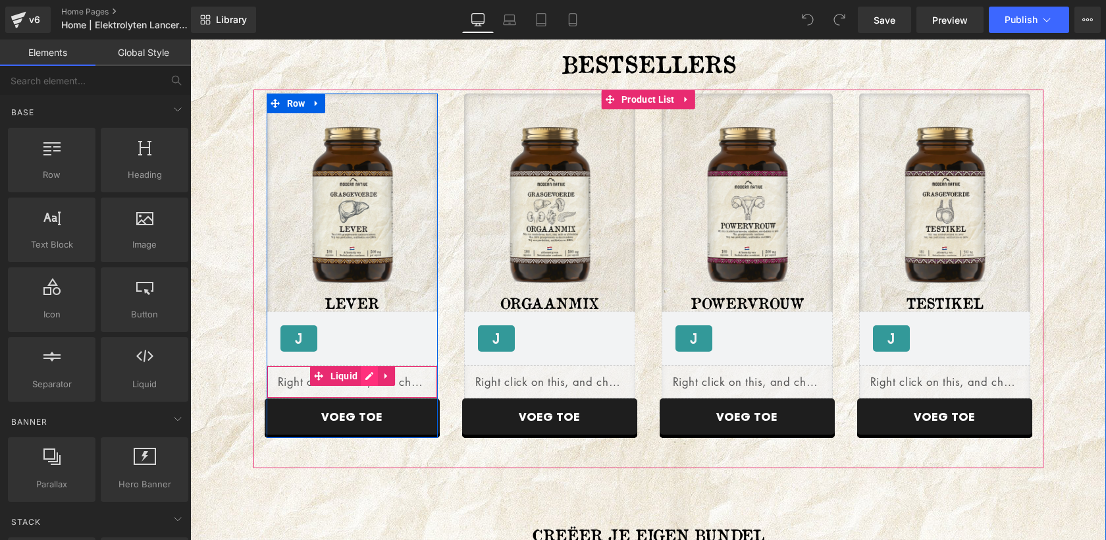
click at [366, 373] on div "Liquid" at bounding box center [352, 381] width 171 height 33
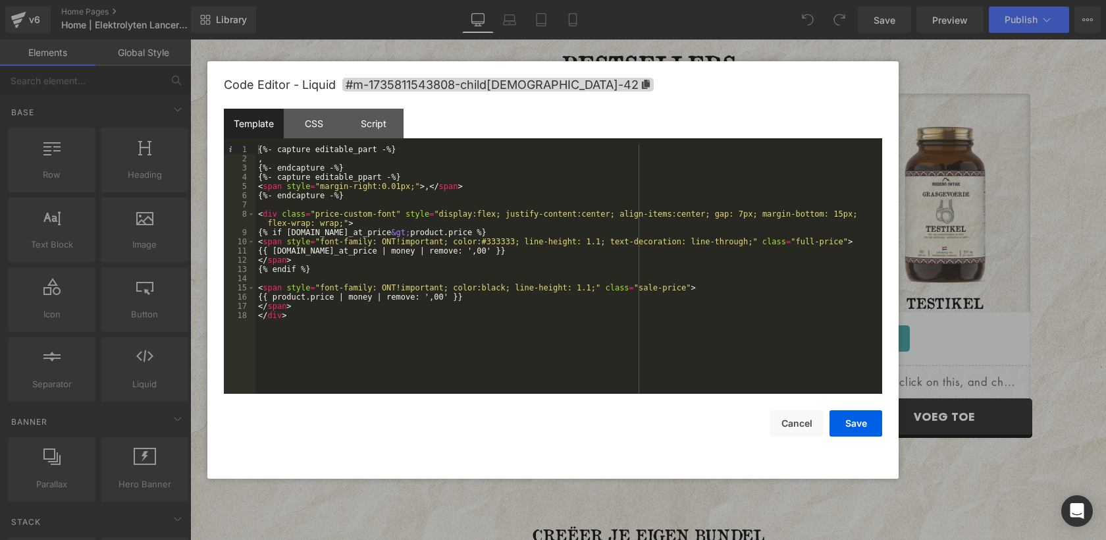
paste textarea
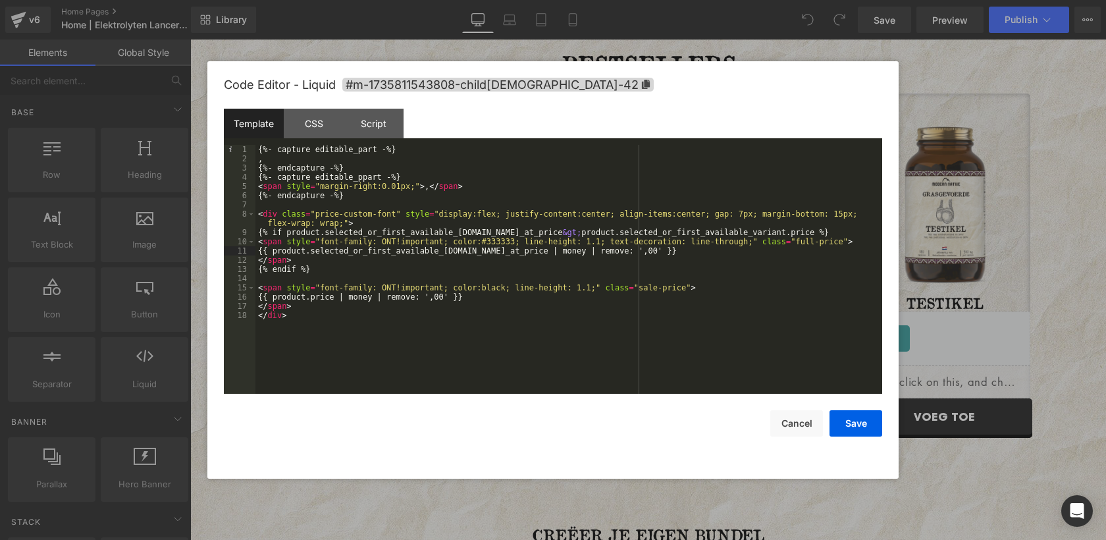
paste textarea
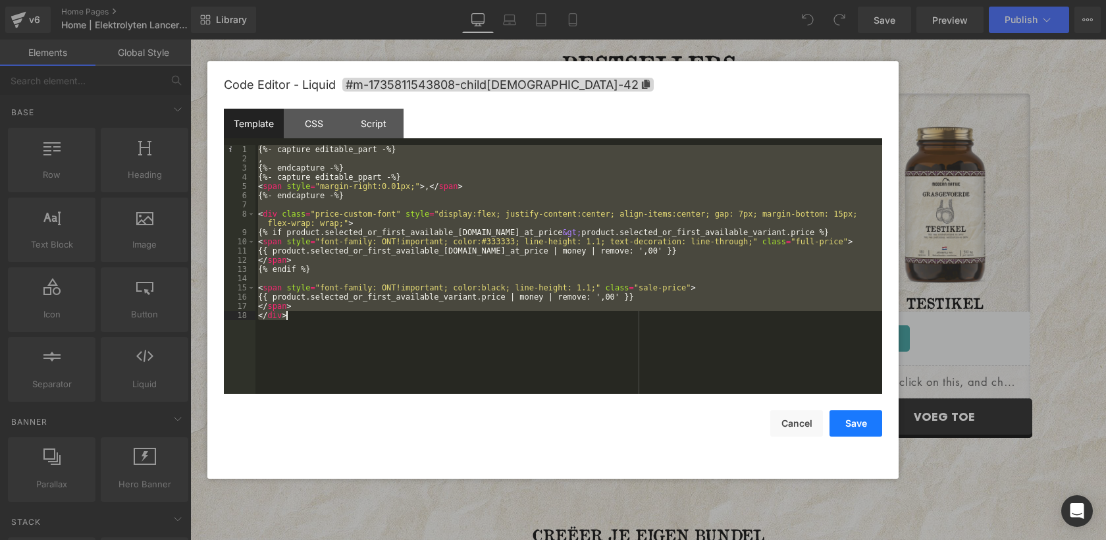
click at [860, 427] on button "Save" at bounding box center [855, 423] width 53 height 26
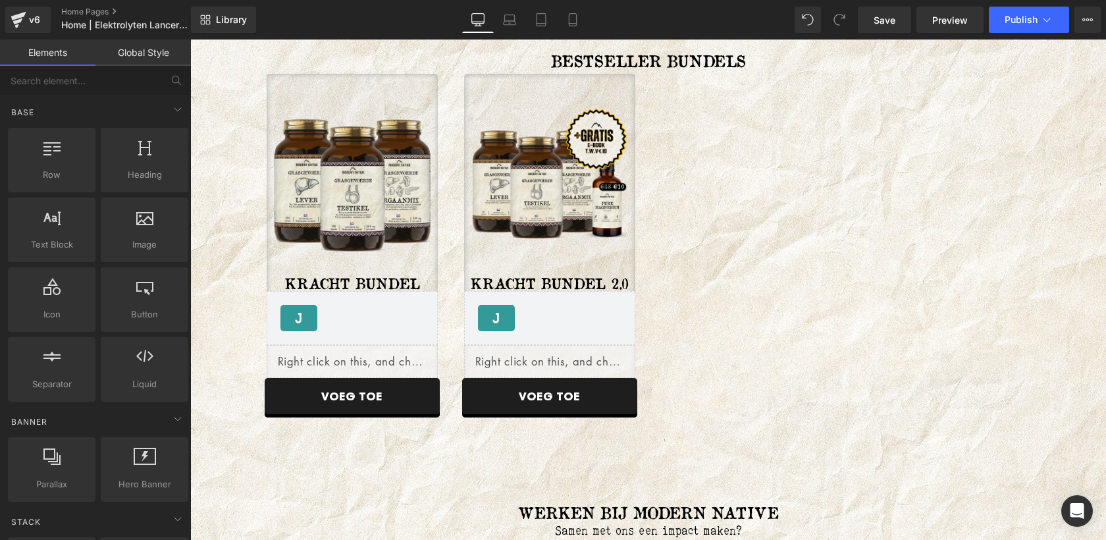
scroll to position [2741, 0]
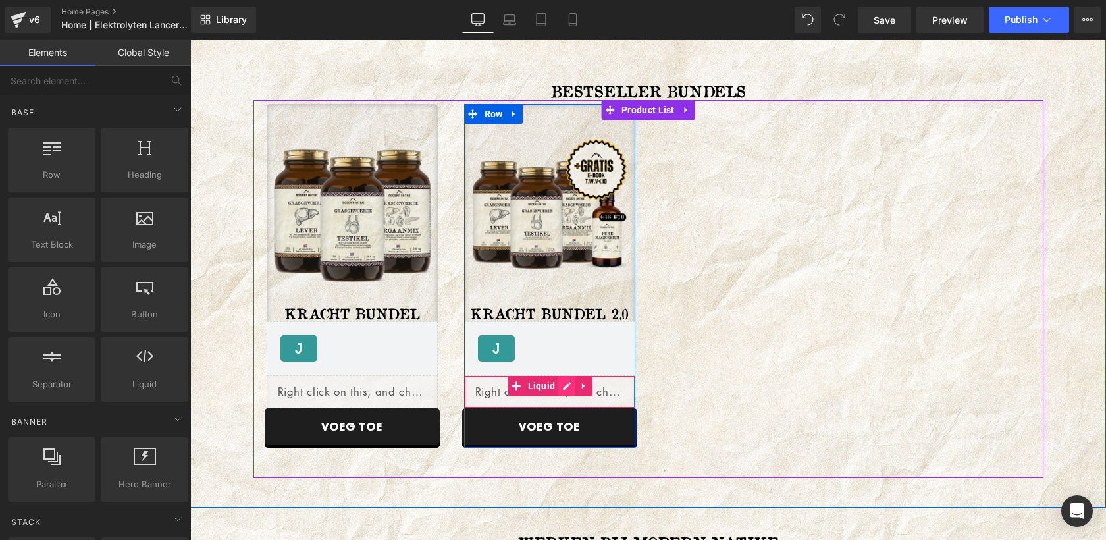
click at [568, 384] on div "Liquid" at bounding box center [549, 391] width 171 height 33
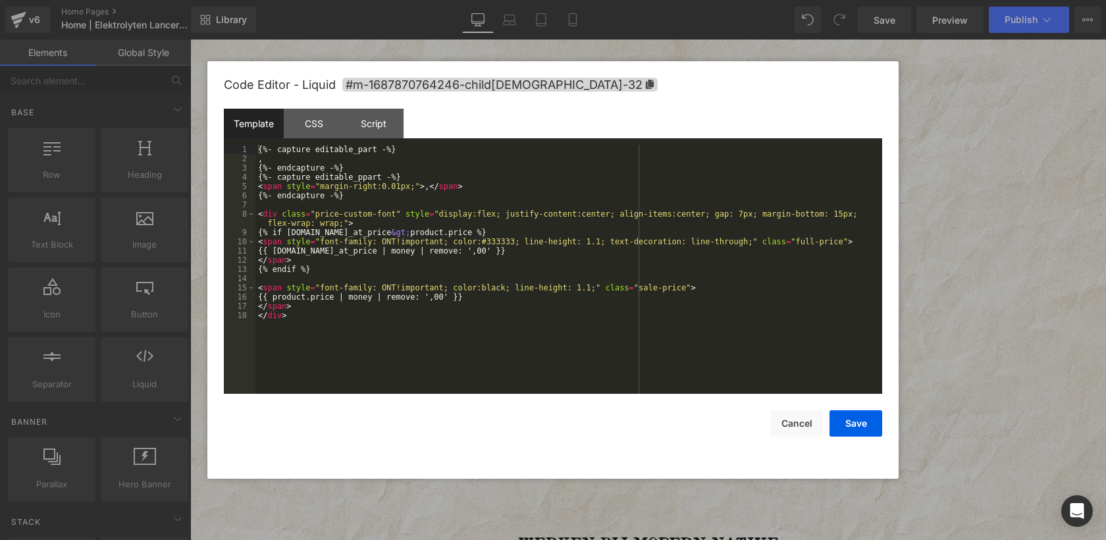
click at [570, 335] on div "{%- capture editable_part -%} , {%- endcapture -%} {%- capture editable_ppart -…" at bounding box center [568, 278] width 627 height 267
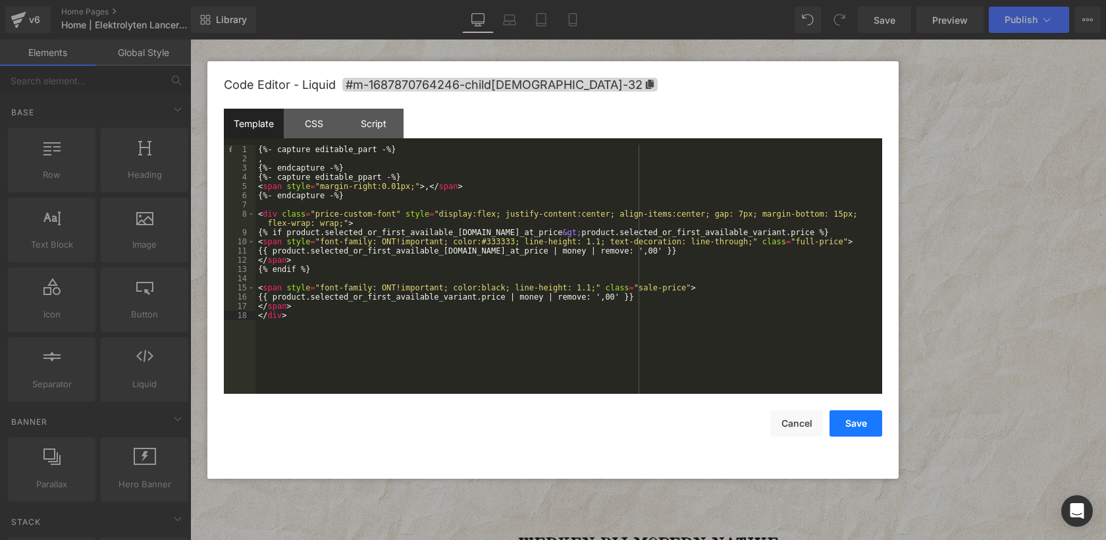
click at [860, 423] on button "Save" at bounding box center [855, 423] width 53 height 26
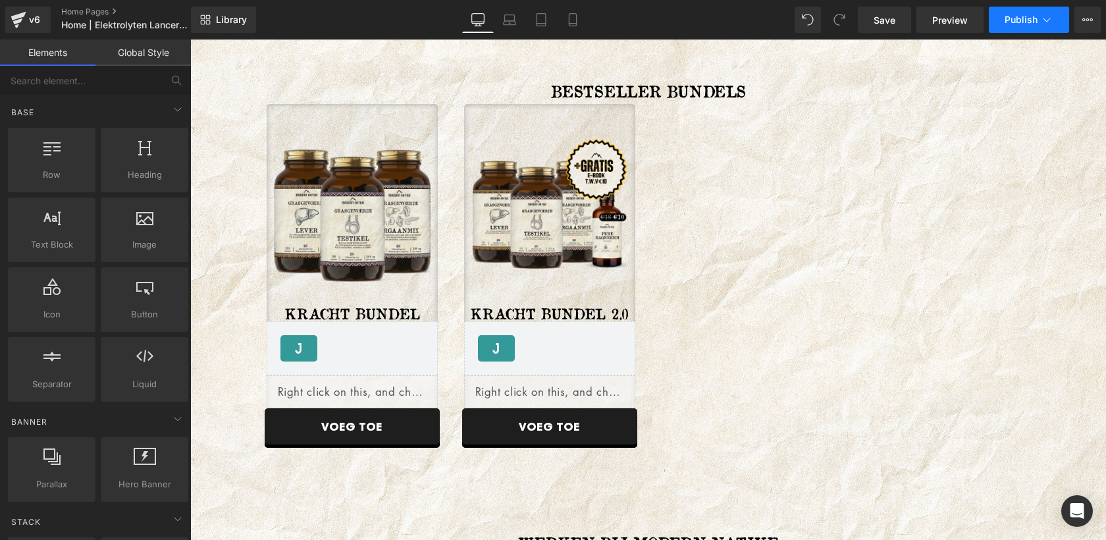
click at [1029, 27] on button "Publish" at bounding box center [1028, 20] width 80 height 26
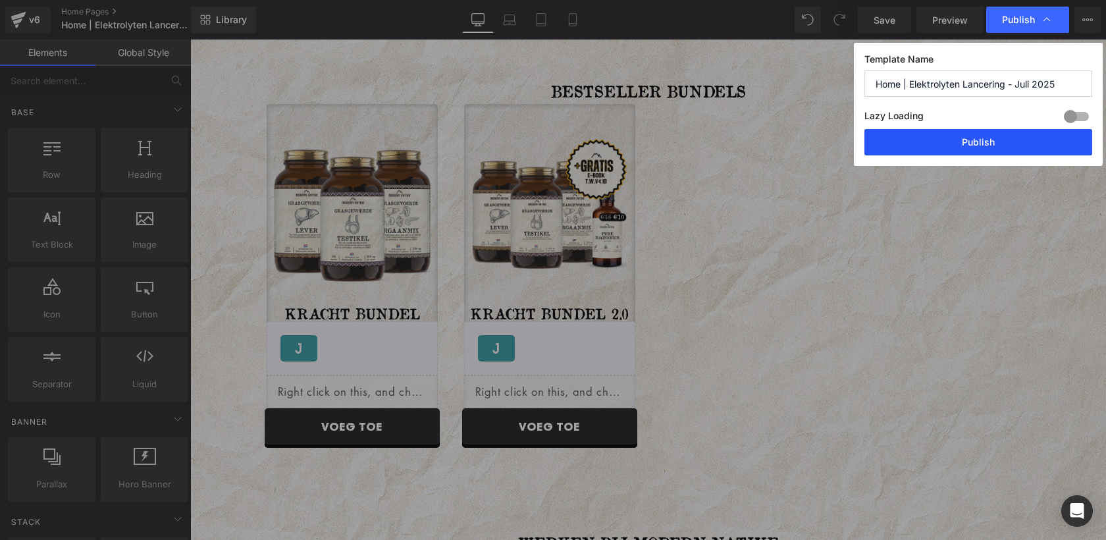
click at [991, 138] on button "Publish" at bounding box center [978, 142] width 228 height 26
